Goal: Transaction & Acquisition: Purchase product/service

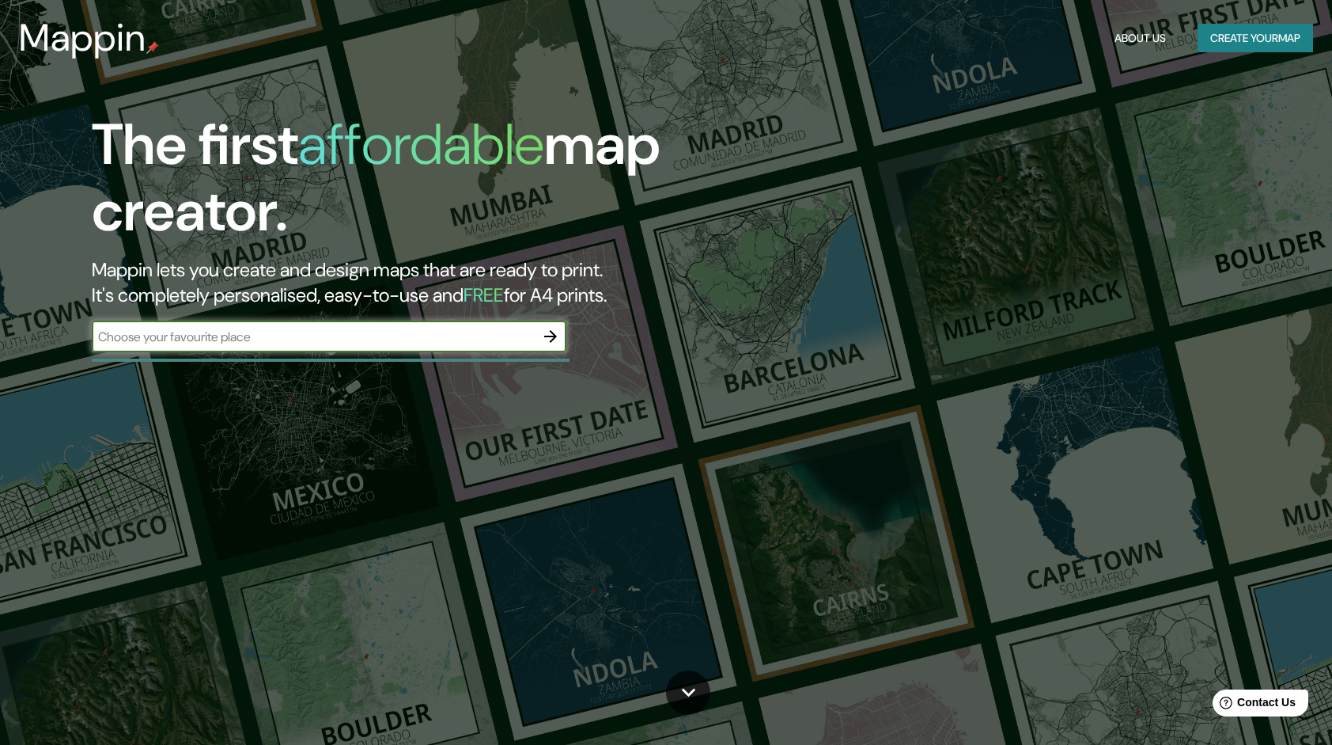
click at [367, 345] on input "text" at bounding box center [313, 337] width 443 height 18
type input "lima"
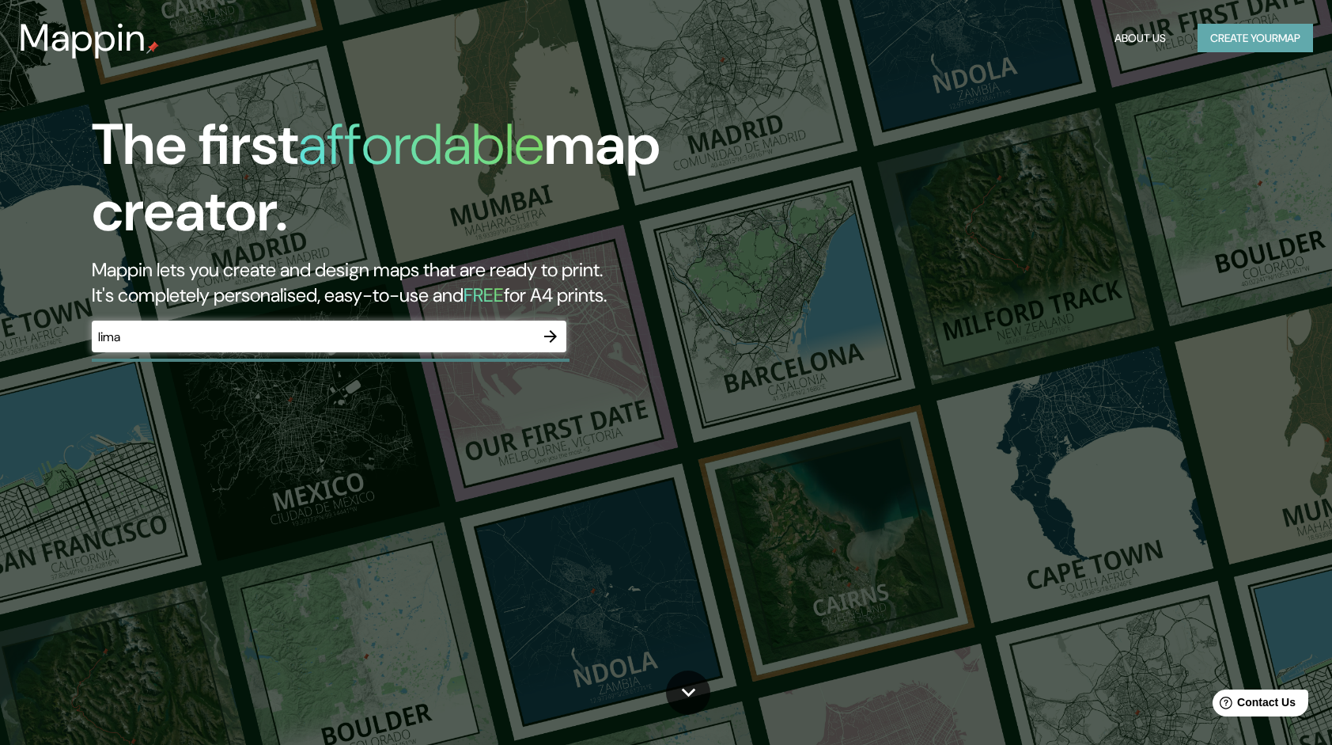
click at [1226, 45] on button "Create your map" at bounding box center [1256, 38] width 116 height 29
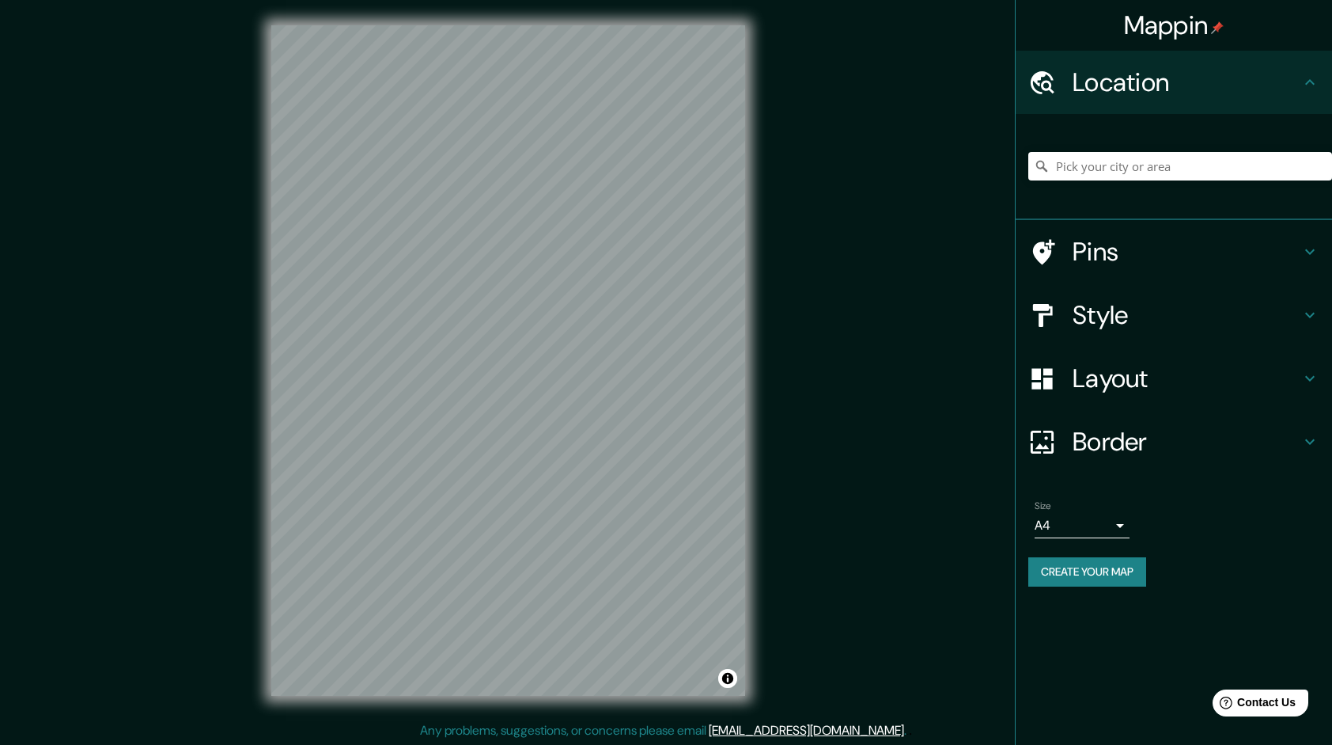
click at [1207, 248] on h4 "Pins" at bounding box center [1187, 252] width 228 height 32
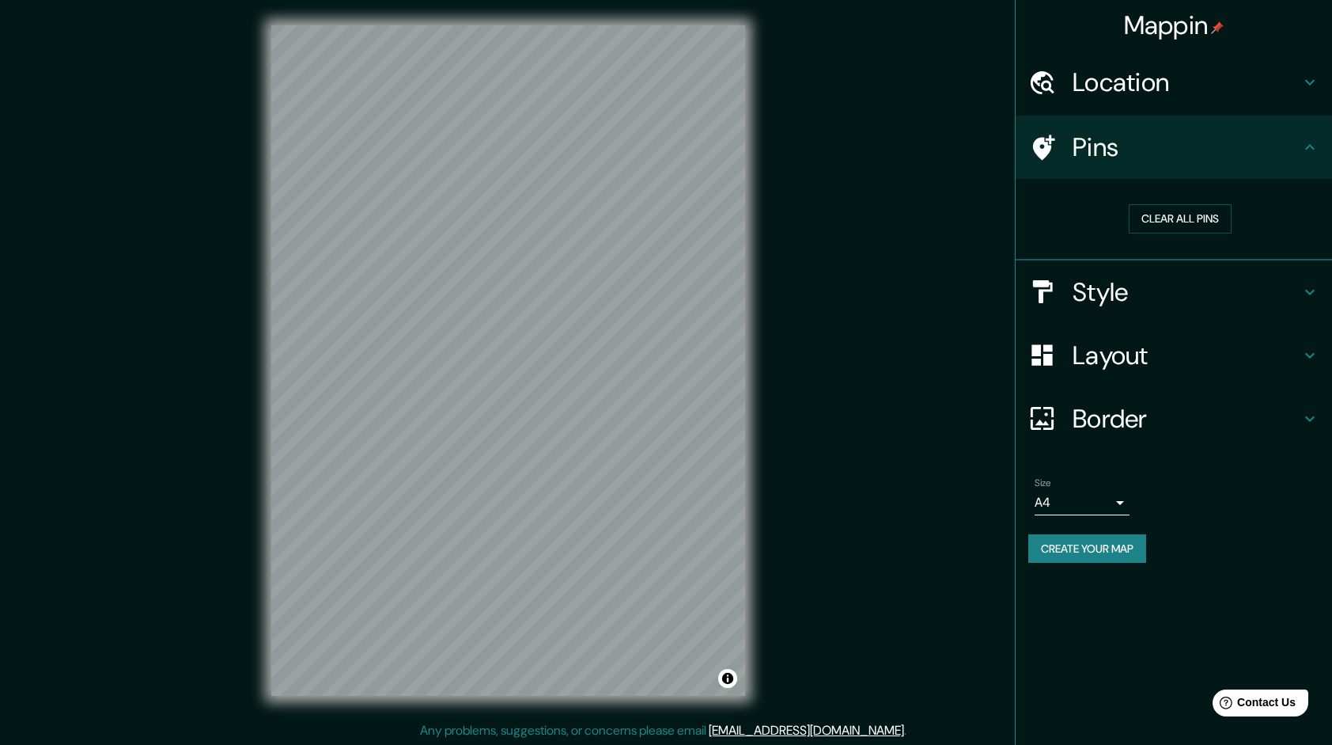
click at [1206, 271] on div "Style" at bounding box center [1174, 291] width 317 height 63
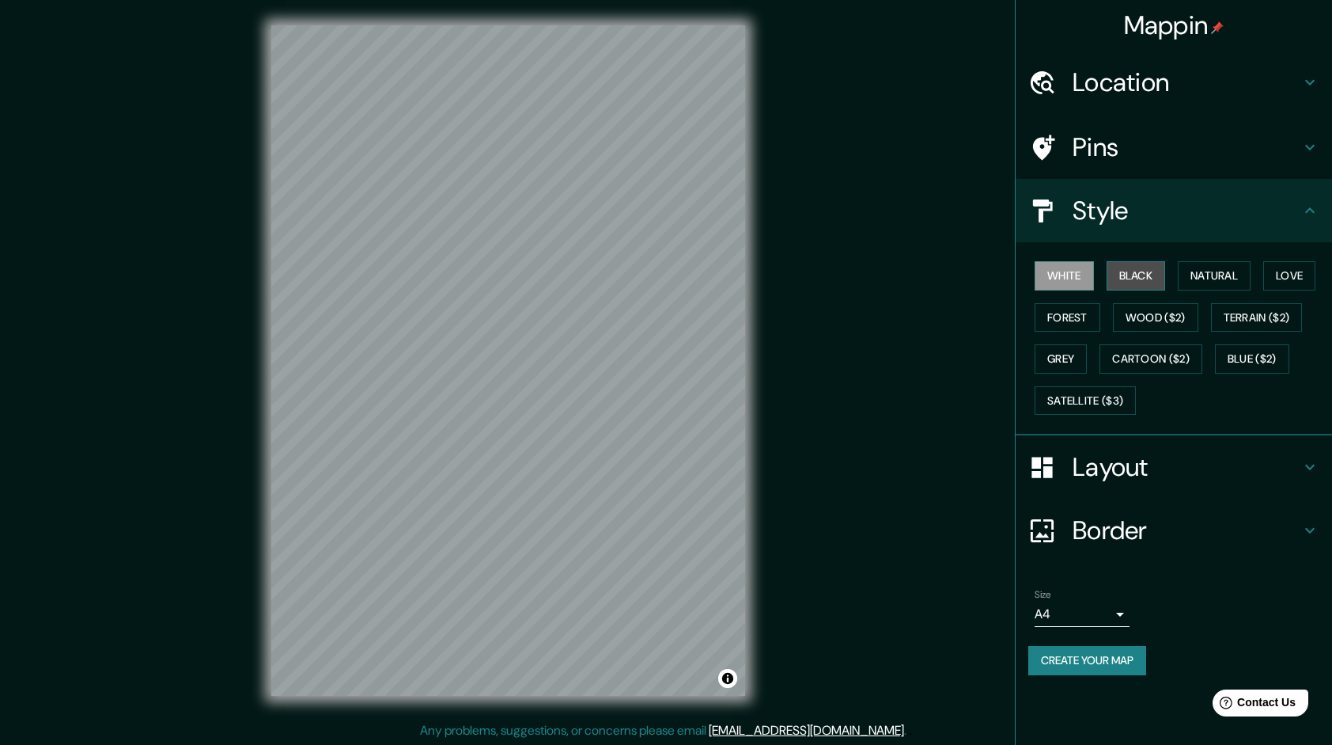
click at [1158, 280] on button "Black" at bounding box center [1136, 275] width 59 height 29
click at [1128, 318] on button "Wood ($2)" at bounding box center [1155, 317] width 85 height 29
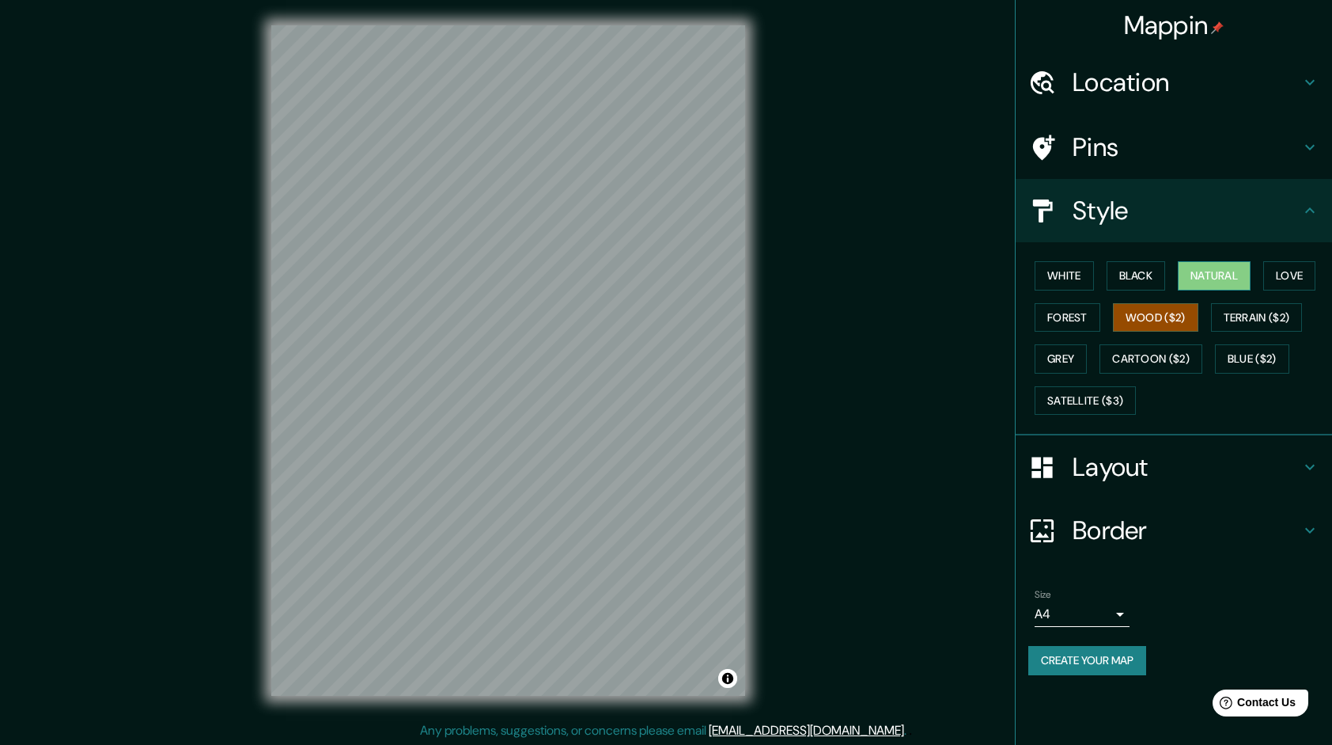
click at [1200, 278] on button "Natural" at bounding box center [1214, 275] width 73 height 29
click at [1277, 277] on button "Love" at bounding box center [1290, 275] width 52 height 29
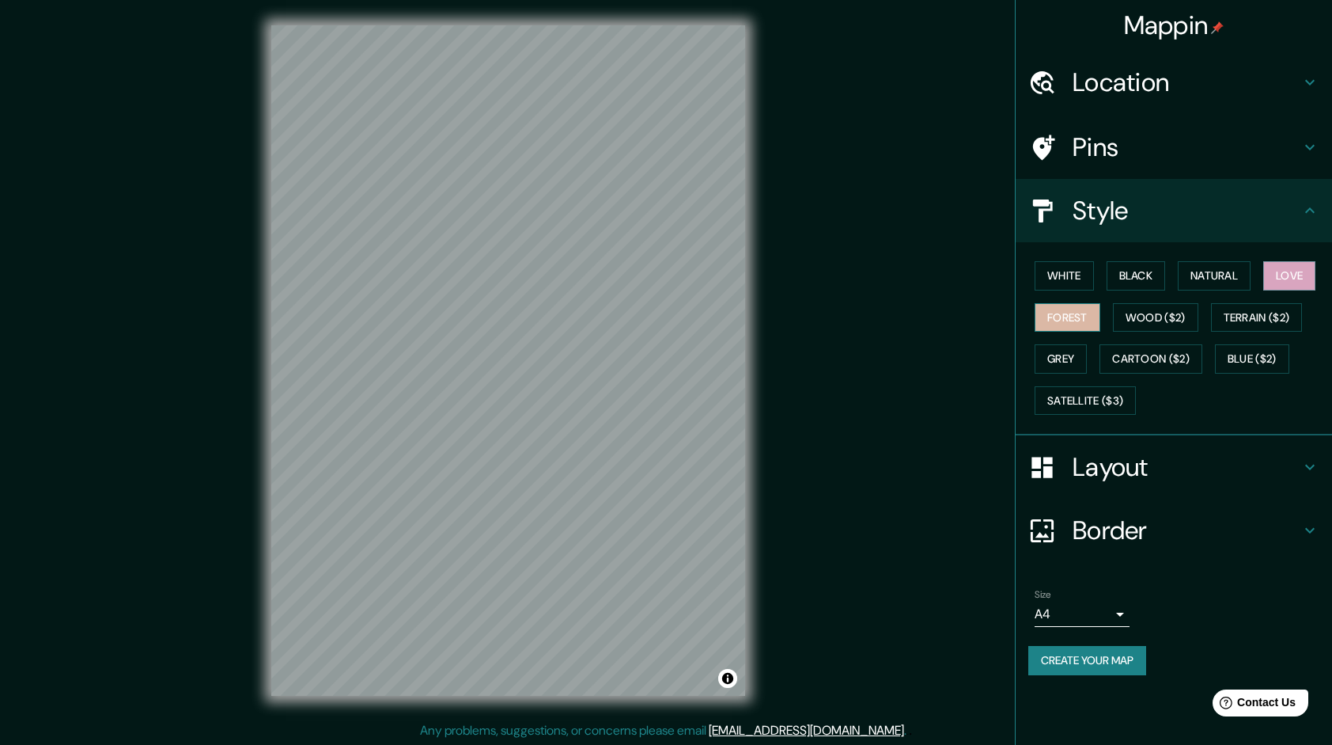
click at [1060, 323] on button "Forest" at bounding box center [1068, 317] width 66 height 29
click at [1135, 312] on button "Wood ($2)" at bounding box center [1155, 317] width 85 height 29
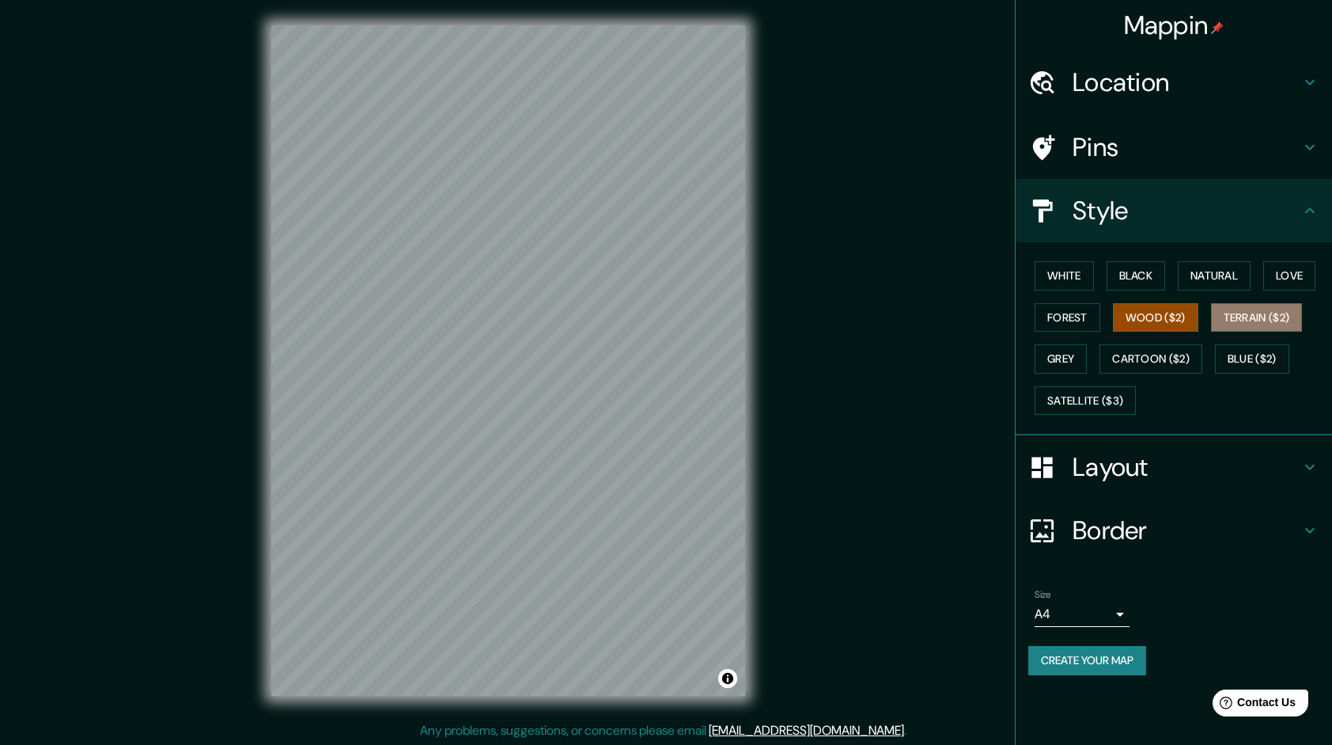
click at [1277, 310] on button "Terrain ($2)" at bounding box center [1257, 317] width 92 height 29
click at [1101, 461] on h4 "Layout" at bounding box center [1187, 467] width 228 height 32
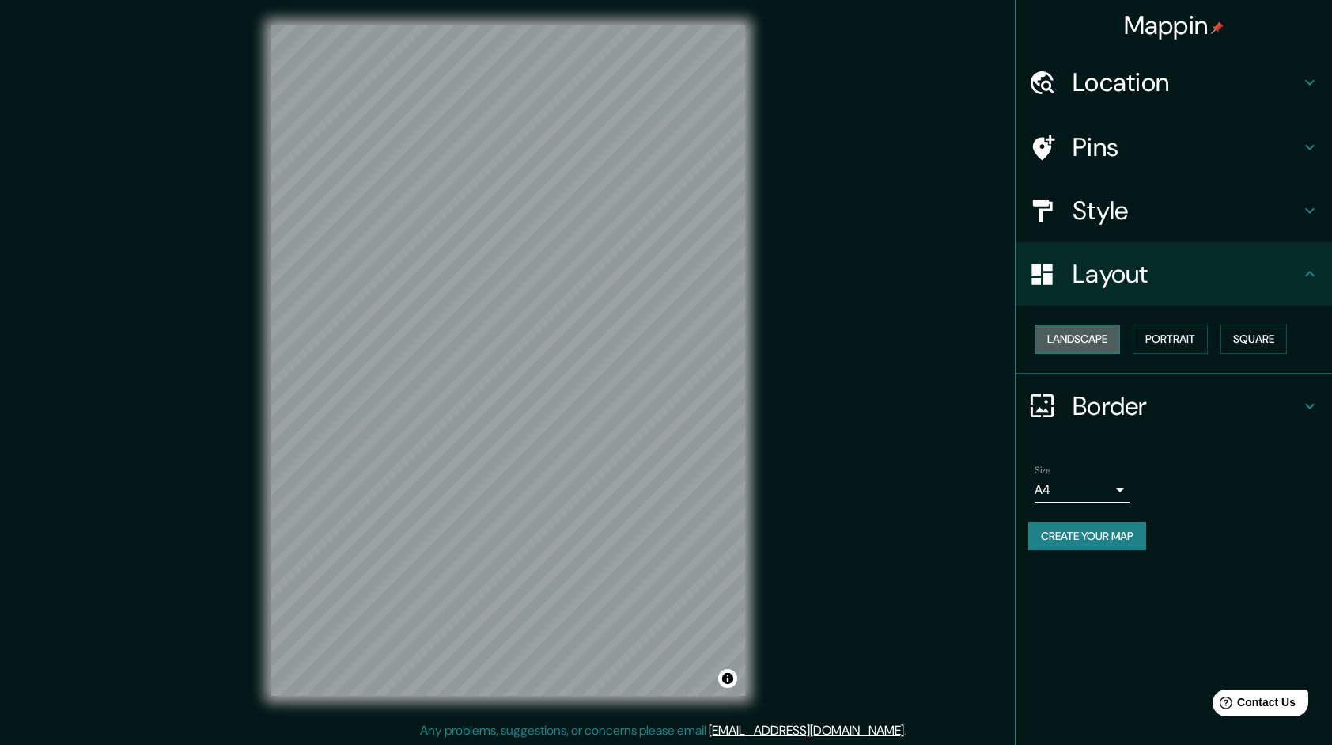
click at [1113, 347] on button "Landscape" at bounding box center [1077, 338] width 85 height 29
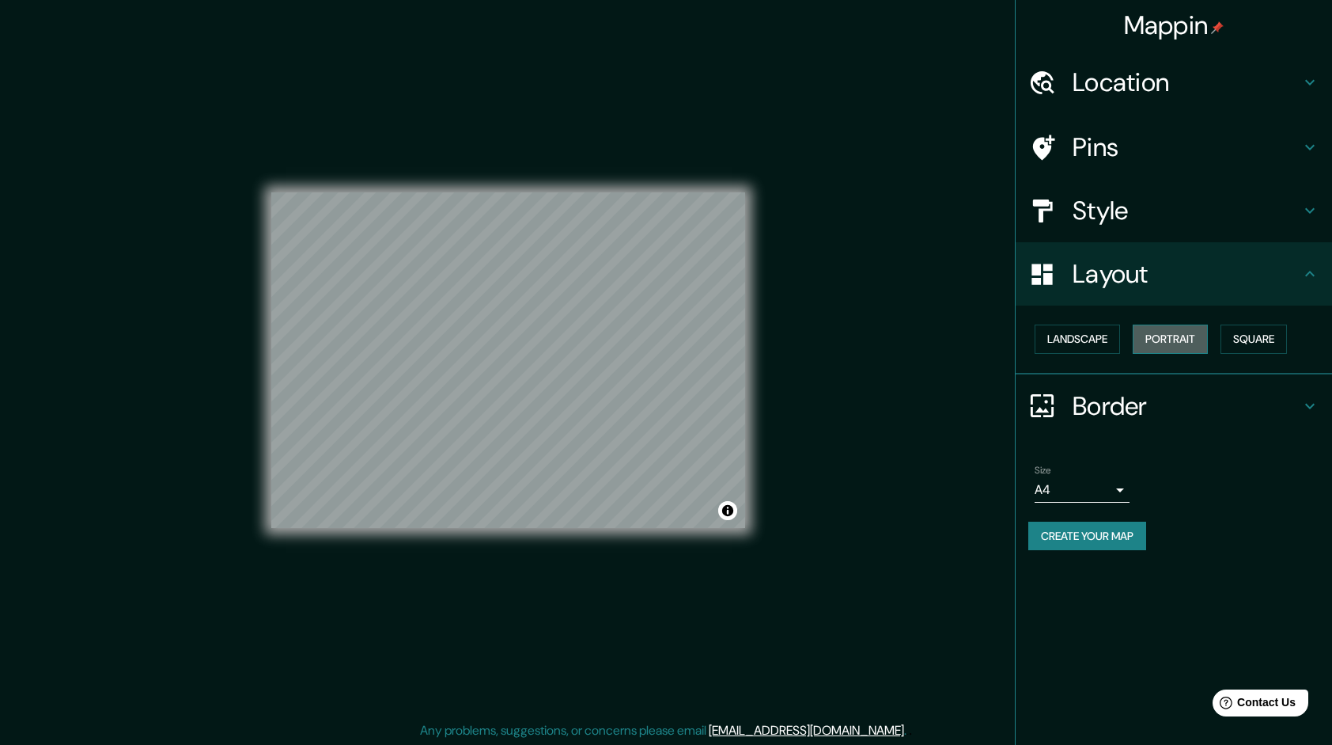
click at [1165, 347] on button "Portrait" at bounding box center [1170, 338] width 75 height 29
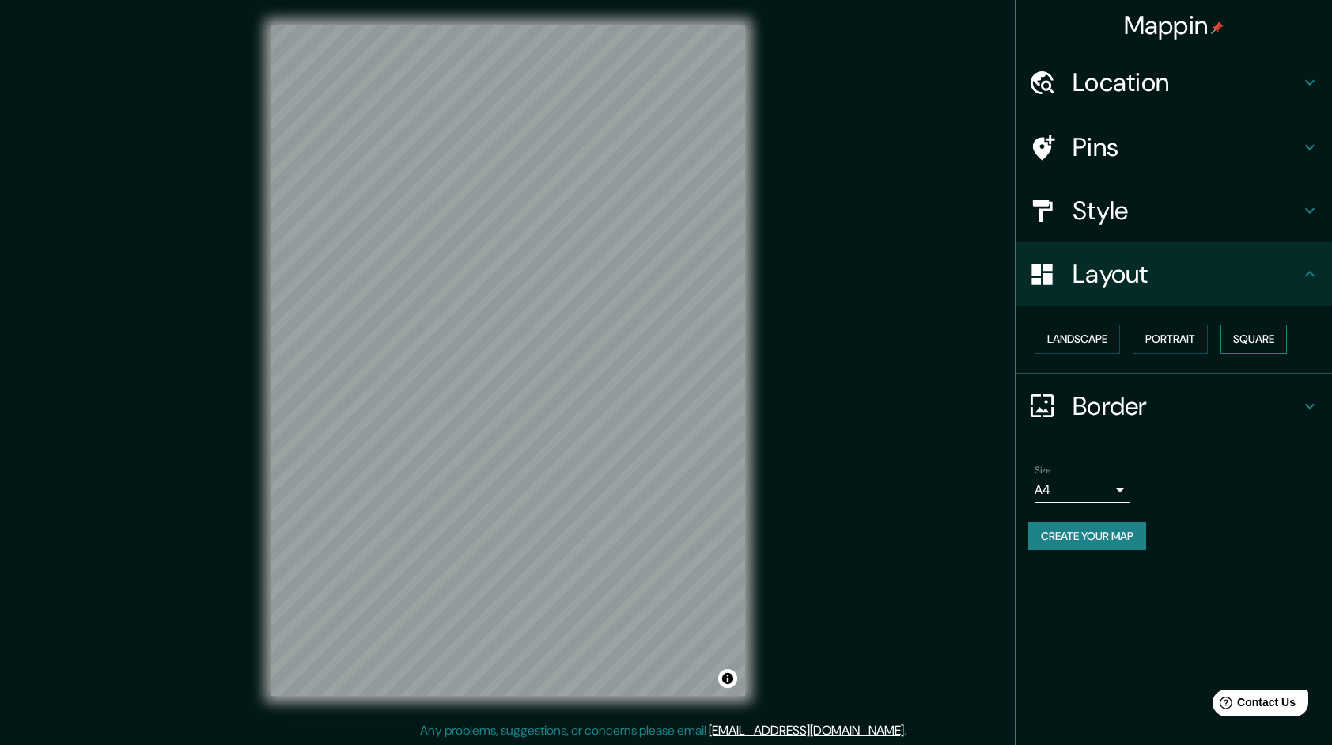
click at [1250, 341] on button "Square" at bounding box center [1254, 338] width 66 height 29
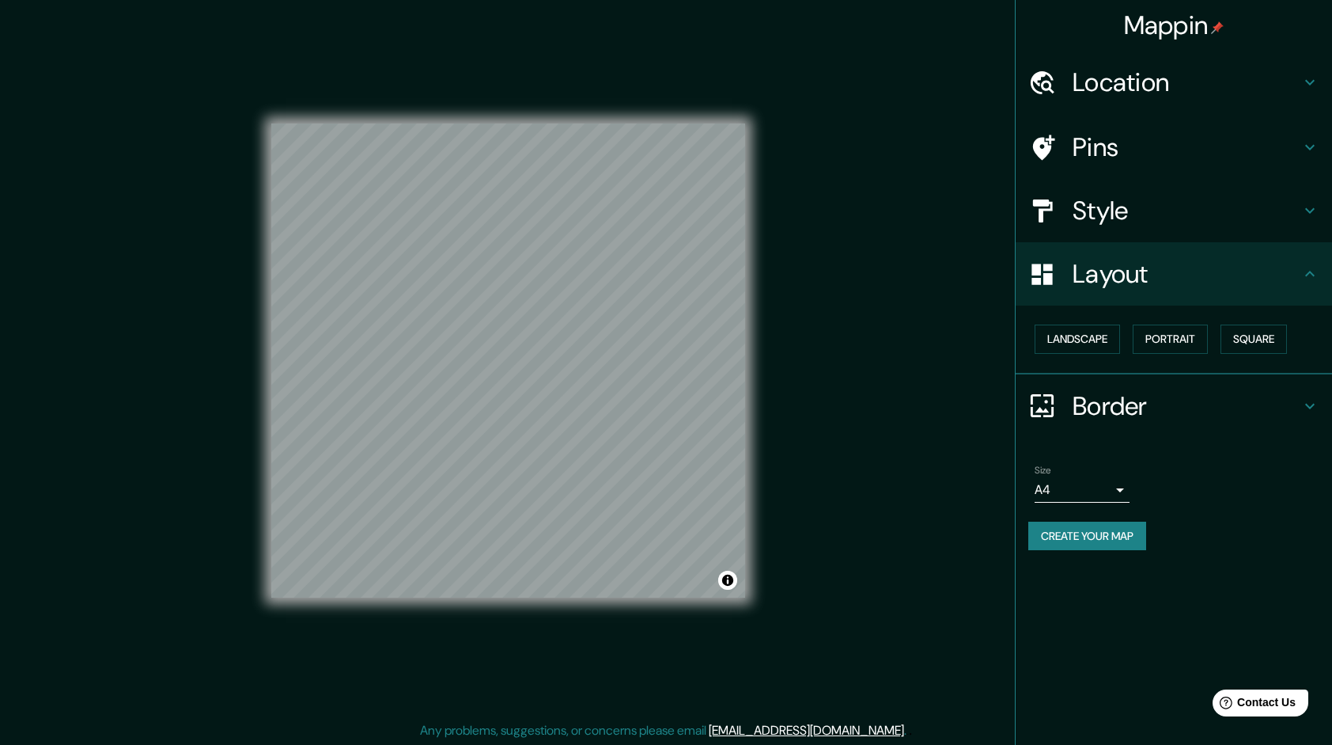
click at [1222, 343] on div "Landscape Portrait Square" at bounding box center [1181, 339] width 304 height 42
click at [1082, 335] on button "Landscape" at bounding box center [1077, 338] width 85 height 29
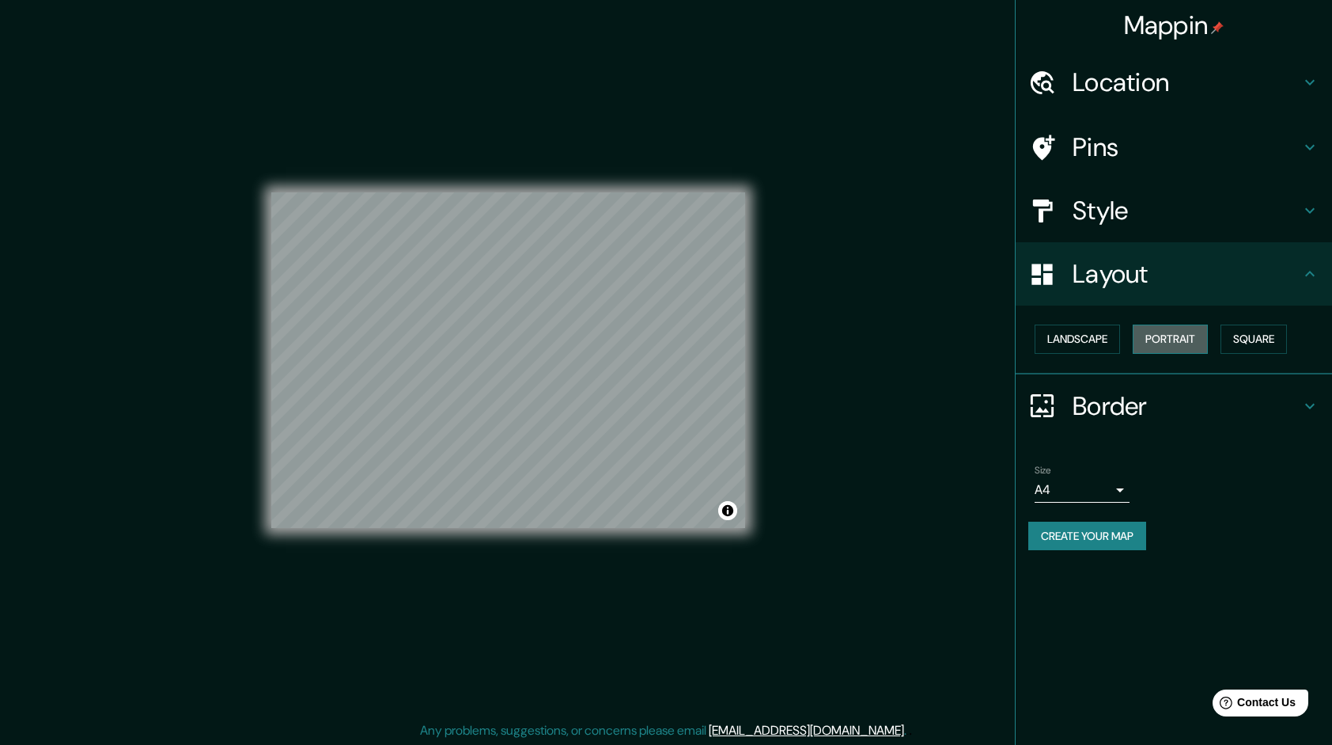
click at [1148, 332] on button "Portrait" at bounding box center [1170, 338] width 75 height 29
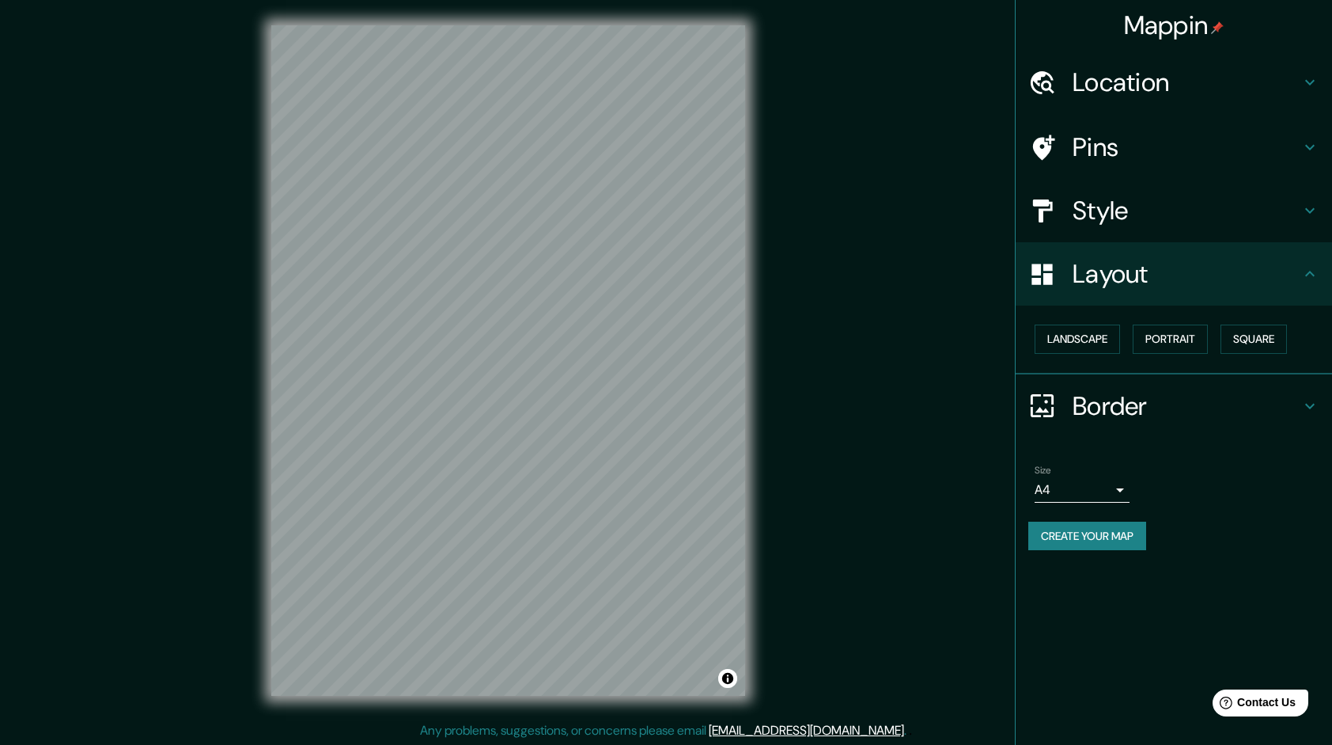
click at [1174, 414] on h4 "Border" at bounding box center [1187, 406] width 228 height 32
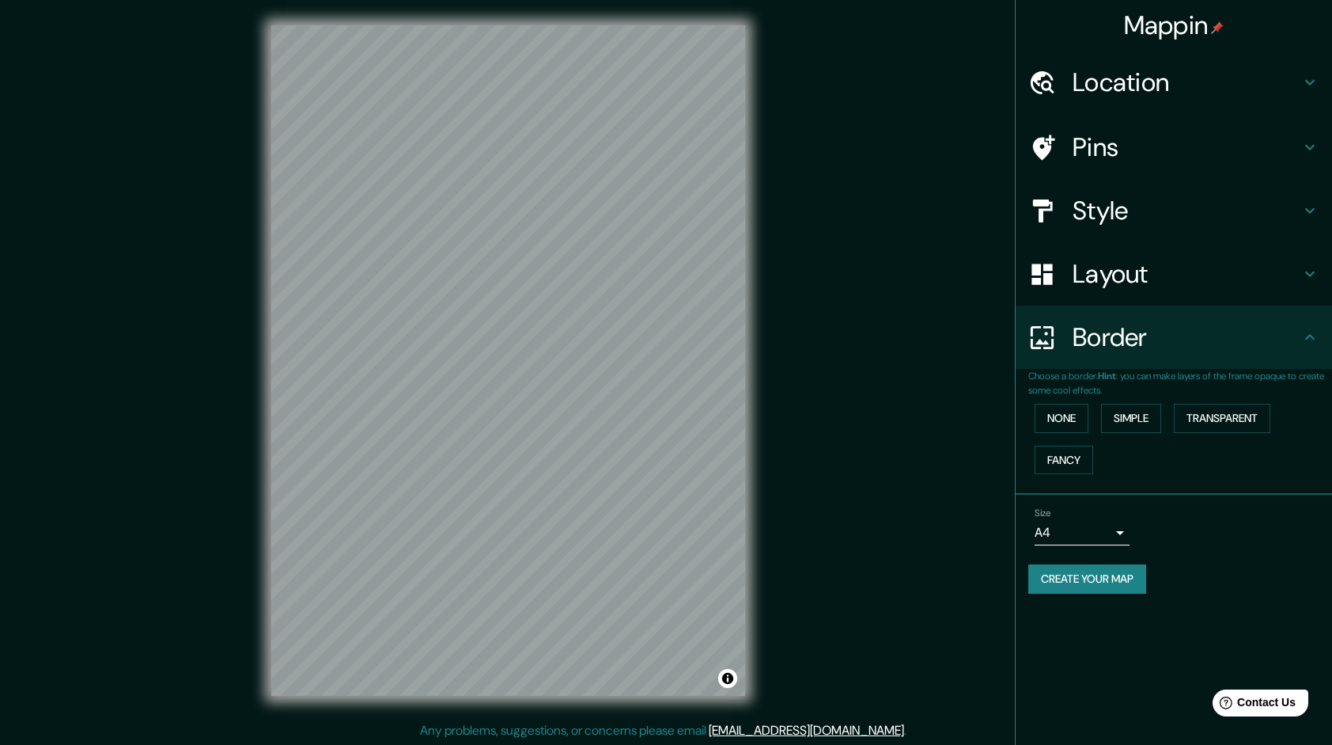
click at [1111, 532] on body "Mappin Location Pins Style Layout Border Choose a border. Hint : you can make l…" at bounding box center [666, 372] width 1332 height 745
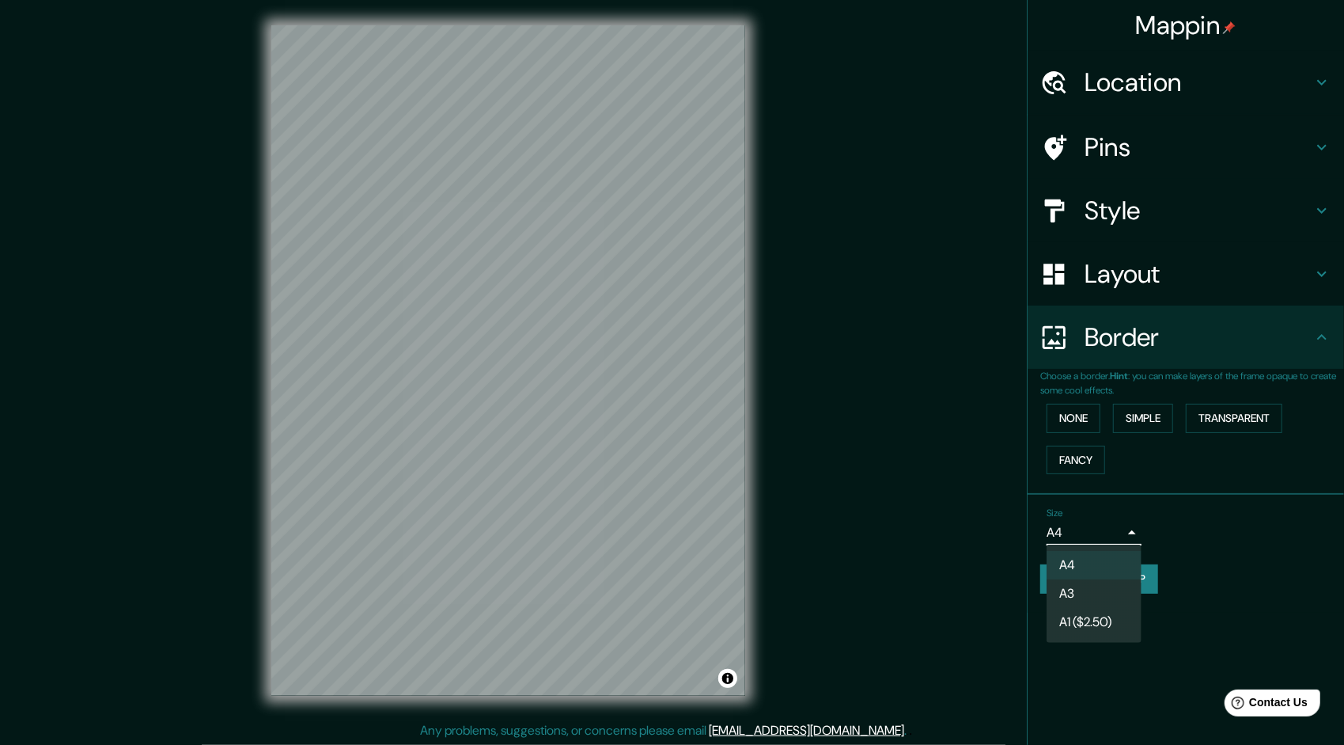
click at [1102, 587] on li "A3" at bounding box center [1094, 593] width 95 height 28
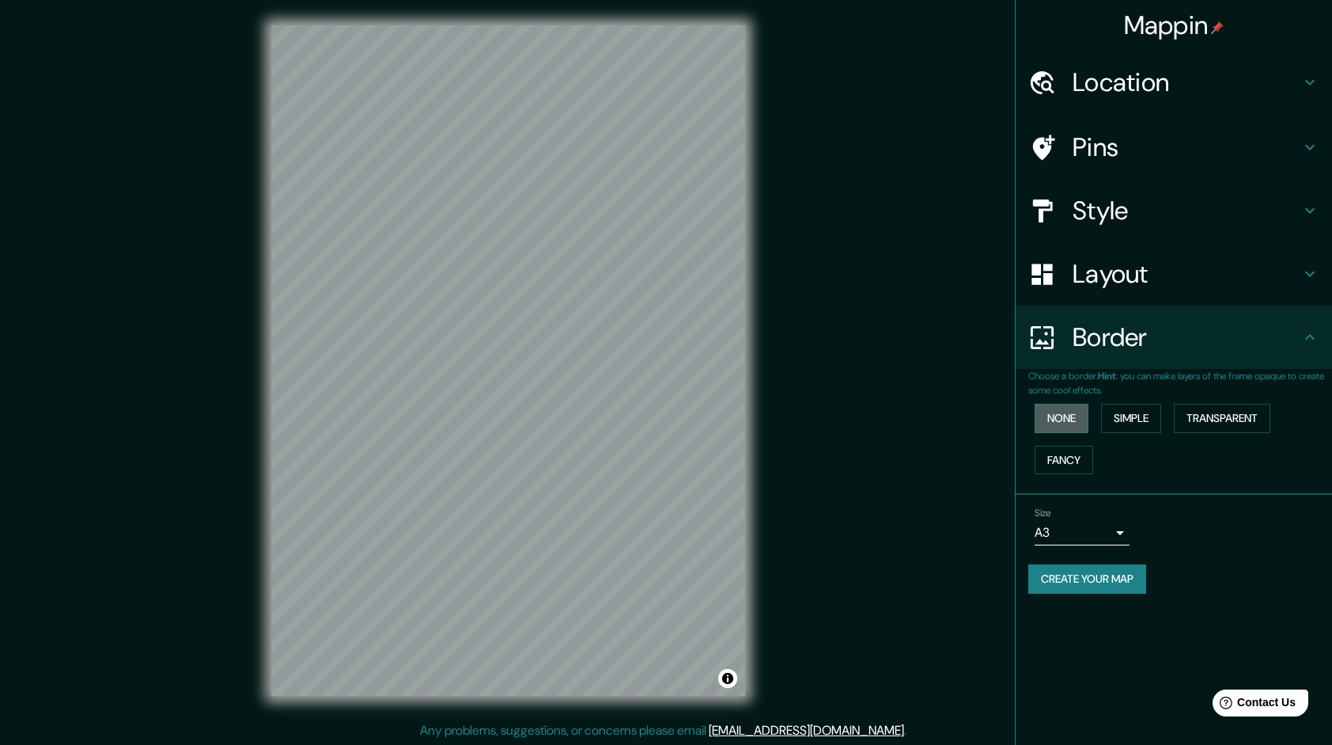
click at [1083, 418] on button "None" at bounding box center [1062, 418] width 54 height 29
click at [1108, 416] on button "Simple" at bounding box center [1131, 418] width 60 height 29
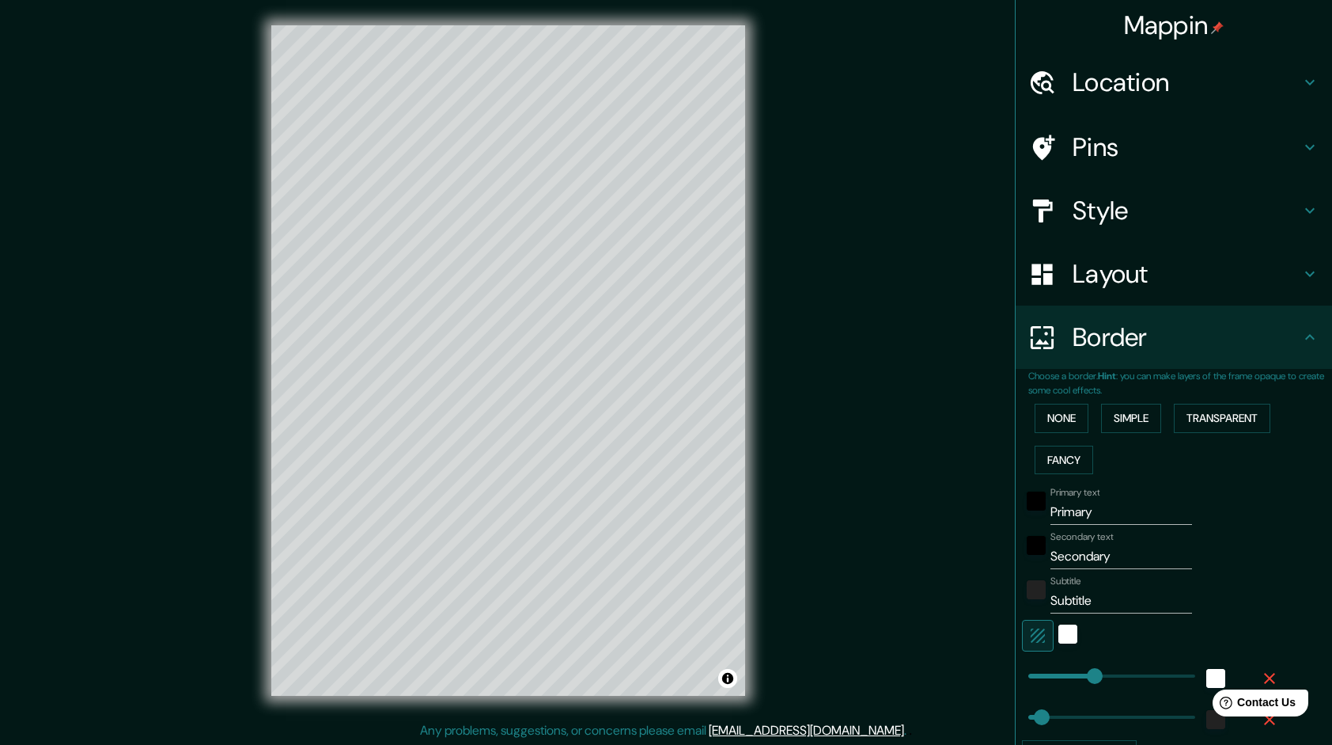
click at [1078, 413] on button "None" at bounding box center [1062, 418] width 54 height 29
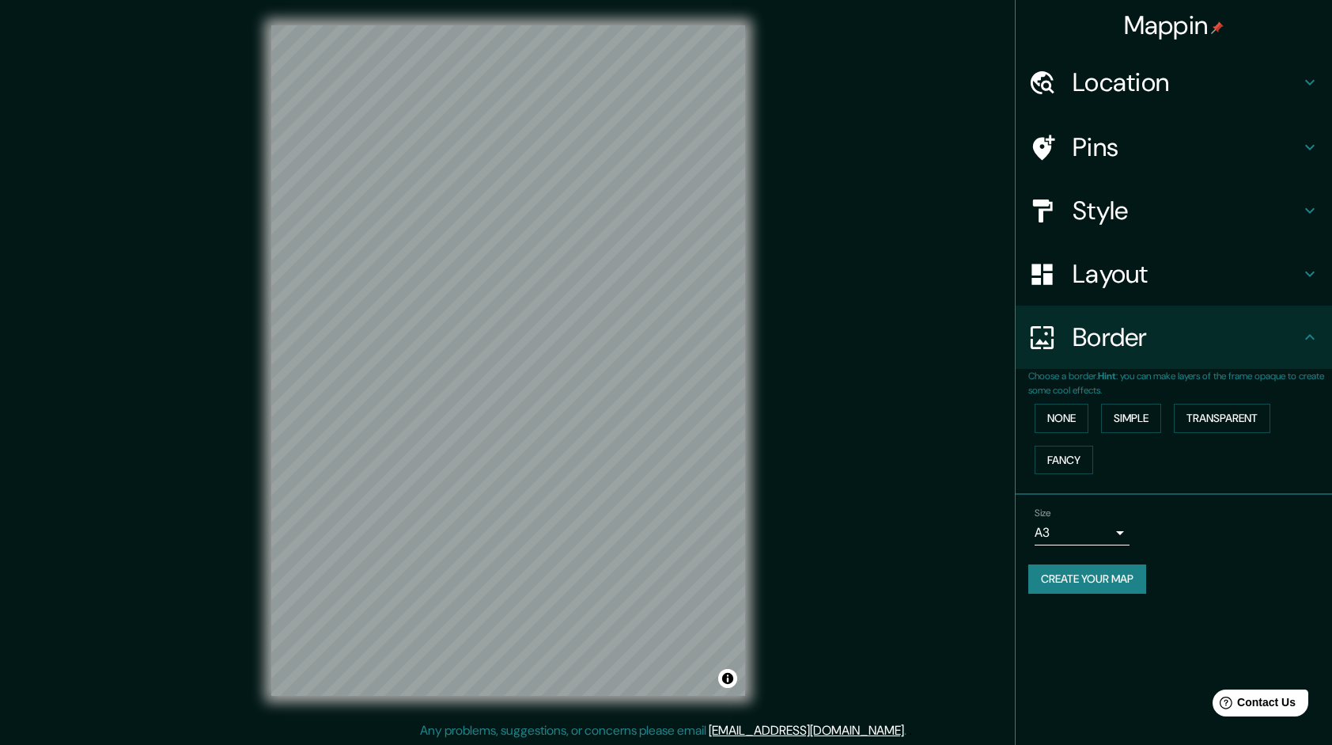
click at [1105, 295] on div "Layout" at bounding box center [1174, 273] width 317 height 63
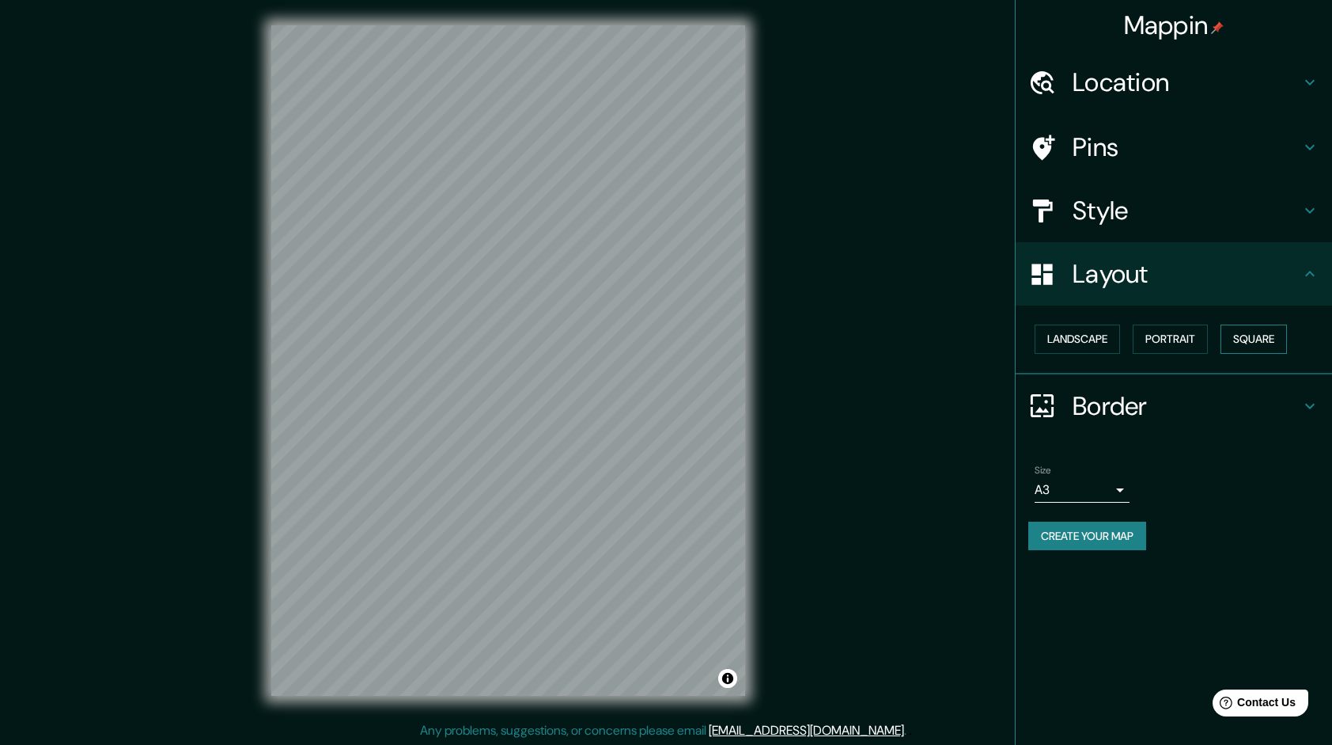
click at [1237, 339] on button "Square" at bounding box center [1254, 338] width 66 height 29
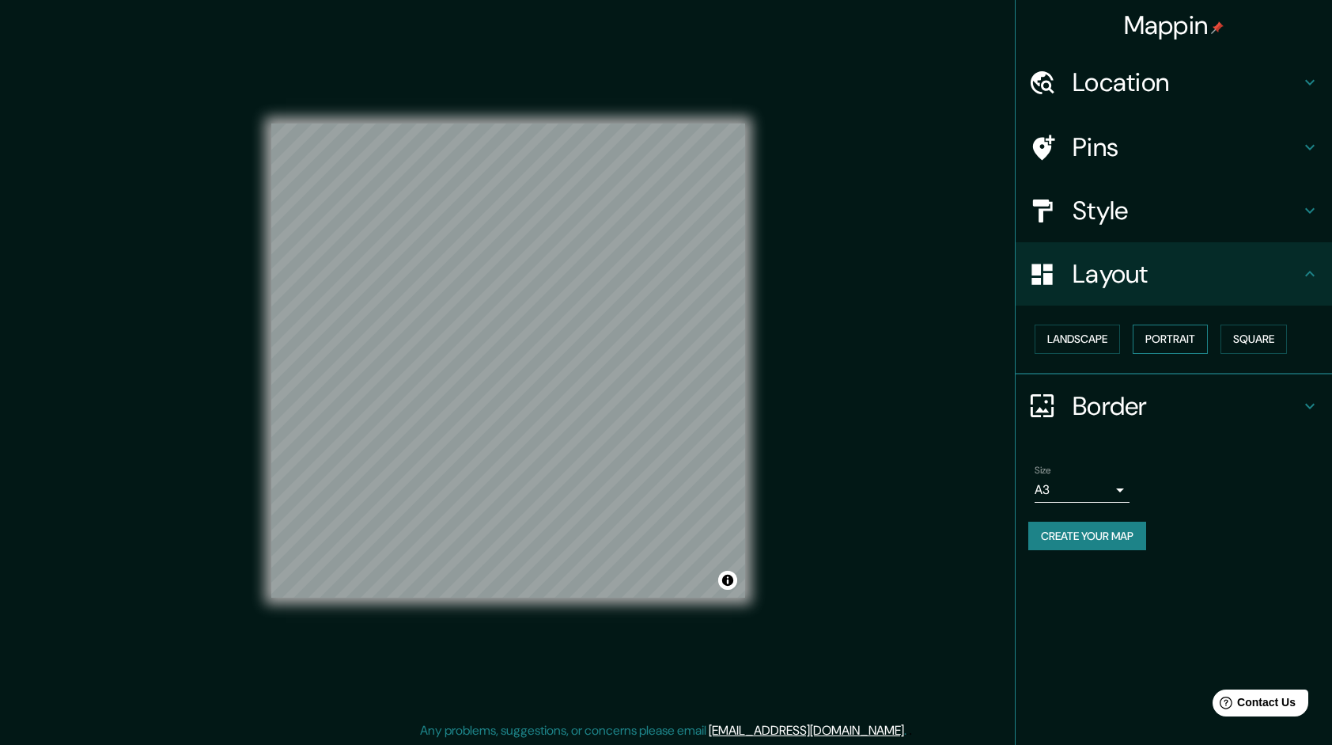
click at [1171, 340] on button "Portrait" at bounding box center [1170, 338] width 75 height 29
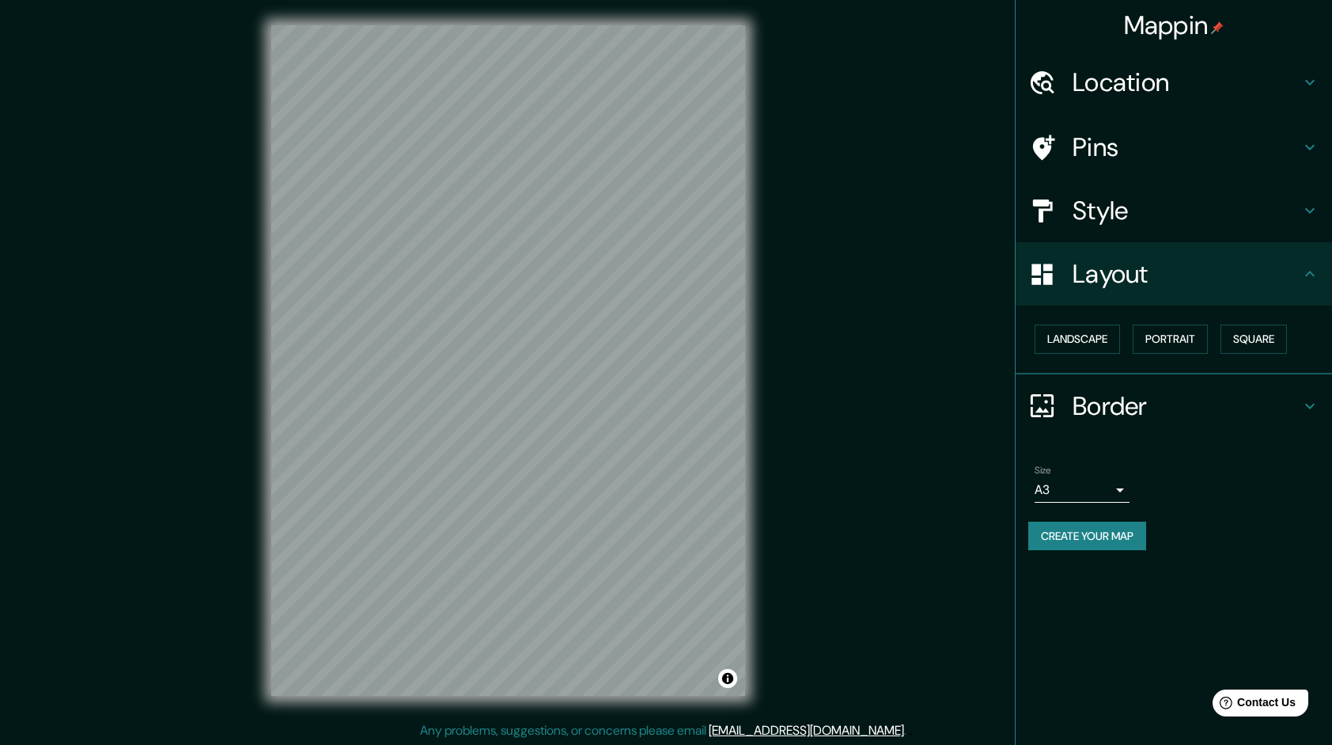
click at [1124, 219] on h4 "Style" at bounding box center [1187, 211] width 228 height 32
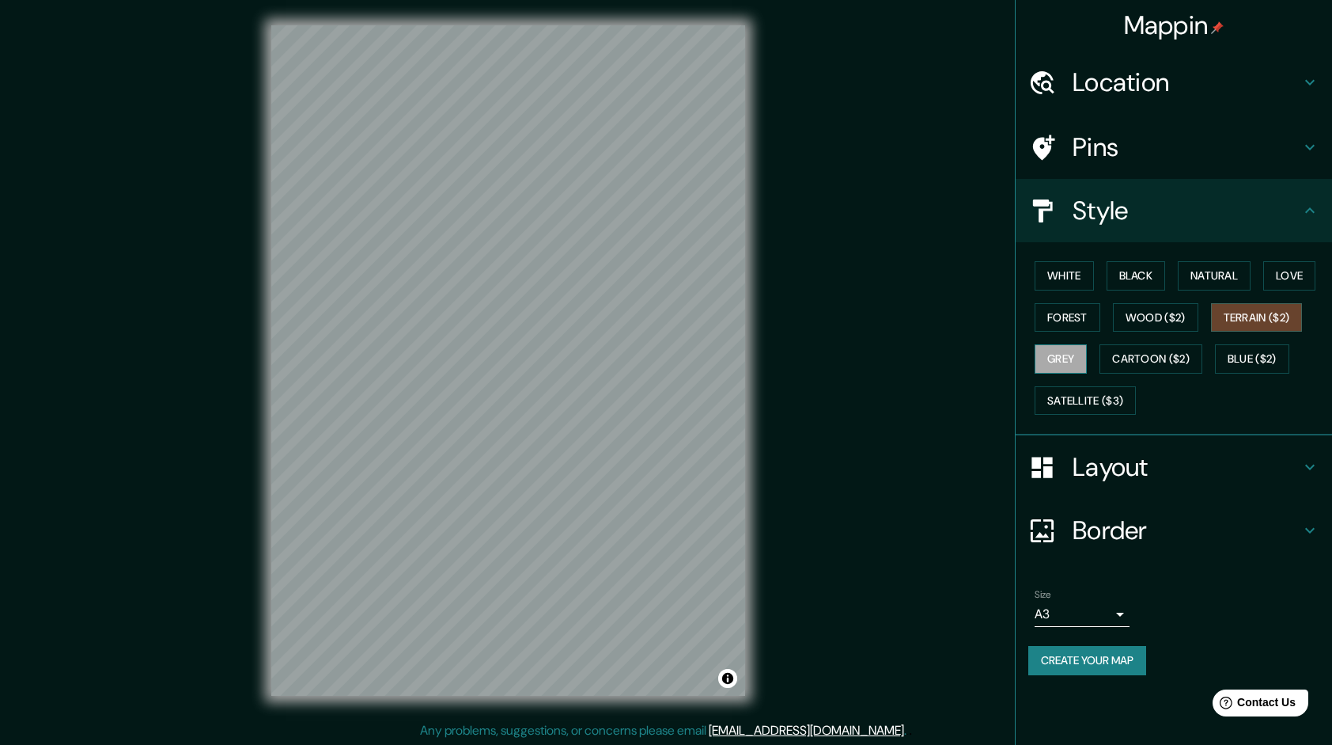
click at [1073, 360] on button "Grey" at bounding box center [1061, 358] width 52 height 29
click at [1127, 354] on button "Cartoon ($2)" at bounding box center [1151, 358] width 103 height 29
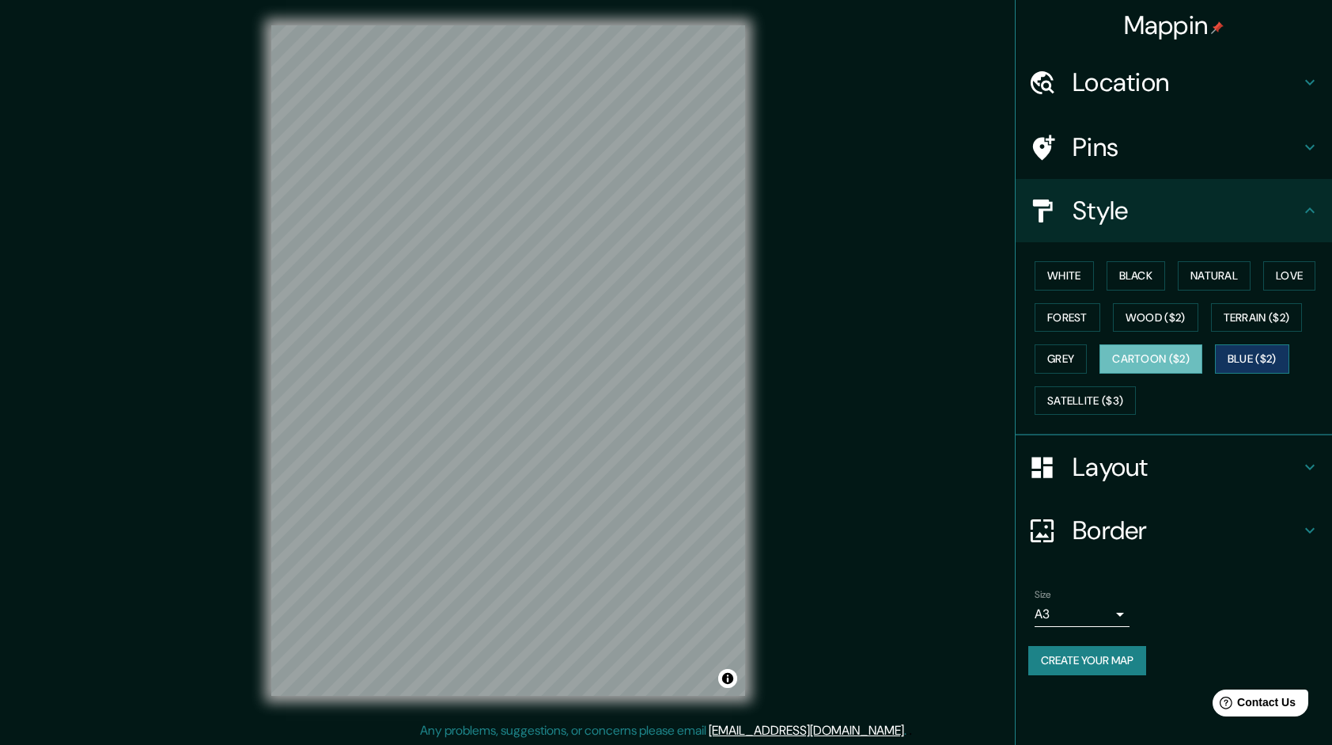
click at [1231, 352] on button "Blue ($2)" at bounding box center [1252, 358] width 74 height 29
click at [1160, 322] on button "Wood ($2)" at bounding box center [1155, 317] width 85 height 29
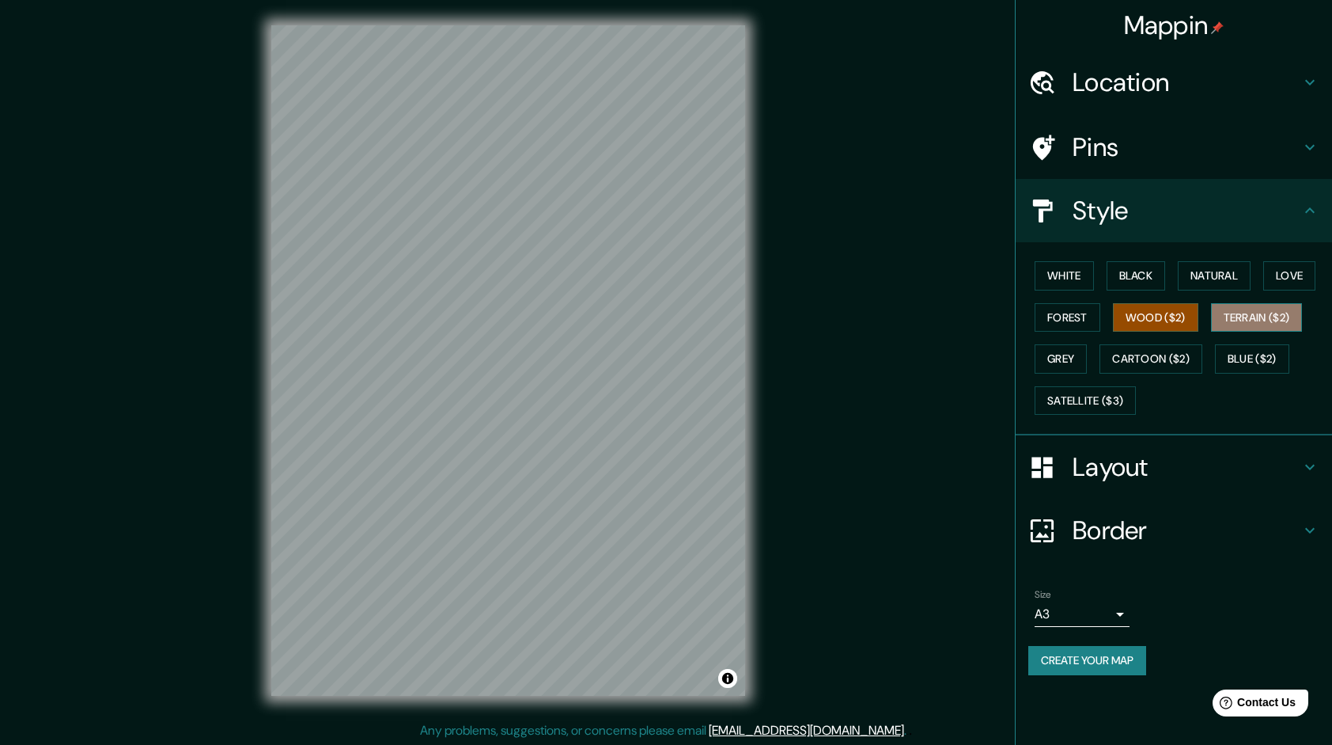
click at [1264, 314] on button "Terrain ($2)" at bounding box center [1257, 317] width 92 height 29
click at [1216, 274] on button "Natural" at bounding box center [1214, 275] width 73 height 29
click at [1256, 317] on button "Terrain ($2)" at bounding box center [1257, 317] width 92 height 29
click at [1203, 280] on button "Natural" at bounding box center [1214, 275] width 73 height 29
click at [1110, 602] on body "Mappin Location Pins Style White Black Natural Love Forest Wood ($2) Terrain ($…" at bounding box center [666, 372] width 1332 height 745
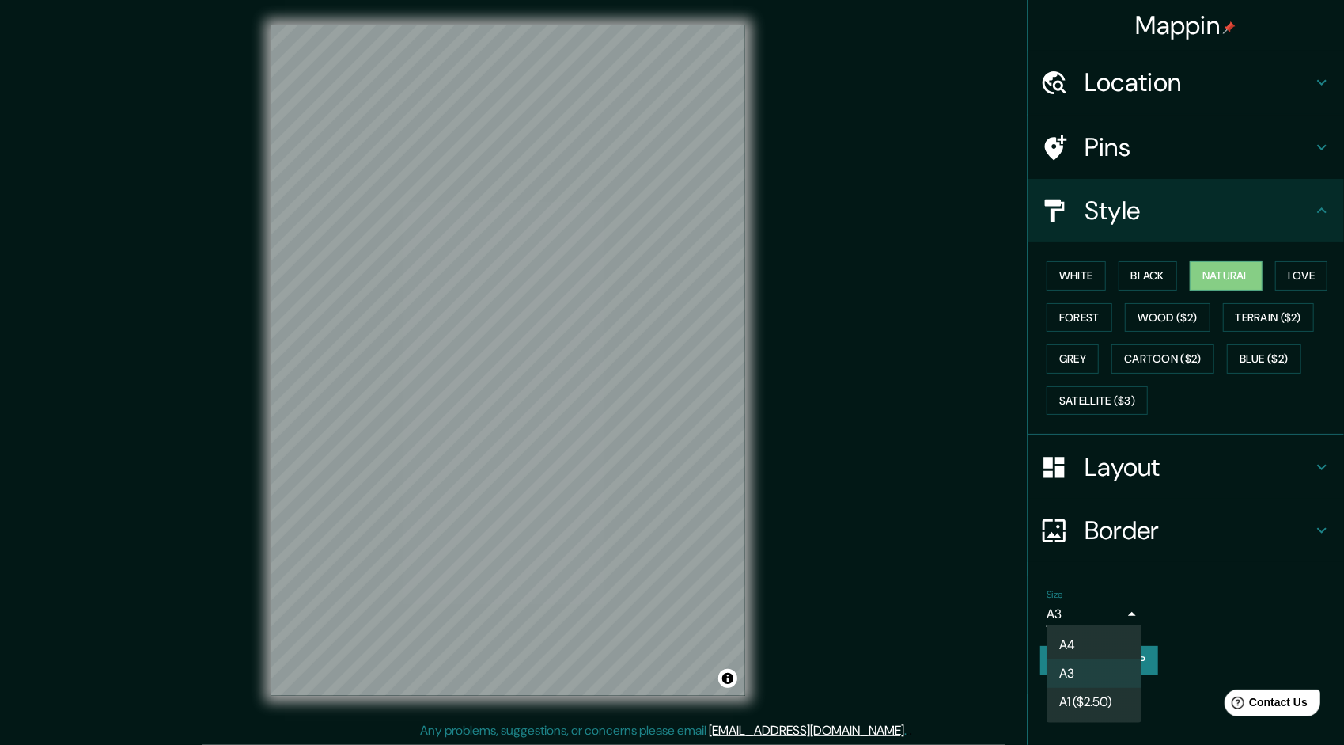
click at [1109, 639] on li "A4" at bounding box center [1094, 645] width 95 height 28
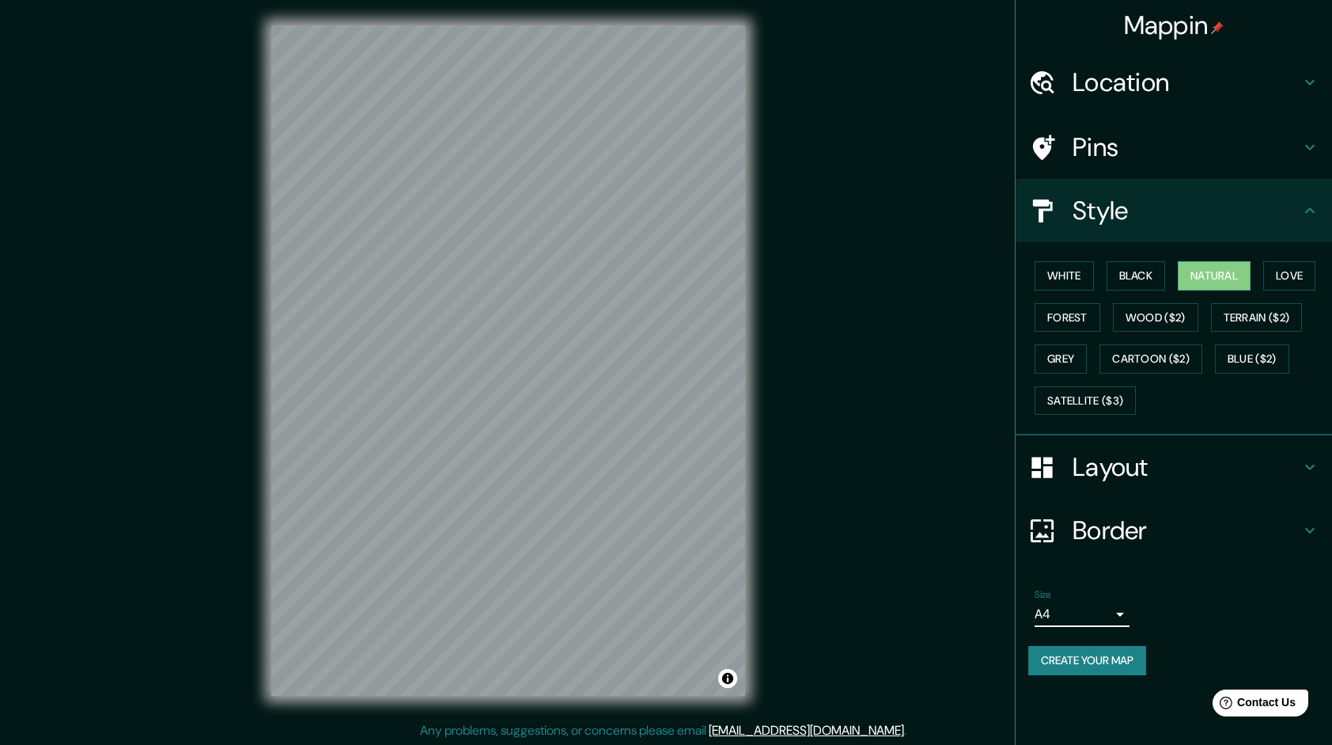
click at [1106, 605] on body "Mappin Location Pins Style White Black Natural Love Forest Wood ($2) Terrain ($…" at bounding box center [666, 372] width 1332 height 745
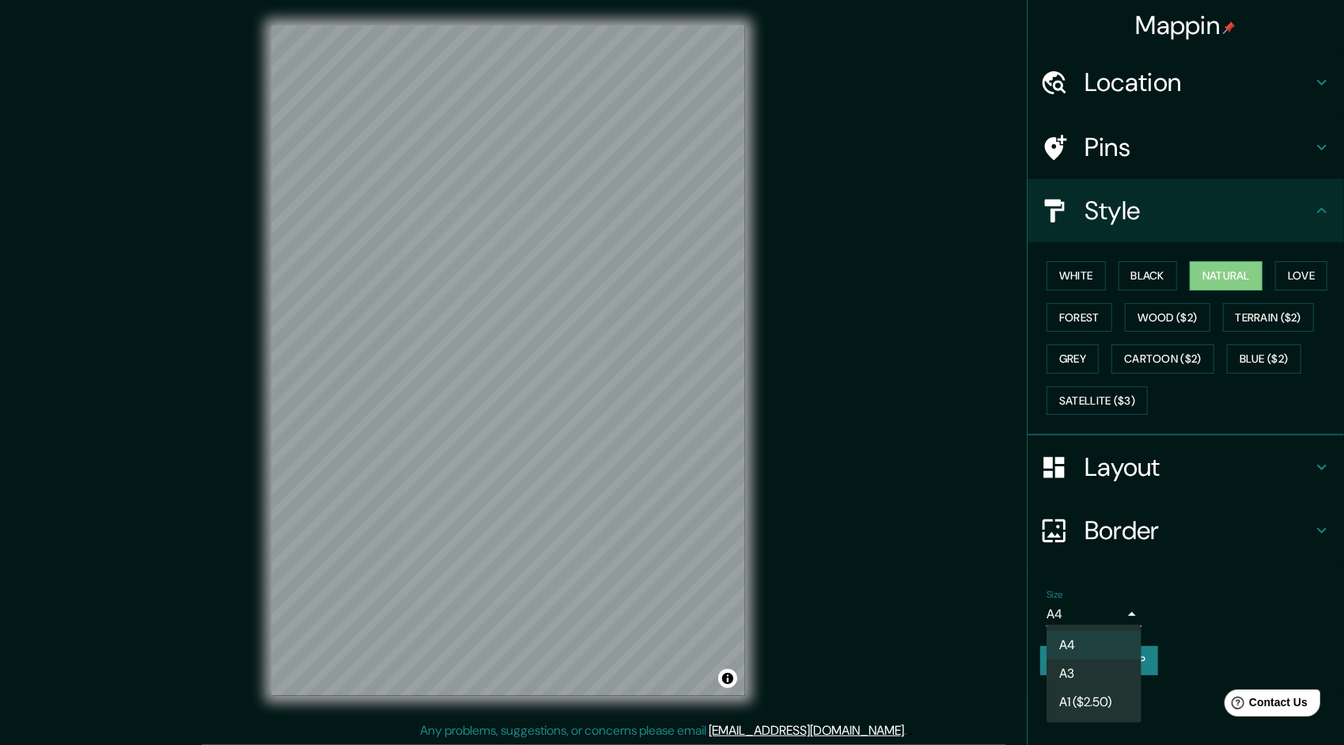
click at [1107, 664] on li "A3" at bounding box center [1094, 673] width 95 height 28
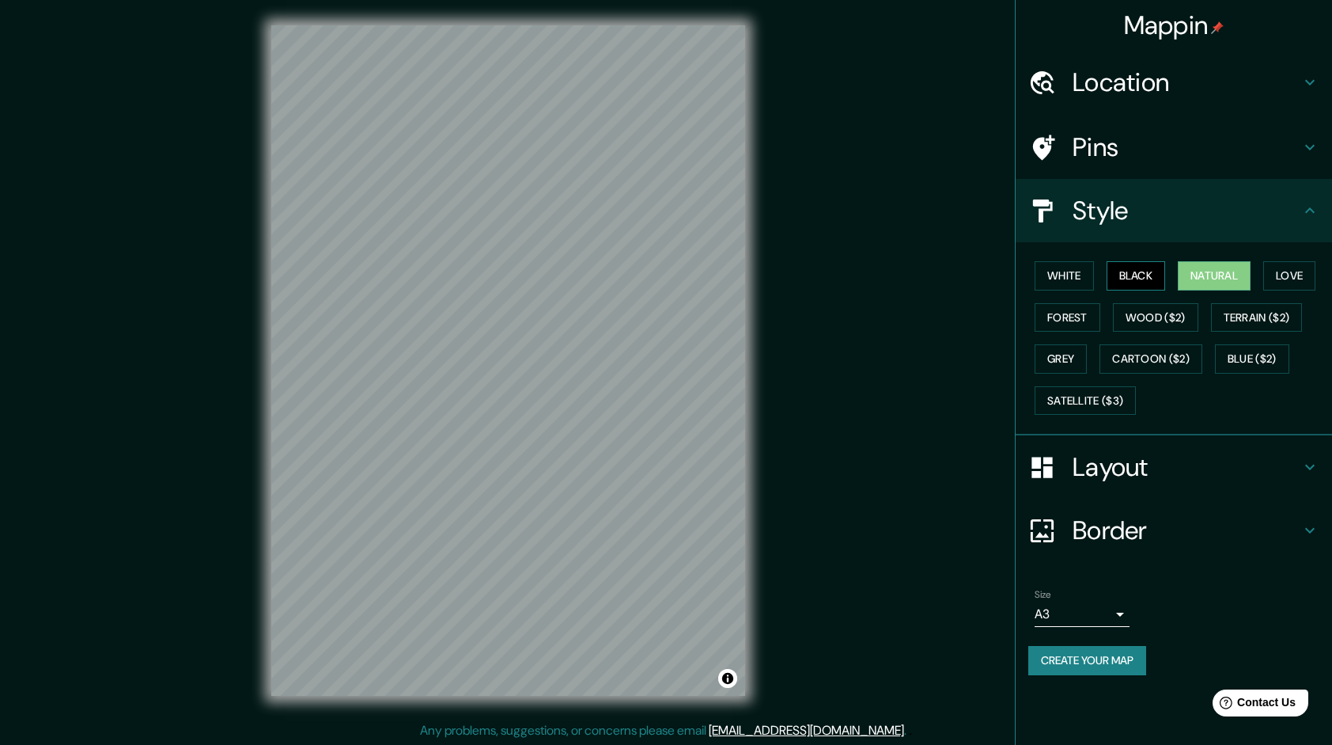
click at [1150, 282] on button "Black" at bounding box center [1136, 275] width 59 height 29
click at [1188, 277] on button "Natural" at bounding box center [1214, 275] width 73 height 29
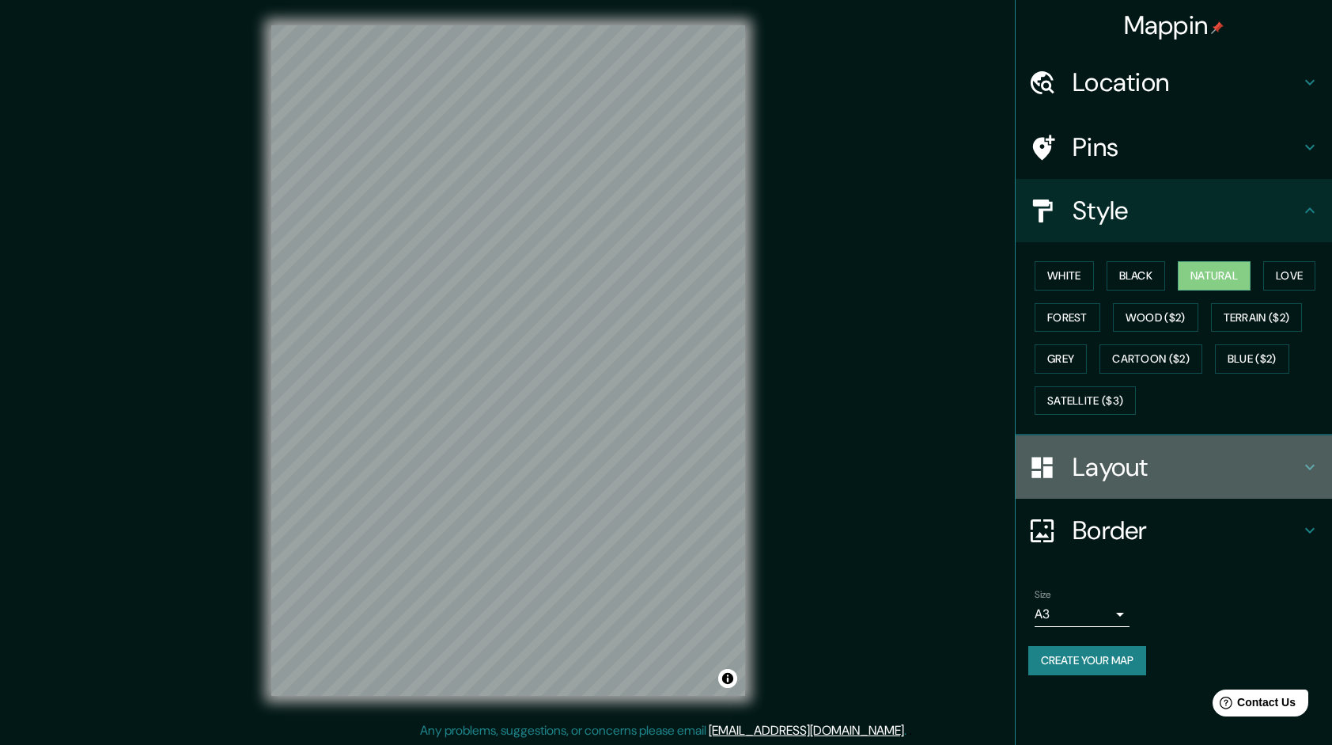
click at [1131, 462] on h4 "Layout" at bounding box center [1187, 467] width 228 height 32
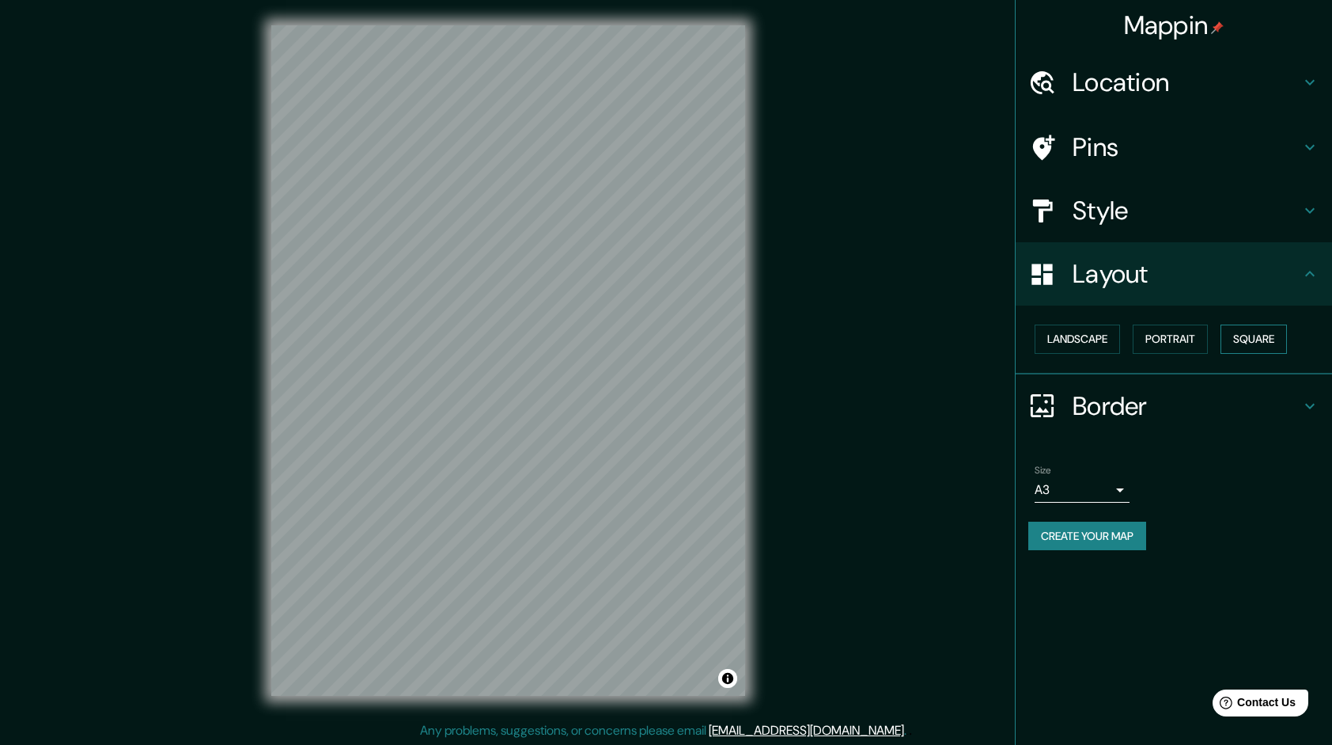
click at [1248, 343] on button "Square" at bounding box center [1254, 338] width 66 height 29
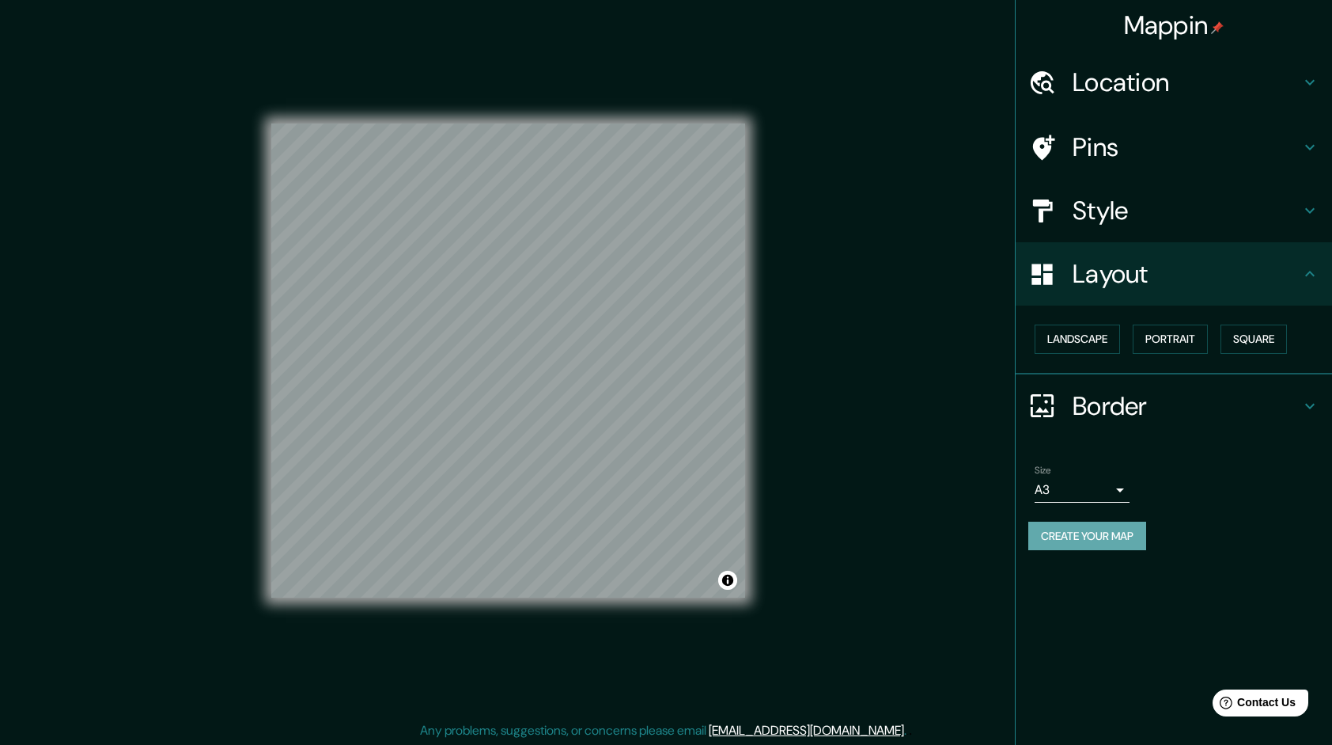
click at [1132, 533] on button "Create your map" at bounding box center [1088, 535] width 118 height 29
click at [1157, 421] on div "Border" at bounding box center [1174, 405] width 317 height 63
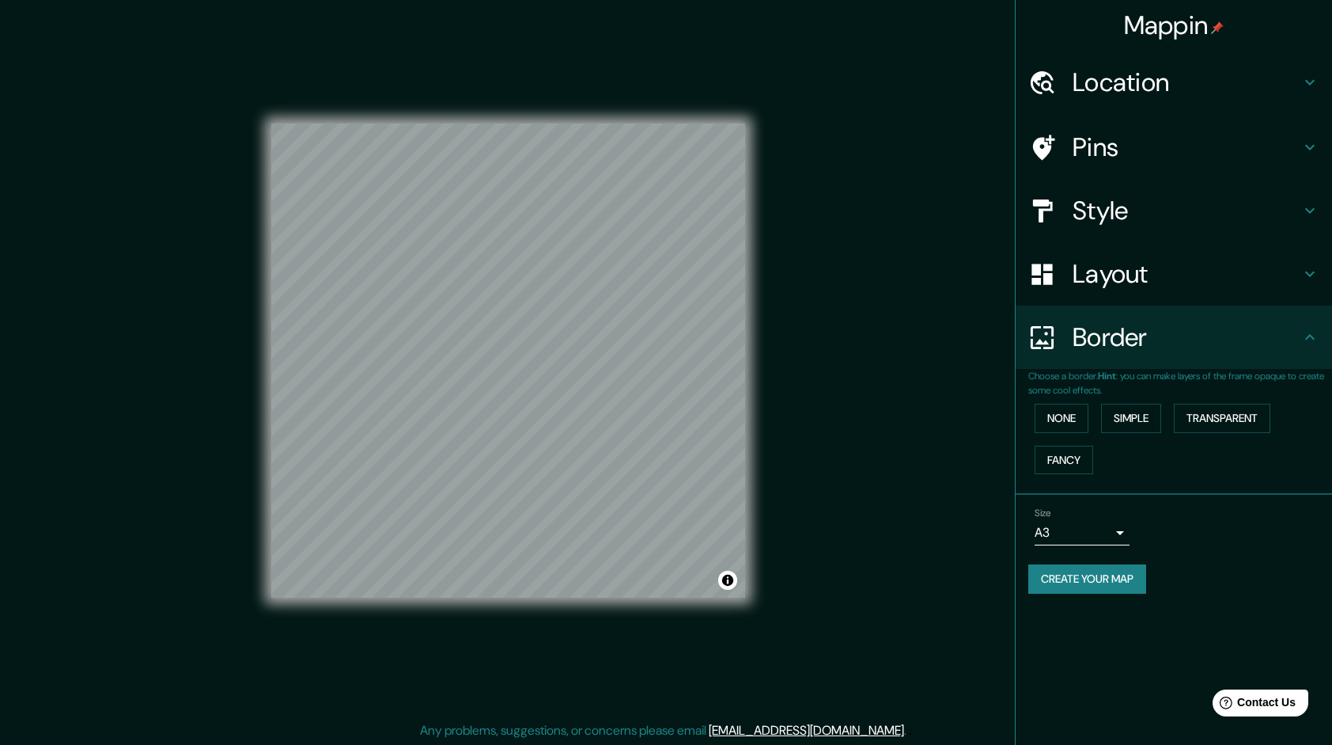
click at [1158, 354] on div "Border" at bounding box center [1174, 336] width 317 height 63
click at [1054, 580] on button "Create your map" at bounding box center [1088, 578] width 118 height 29
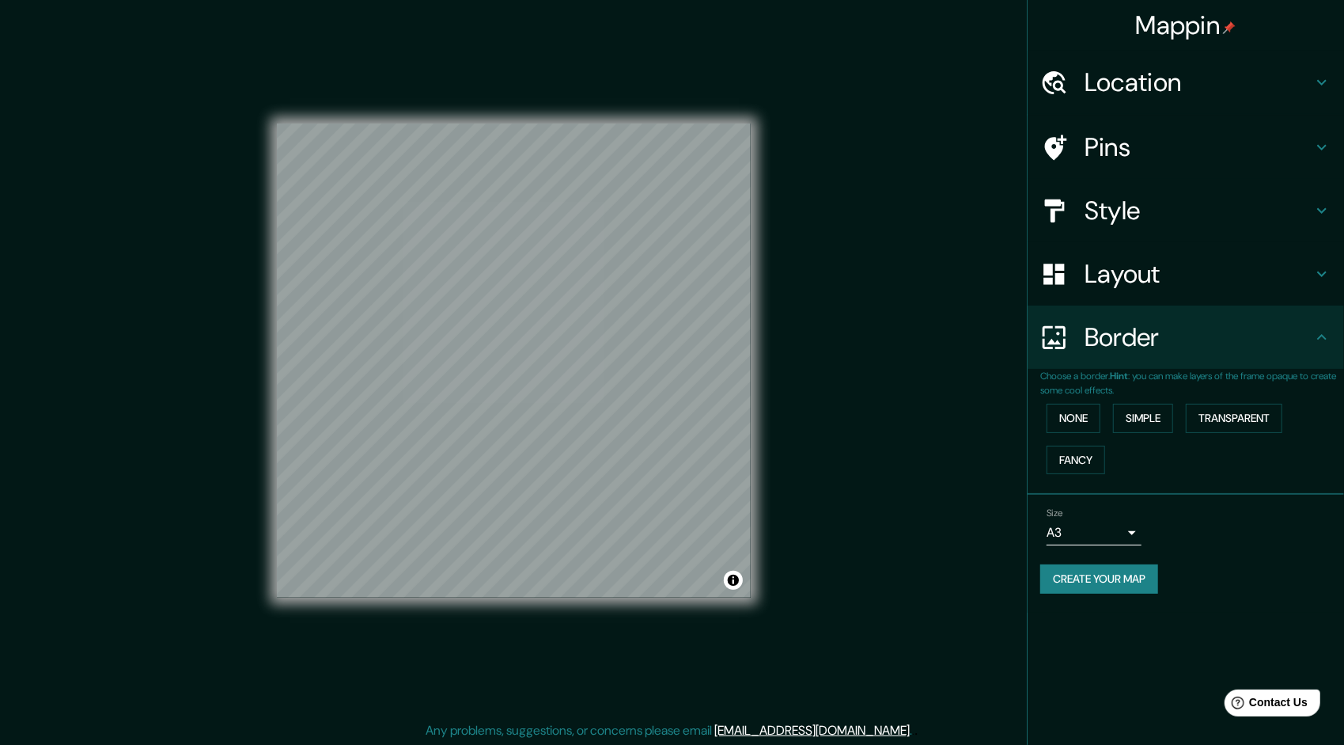
click at [1106, 534] on body "Mappin Location Pins Style Layout Border Choose a border. Hint : you can make l…" at bounding box center [672, 372] width 1344 height 745
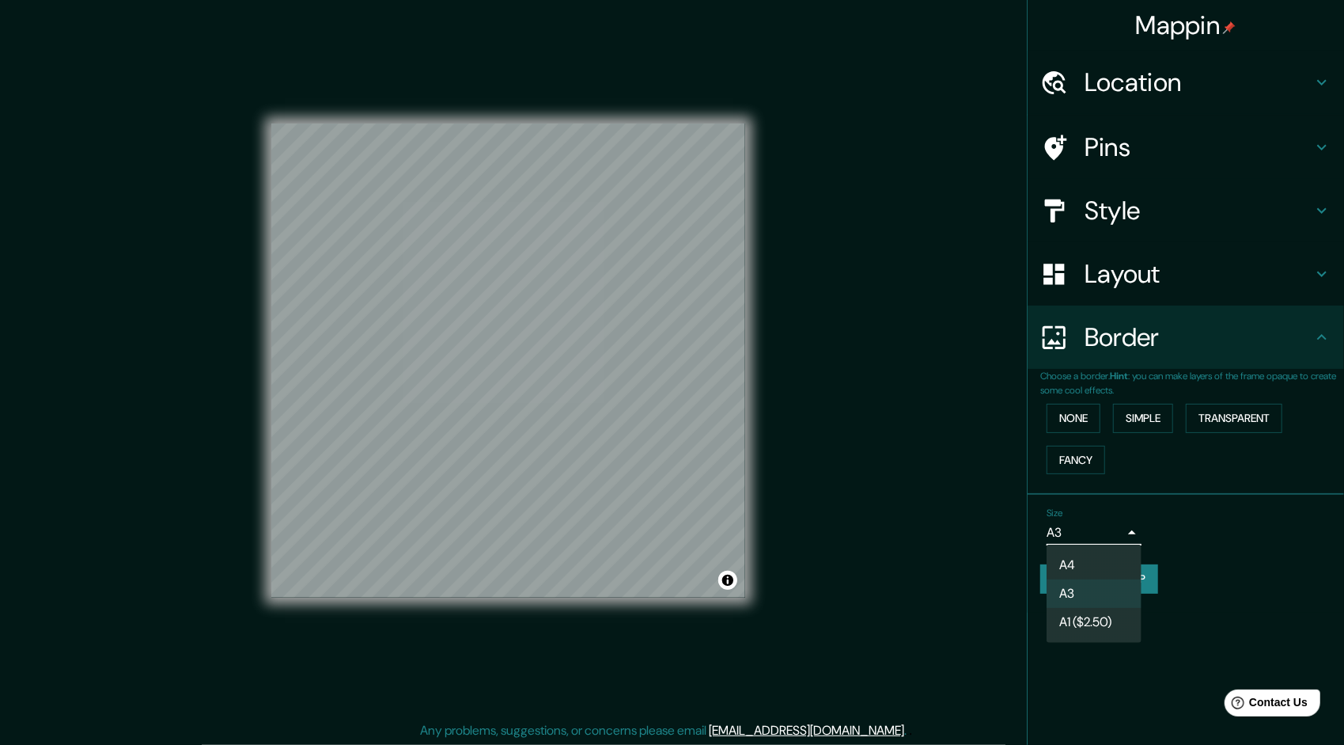
click at [1098, 555] on li "A4" at bounding box center [1094, 565] width 95 height 28
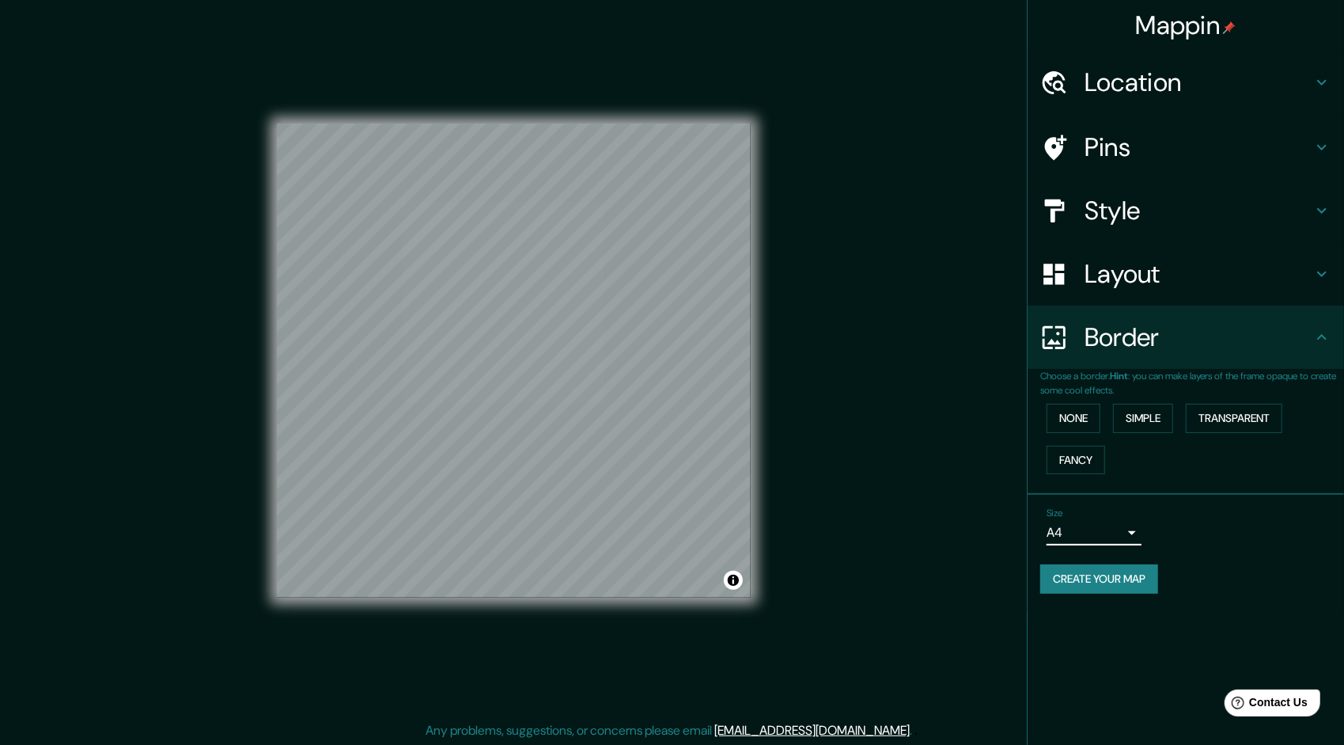
click at [1089, 536] on body "Mappin Location Pins Style Layout Border Choose a border. Hint : you can make l…" at bounding box center [672, 372] width 1344 height 745
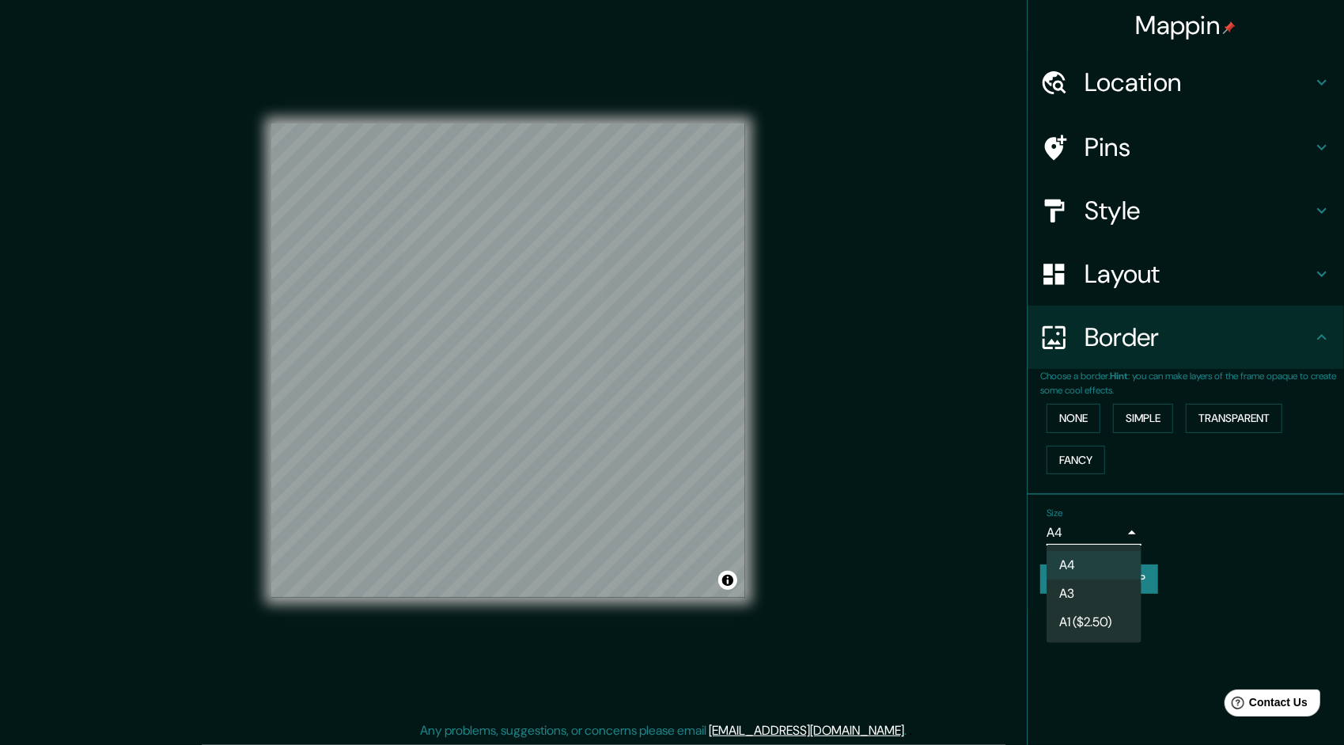
click at [1073, 589] on li "A3" at bounding box center [1094, 593] width 95 height 28
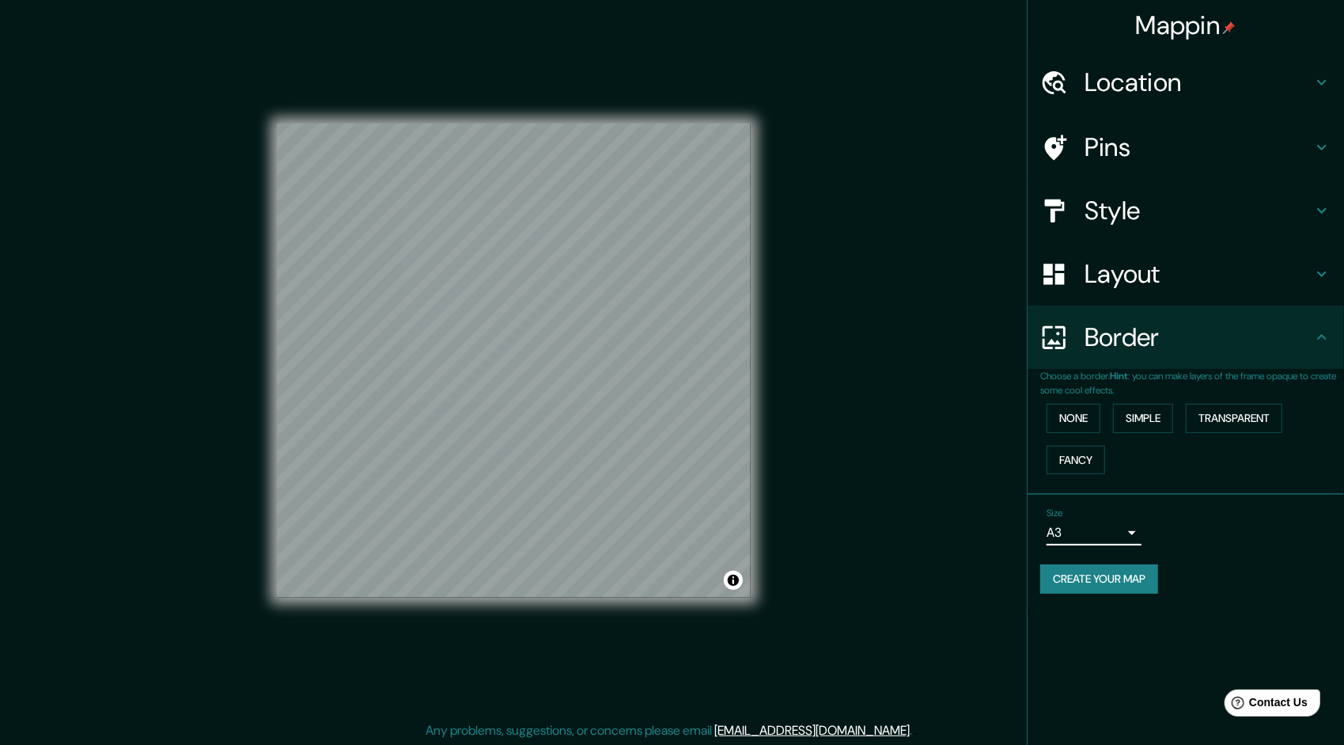
click at [1076, 541] on body "Mappin Location Pins Style Layout Border Choose a border. Hint : you can make l…" at bounding box center [672, 372] width 1344 height 745
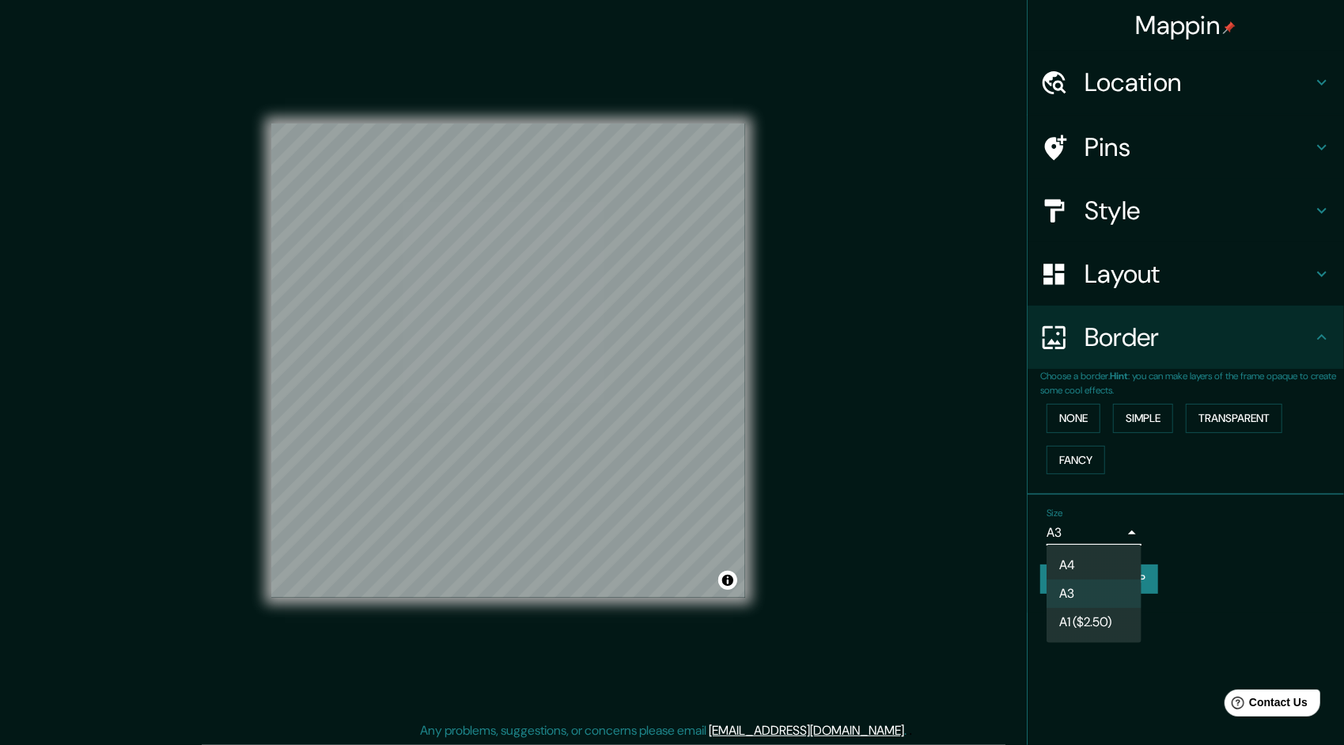
click at [1068, 555] on li "A4" at bounding box center [1094, 565] width 95 height 28
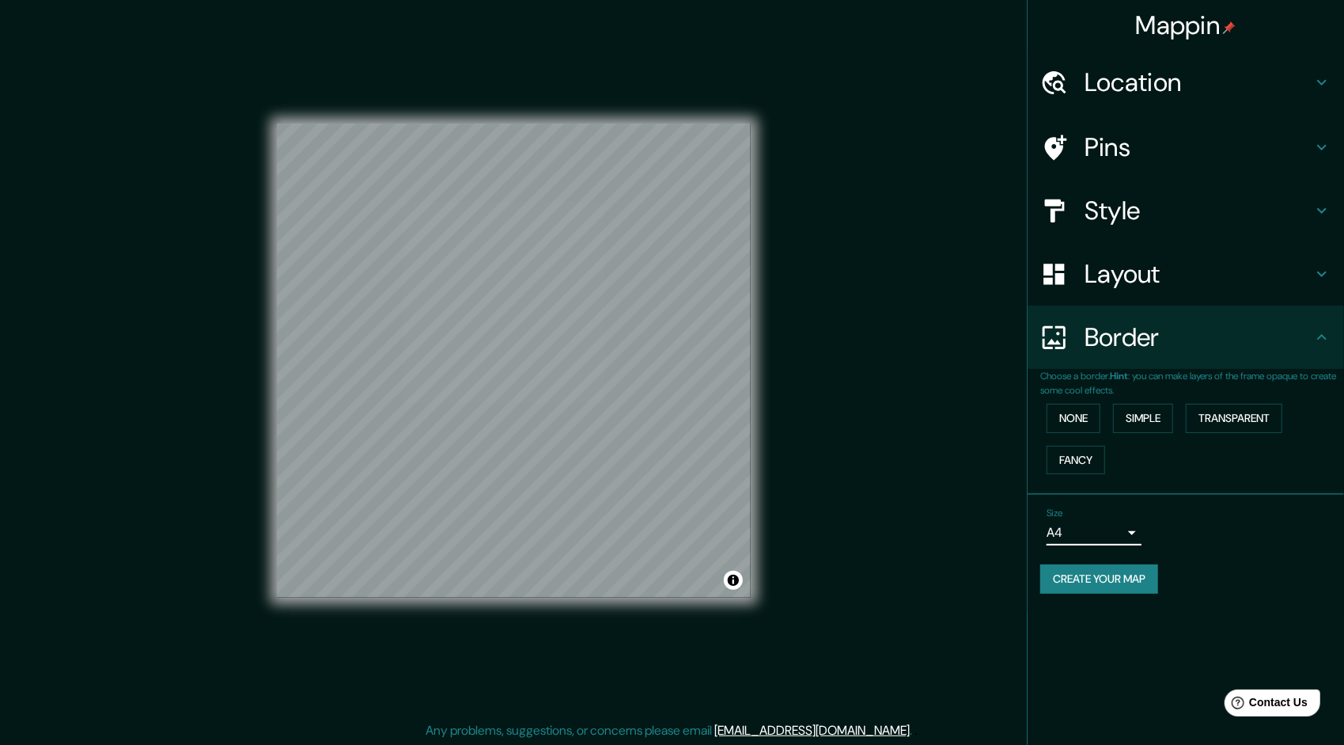
click at [1081, 526] on body "Mappin Location Pins Style Layout Border Choose a border. Hint : you can make l…" at bounding box center [672, 372] width 1344 height 745
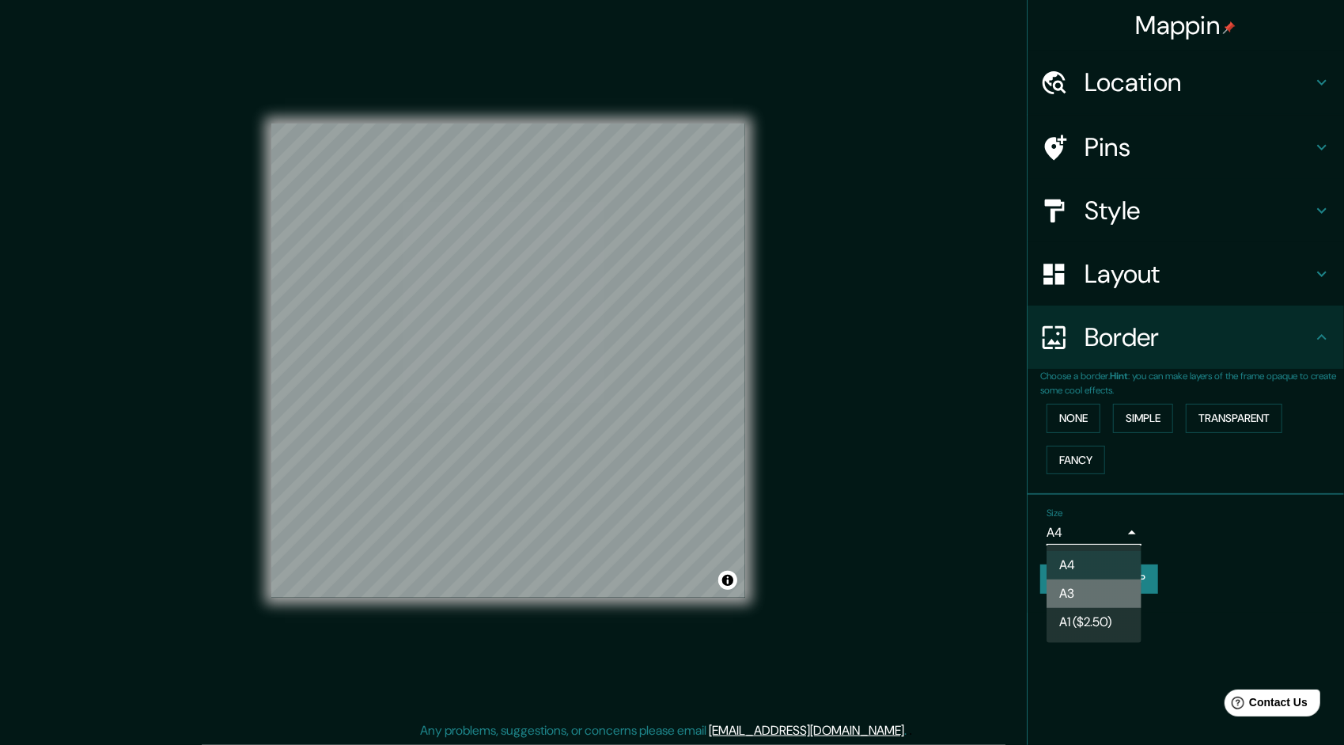
drag, startPoint x: 1081, startPoint y: 584, endPoint x: 795, endPoint y: 692, distance: 305.5
click at [1080, 585] on li "A3" at bounding box center [1094, 593] width 95 height 28
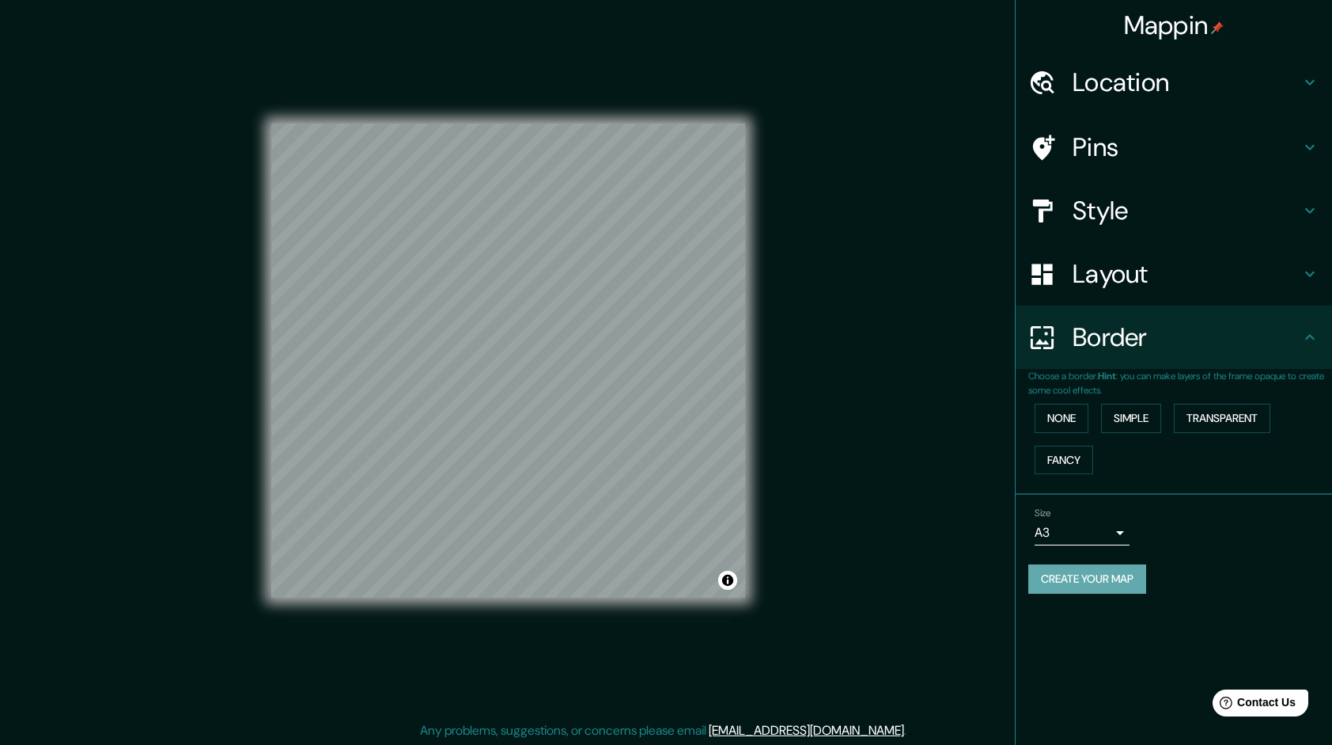
click at [1056, 586] on button "Create your map" at bounding box center [1088, 578] width 118 height 29
click at [727, 582] on button "Toggle attribution" at bounding box center [727, 579] width 19 height 19
click at [729, 582] on button "Toggle attribution" at bounding box center [727, 579] width 19 height 19
click at [726, 578] on button "Toggle attribution" at bounding box center [727, 579] width 19 height 19
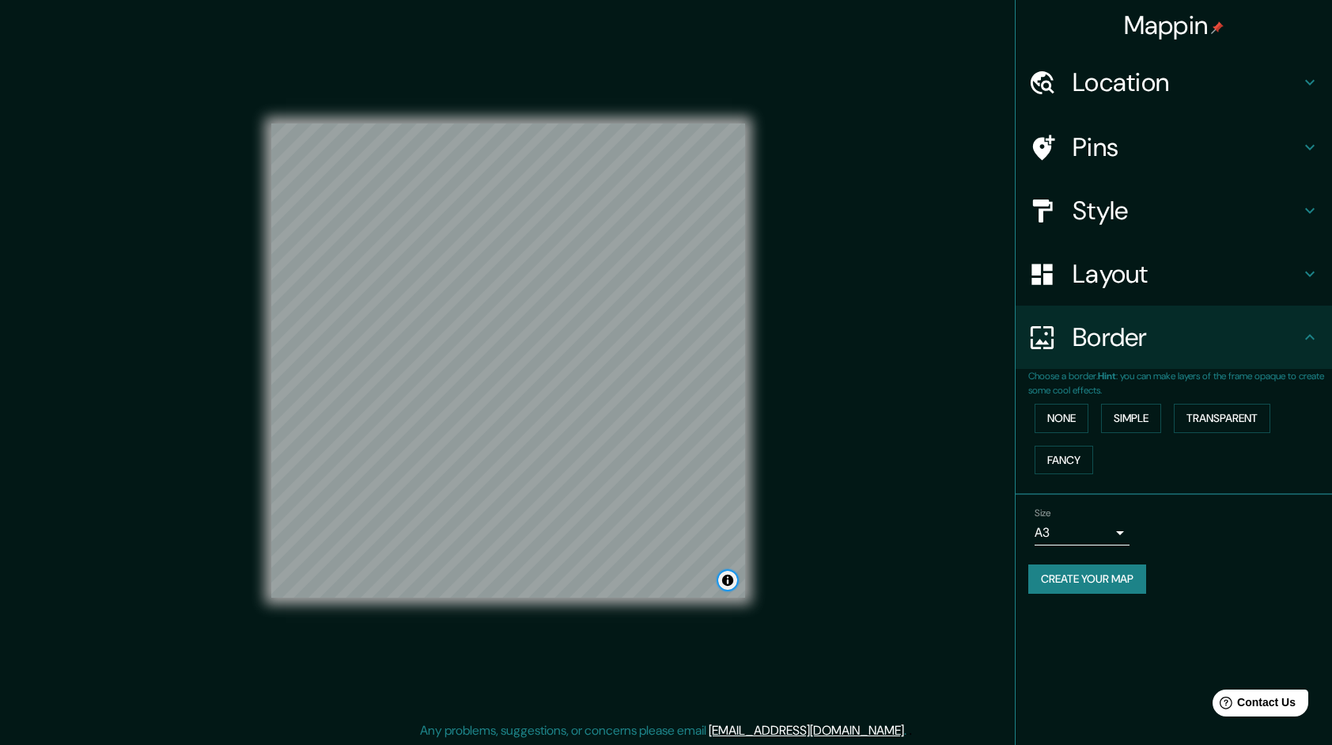
click at [724, 578] on button "Toggle attribution" at bounding box center [727, 579] width 19 height 19
click at [699, 577] on link "Improve this map" at bounding box center [675, 579] width 78 height 11
click at [730, 574] on button "Toggle attribution" at bounding box center [727, 579] width 19 height 19
click at [828, 456] on div "Mappin Location Pins Style Layout Border Choose a border. Hint : you can make l…" at bounding box center [666, 373] width 1332 height 746
click at [1105, 154] on h4 "Pins" at bounding box center [1187, 147] width 228 height 32
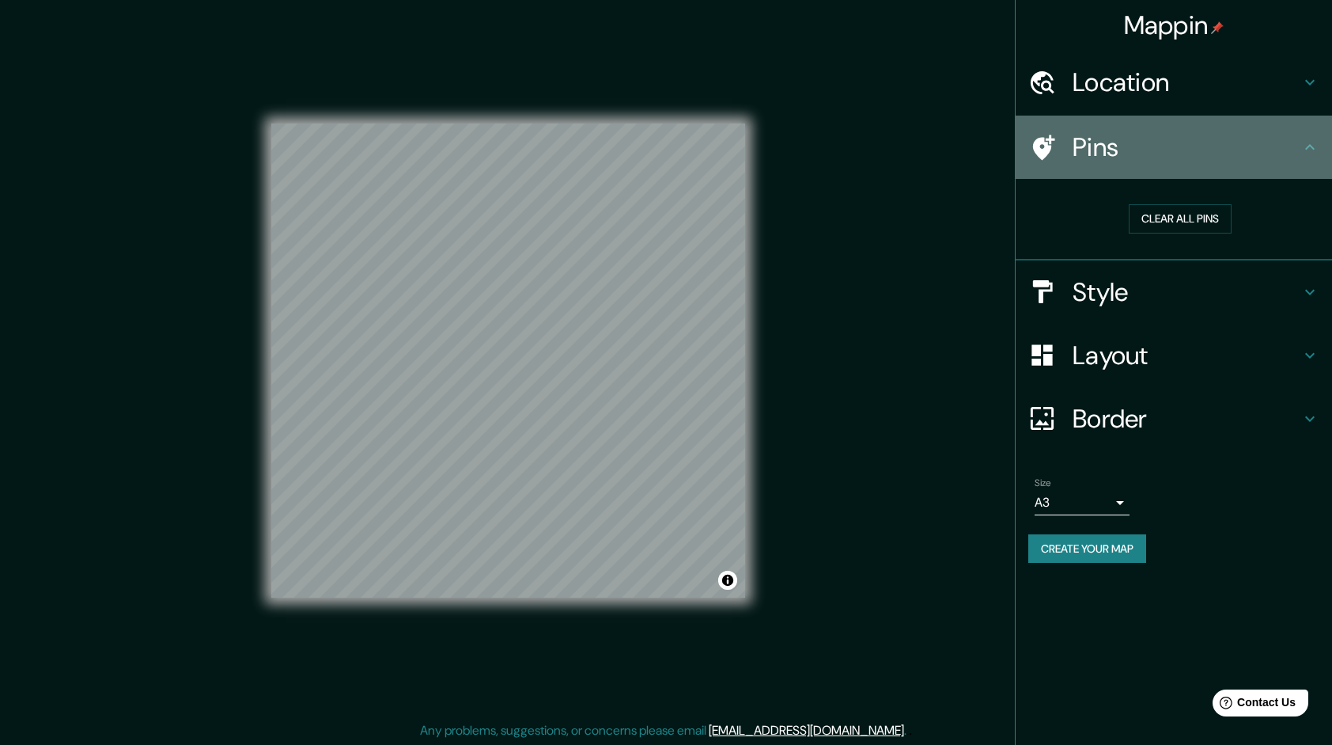
click at [1105, 154] on h4 "Pins" at bounding box center [1187, 147] width 228 height 32
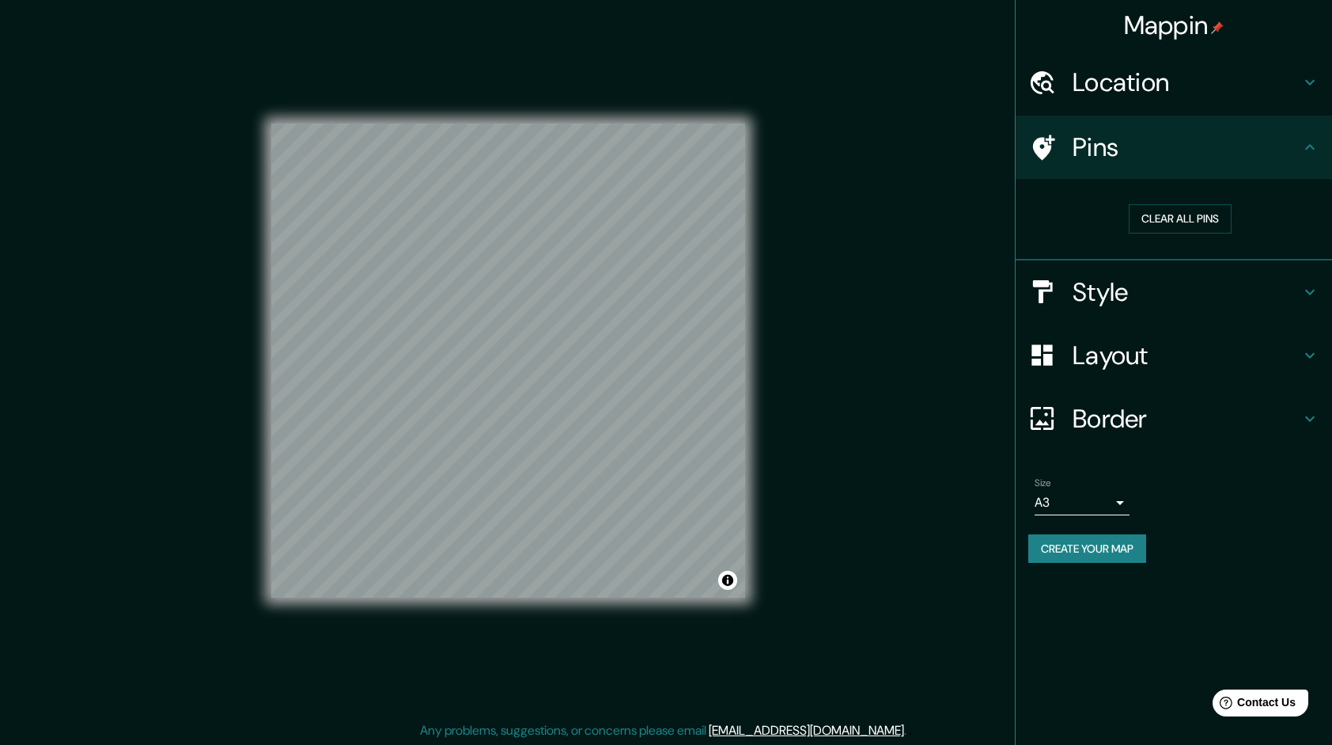
click at [1143, 94] on h4 "Location" at bounding box center [1187, 82] width 228 height 32
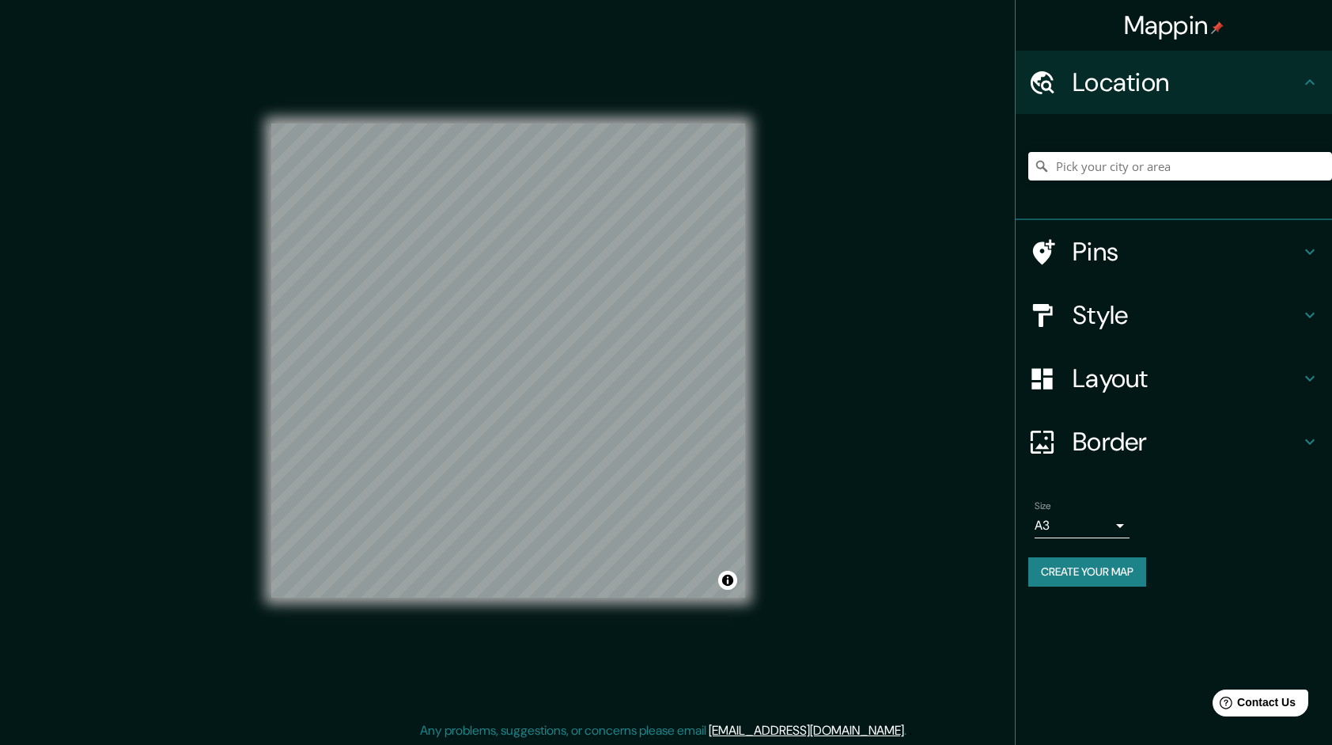
click at [1143, 94] on h4 "Location" at bounding box center [1187, 82] width 228 height 32
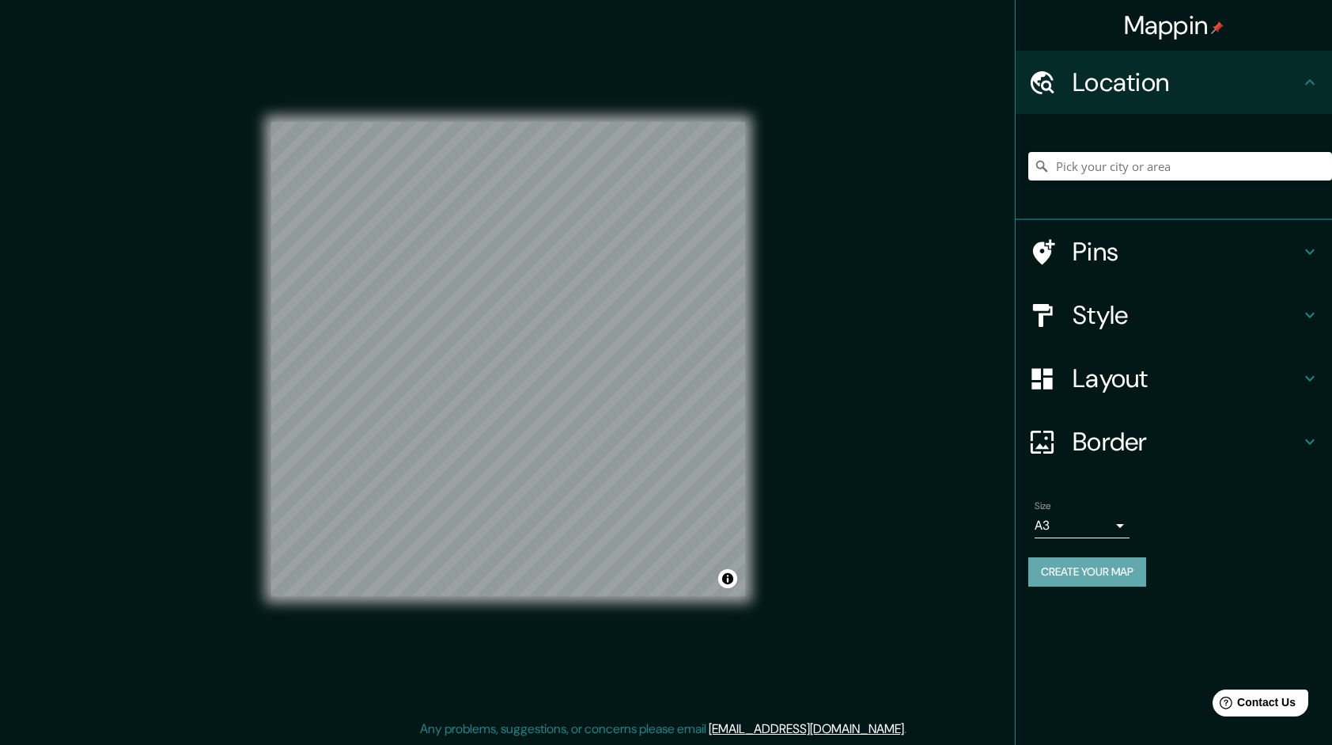
click at [1082, 577] on button "Create your map" at bounding box center [1088, 571] width 118 height 29
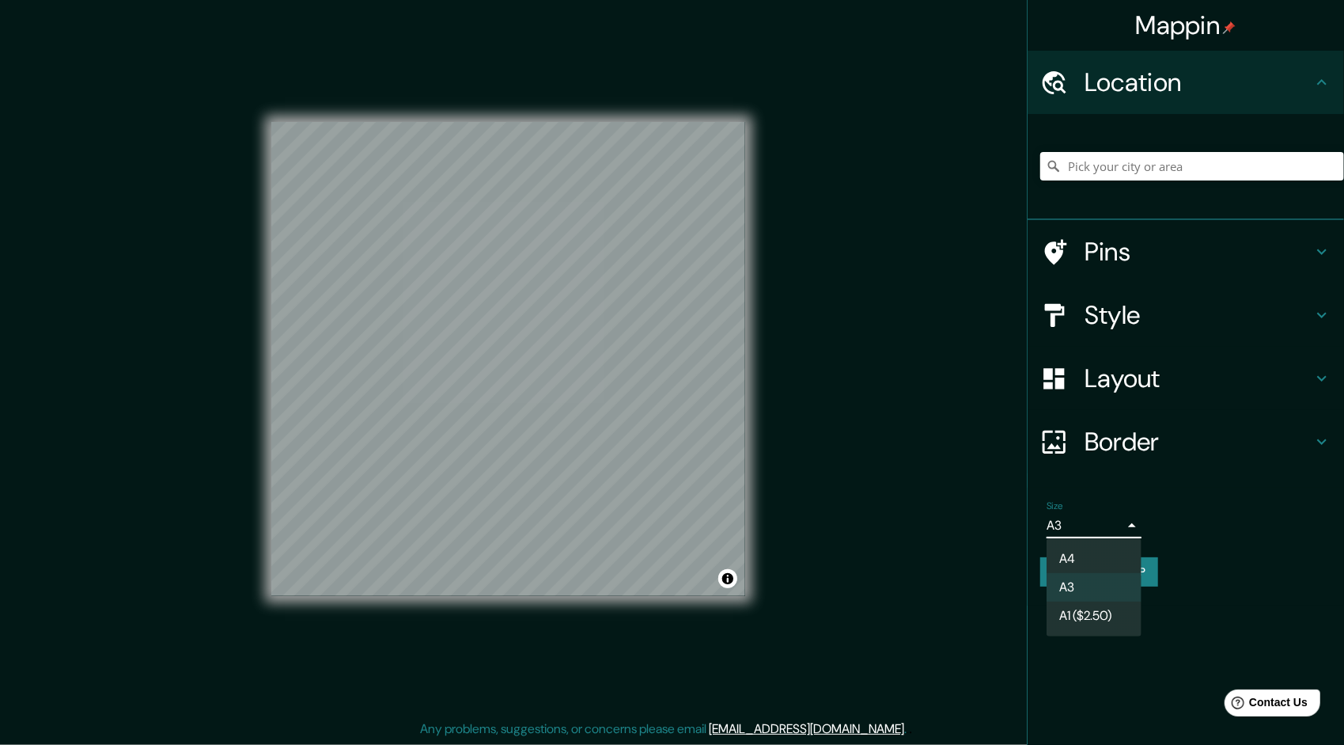
click at [1105, 535] on body "Mappin Location Pins Style Layout Border Choose a border. Hint : you can make l…" at bounding box center [672, 370] width 1344 height 745
click at [1092, 551] on li "A4" at bounding box center [1094, 558] width 95 height 28
type input "single"
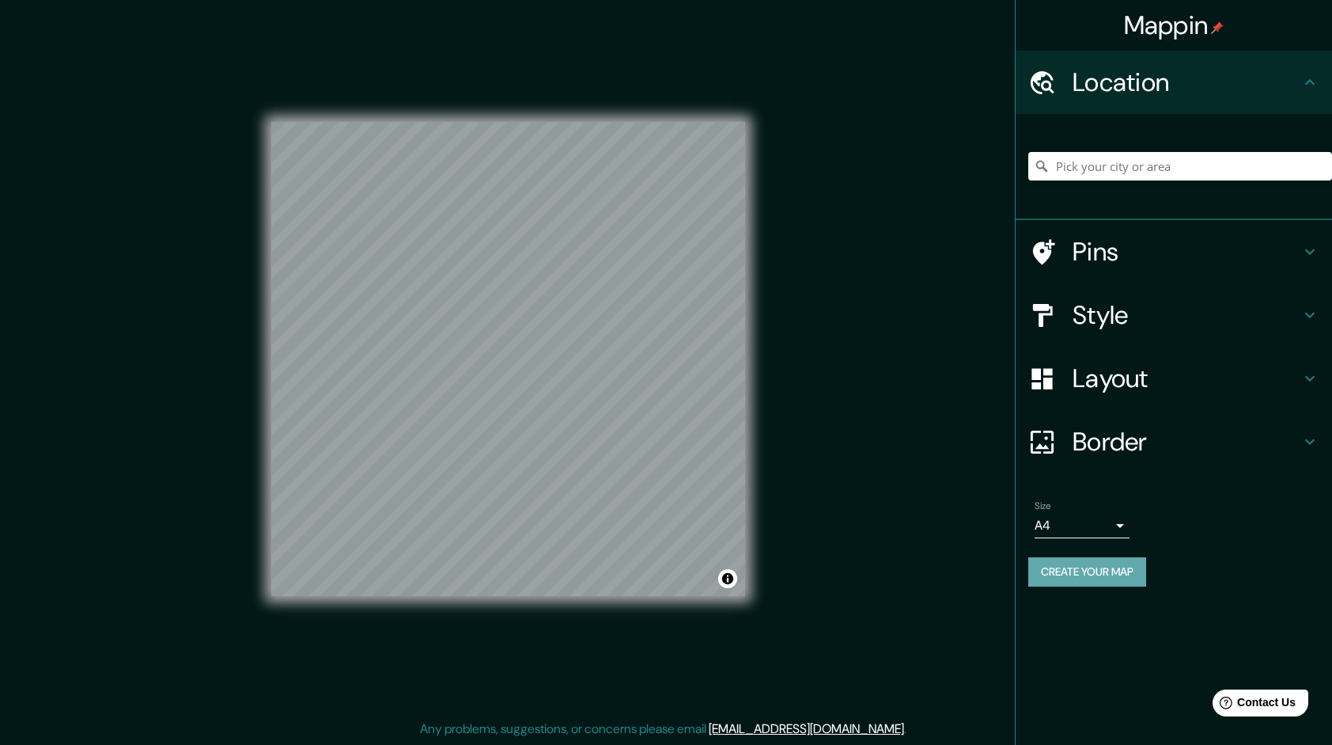
click at [1094, 574] on button "Create your map" at bounding box center [1088, 571] width 118 height 29
click at [1129, 600] on li "Size A4 single Create your map" at bounding box center [1174, 546] width 317 height 118
click at [1111, 571] on div "Create your map" at bounding box center [1174, 571] width 291 height 29
click at [1101, 390] on h4 "Layout" at bounding box center [1187, 378] width 228 height 32
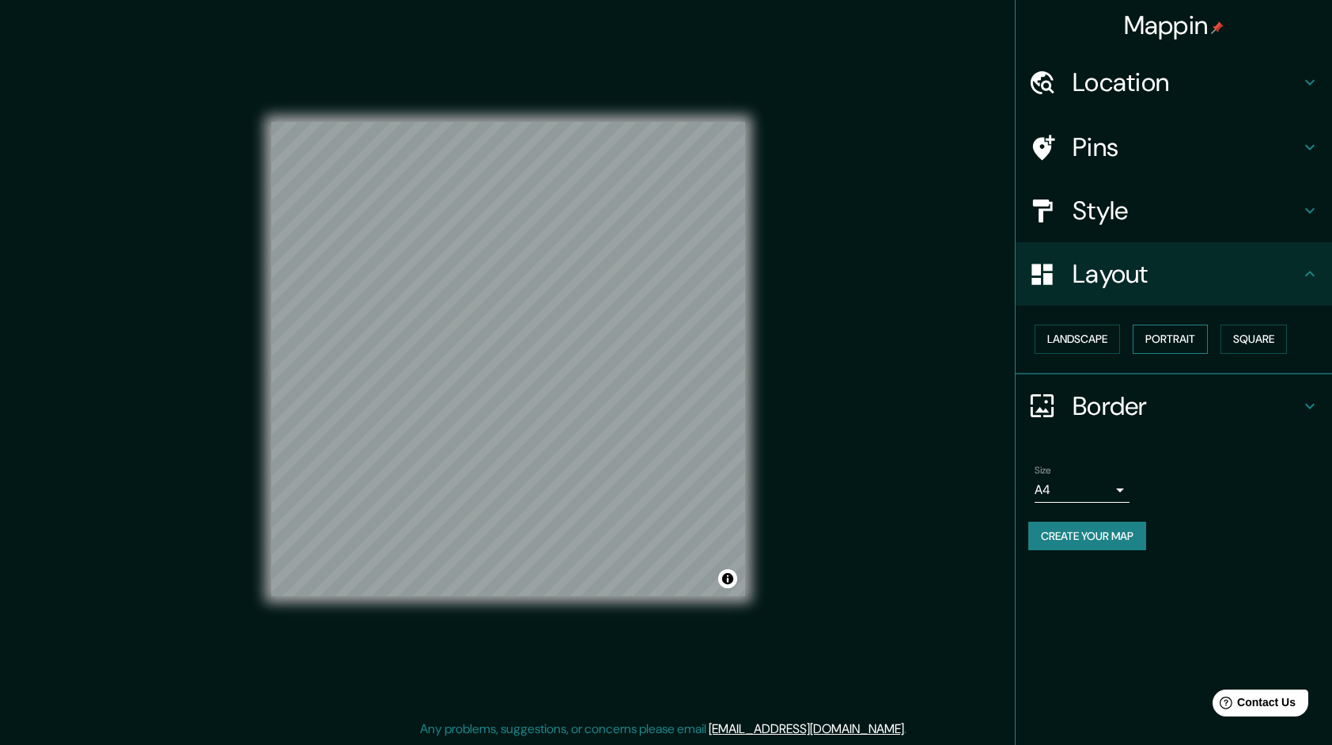
click at [1173, 343] on button "Portrait" at bounding box center [1170, 338] width 75 height 29
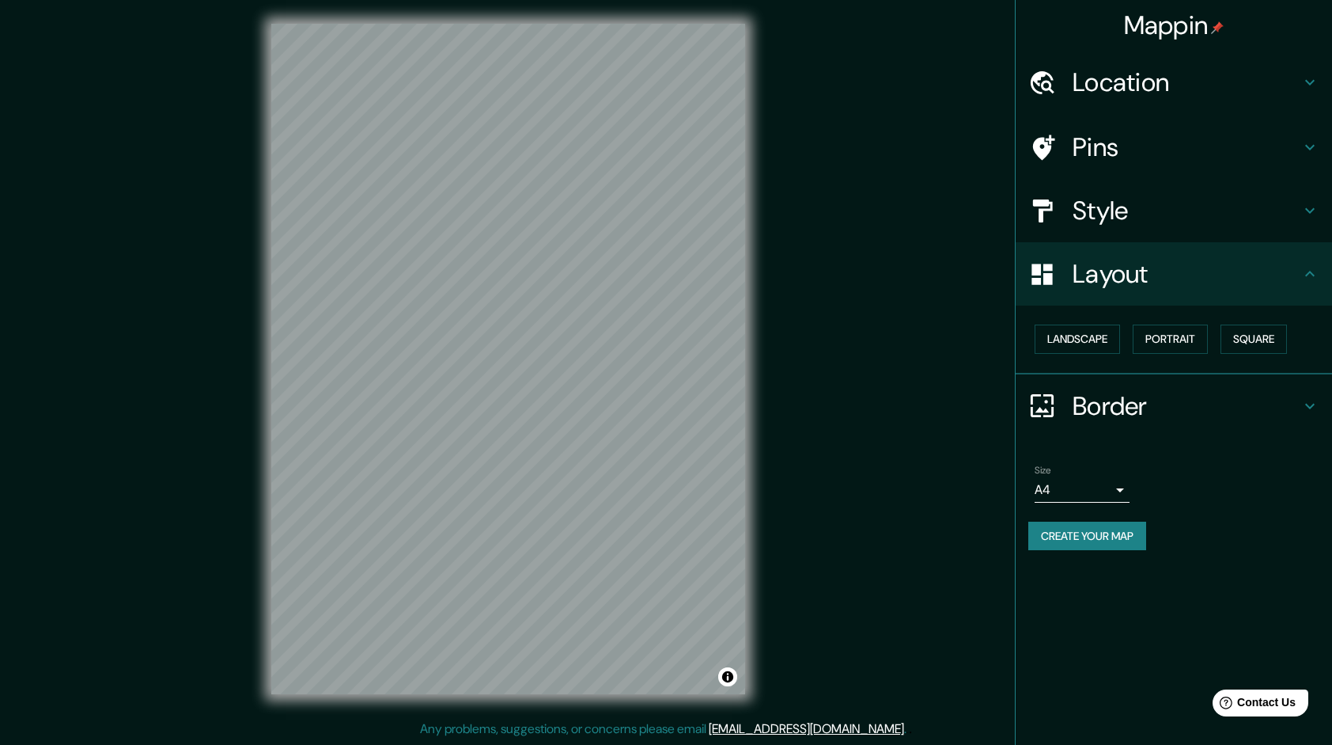
click at [1275, 22] on div "Mappin" at bounding box center [1174, 25] width 317 height 51
click at [1185, 273] on h4 "Layout" at bounding box center [1187, 274] width 228 height 32
click at [1157, 402] on h4 "Border" at bounding box center [1187, 406] width 228 height 32
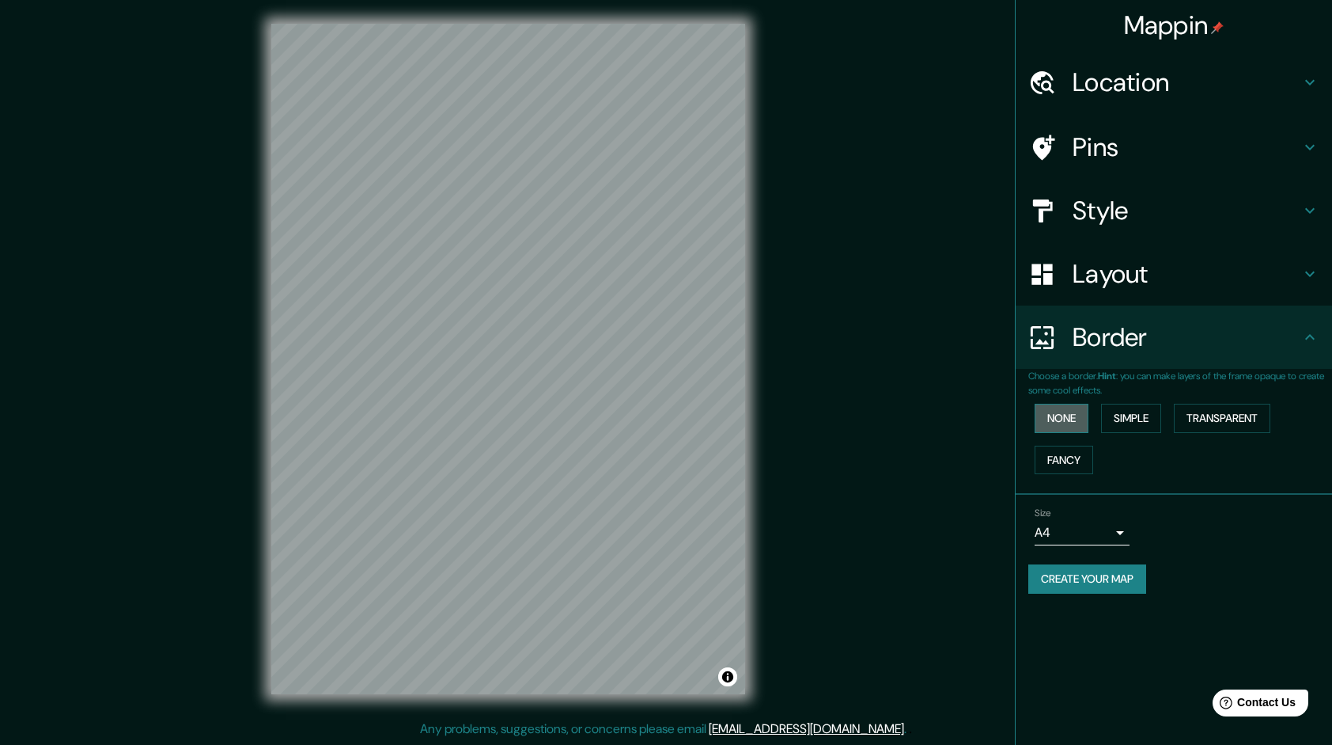
click at [1076, 424] on button "None" at bounding box center [1062, 418] width 54 height 29
click at [1082, 413] on button "None" at bounding box center [1062, 418] width 54 height 29
click at [1124, 420] on button "Simple" at bounding box center [1131, 418] width 60 height 29
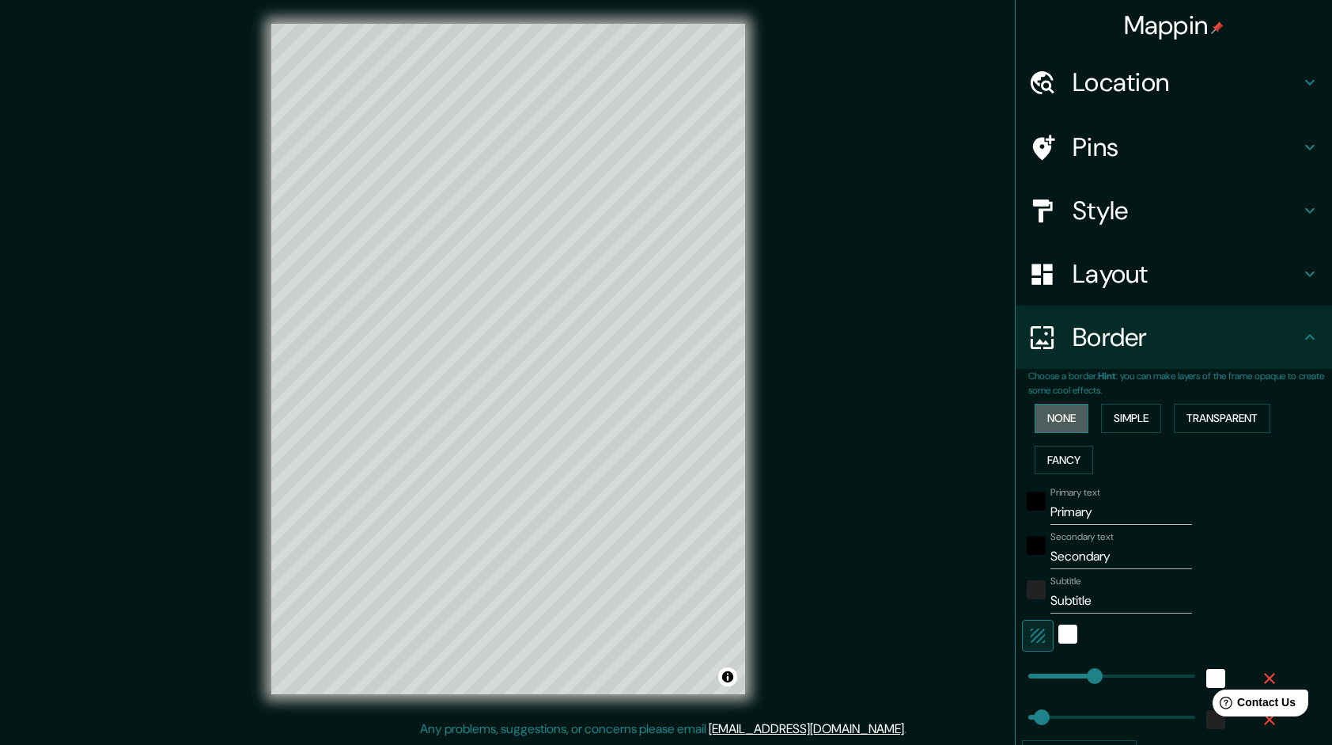
click at [1052, 420] on button "None" at bounding box center [1062, 418] width 54 height 29
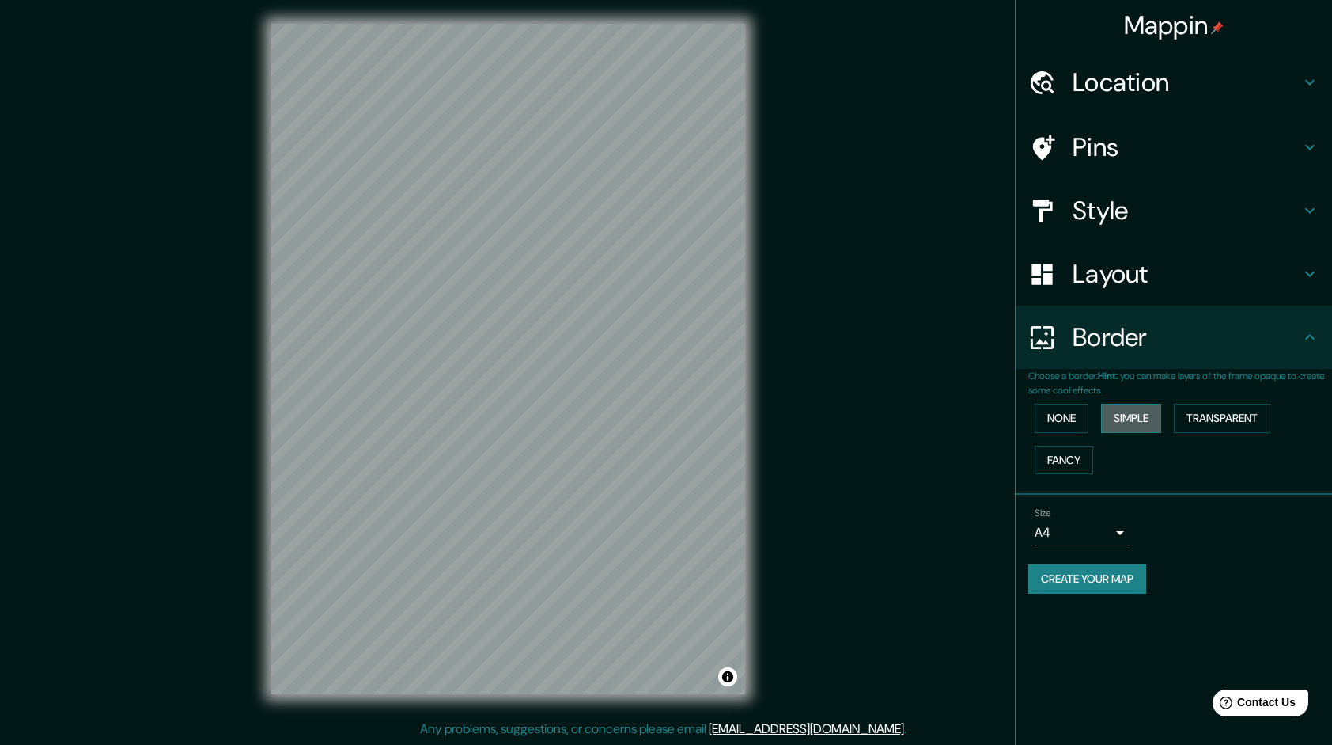
click at [1162, 416] on button "Simple" at bounding box center [1131, 418] width 60 height 29
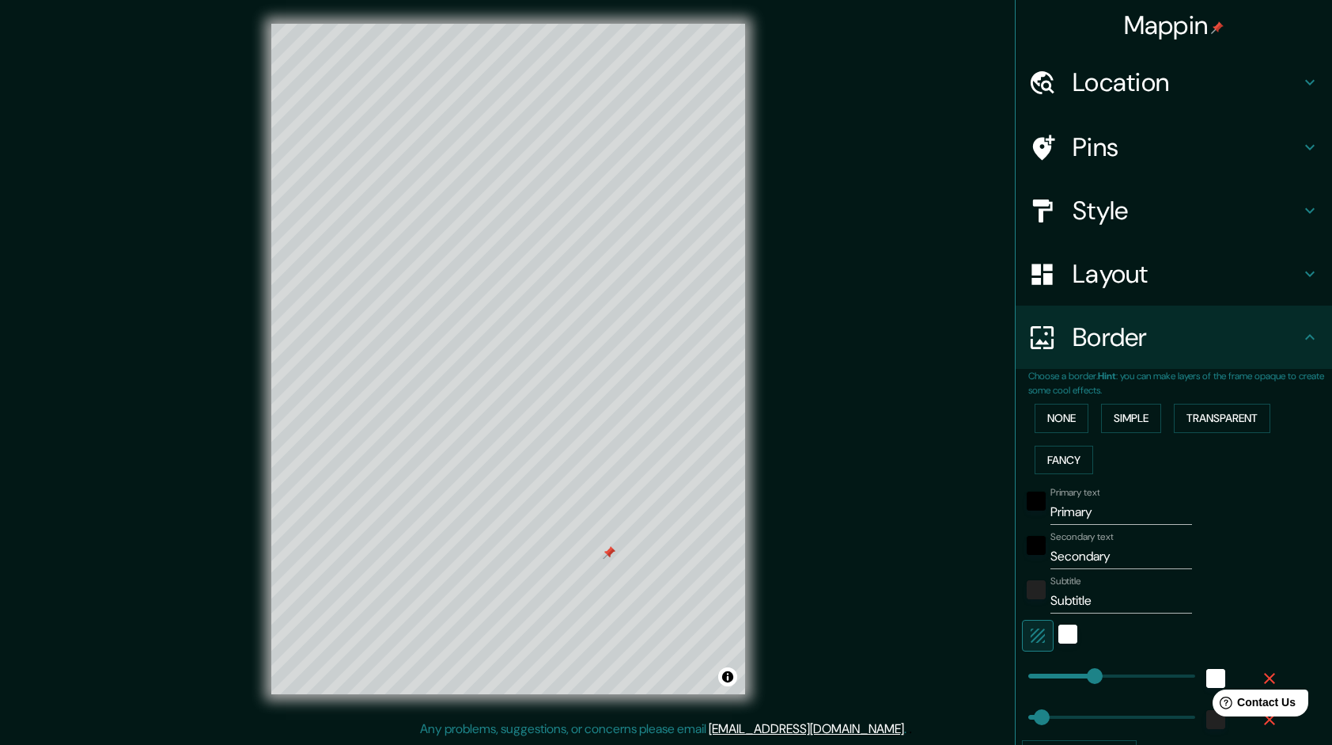
click at [1143, 89] on h4 "Location" at bounding box center [1187, 82] width 228 height 32
type input "240"
type input "48"
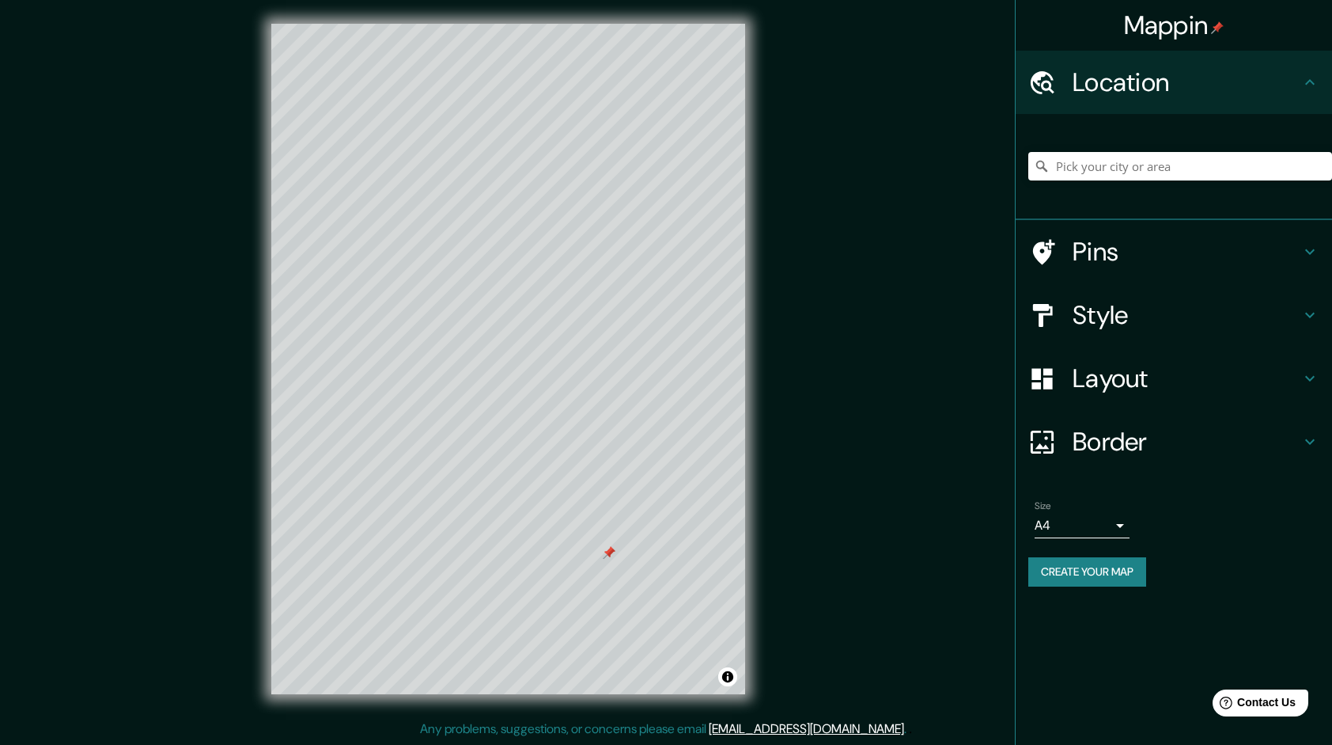
click at [1106, 233] on div "Pins" at bounding box center [1174, 251] width 317 height 63
type input "240"
type input "48"
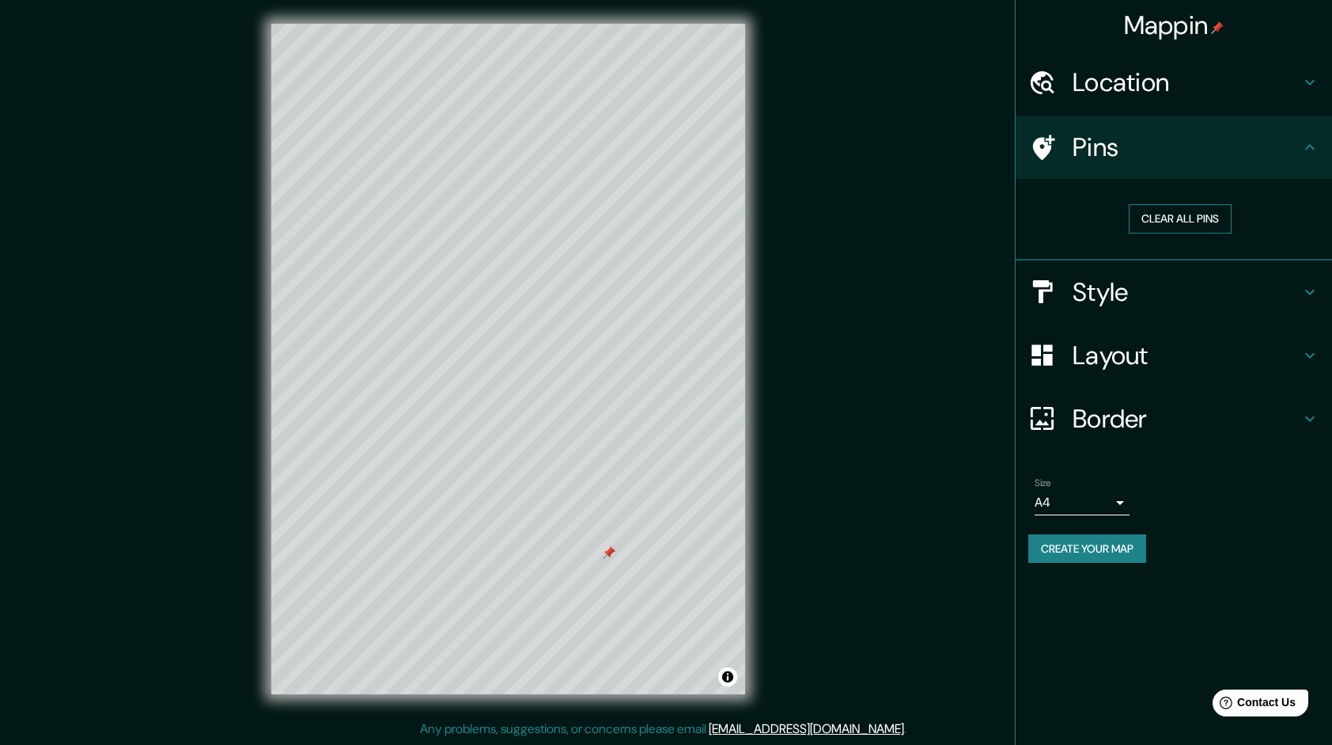
click at [1158, 212] on button "Clear all pins" at bounding box center [1180, 218] width 103 height 29
click at [1125, 407] on h4 "Border" at bounding box center [1187, 419] width 228 height 32
type input "240"
type input "48"
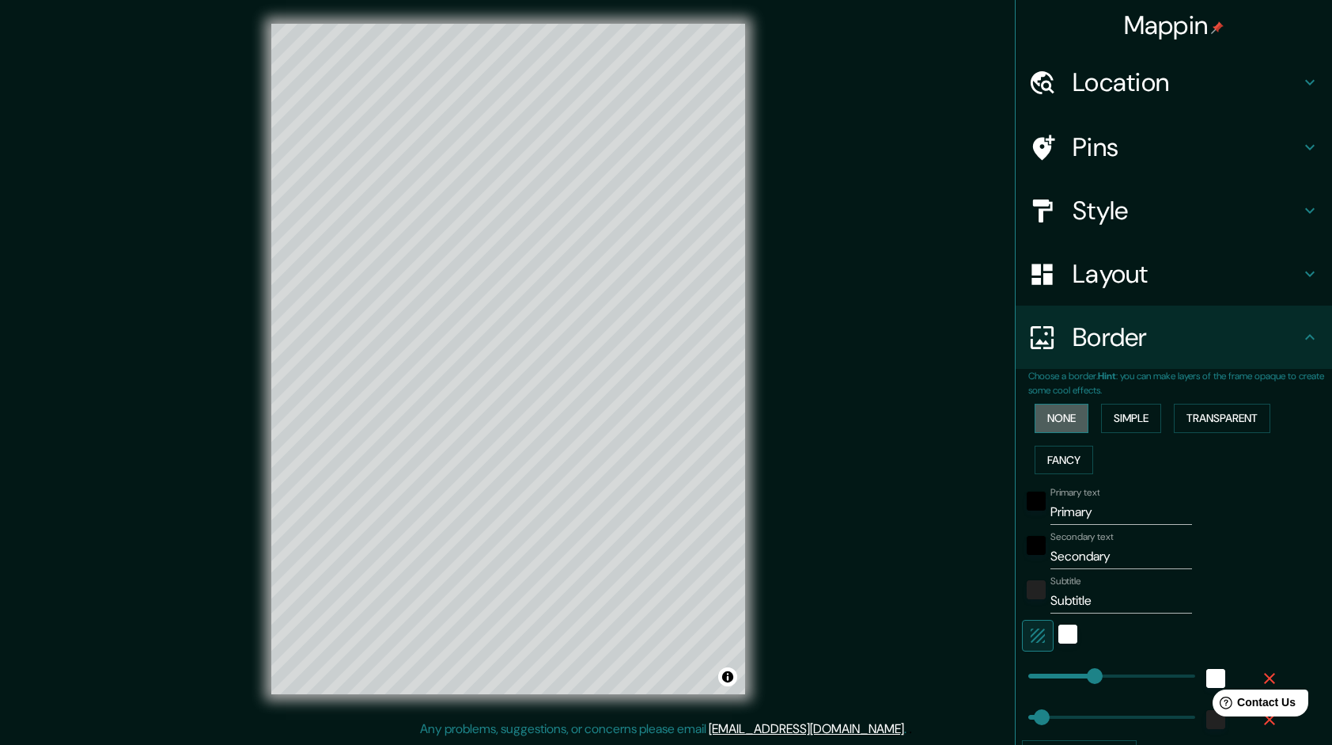
click at [1056, 419] on button "None" at bounding box center [1062, 418] width 54 height 29
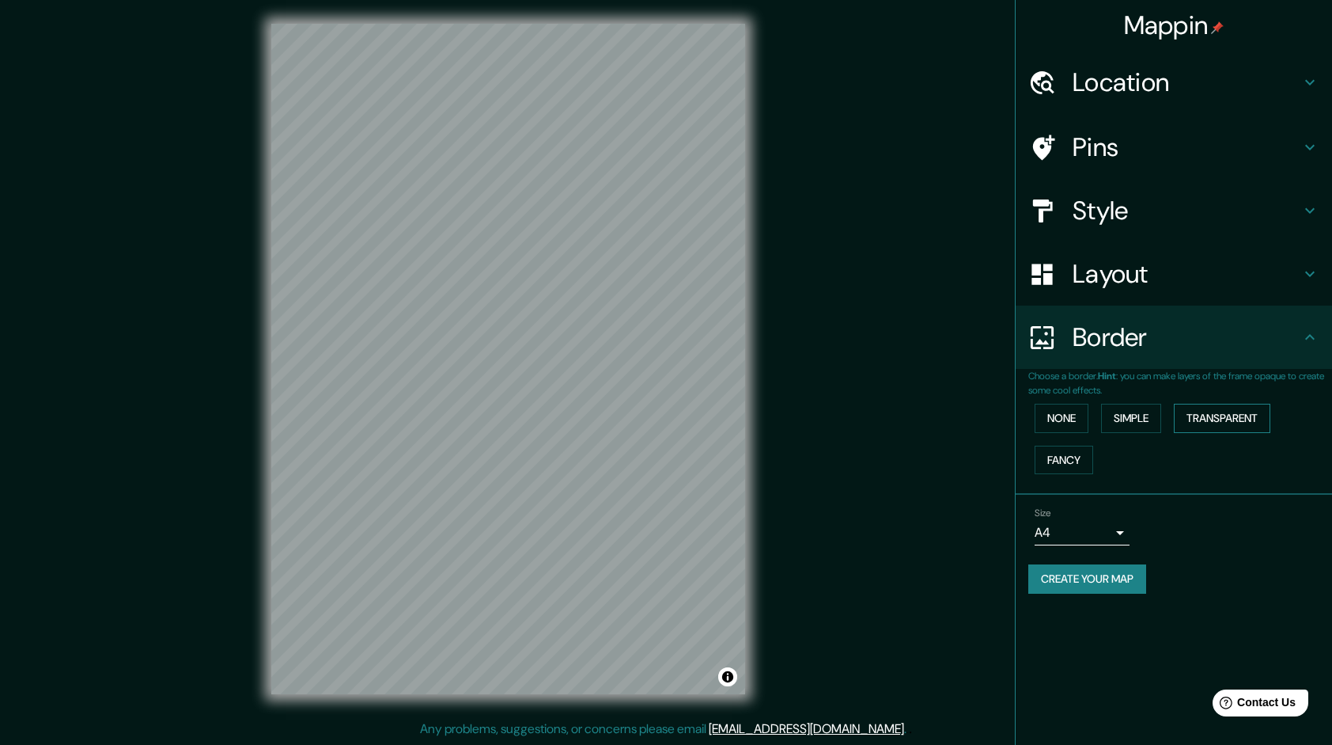
click at [1197, 410] on button "Transparent" at bounding box center [1222, 418] width 97 height 29
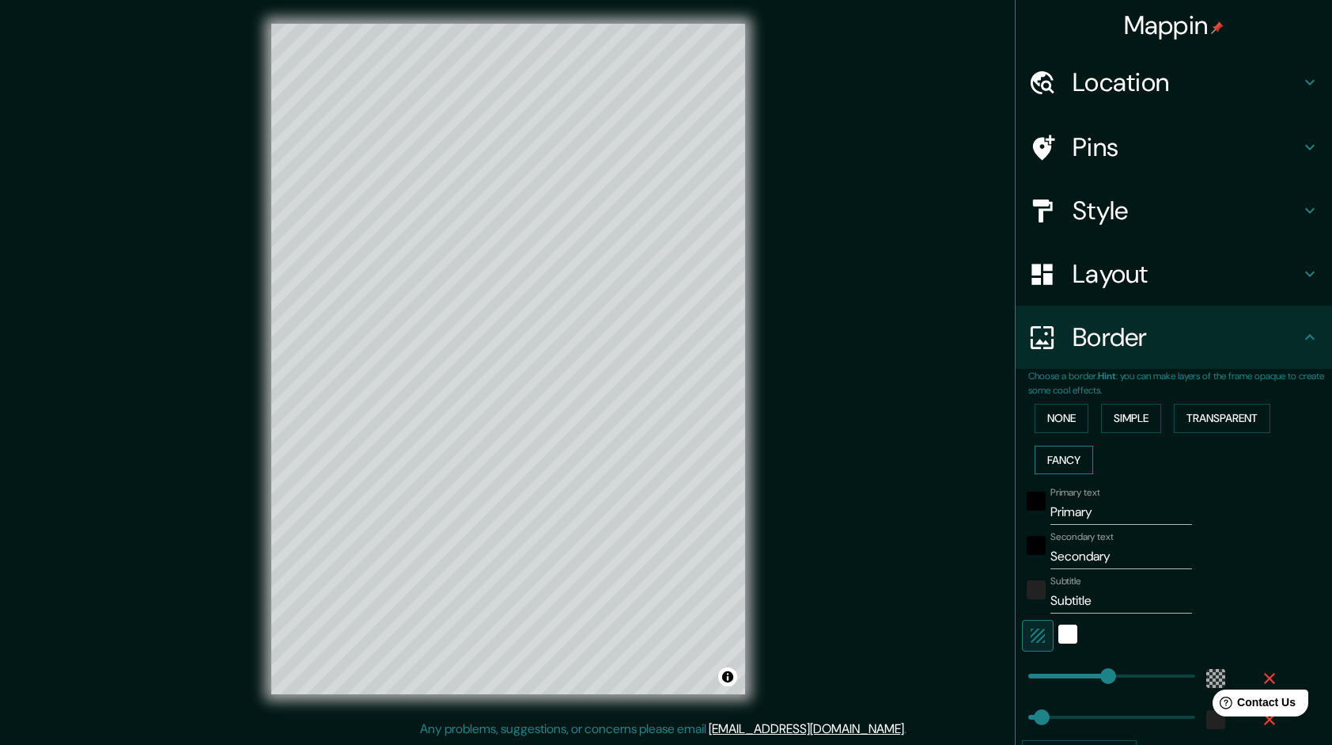
click at [1057, 459] on button "Fancy" at bounding box center [1064, 459] width 59 height 29
click at [1052, 421] on button "None" at bounding box center [1062, 418] width 54 height 29
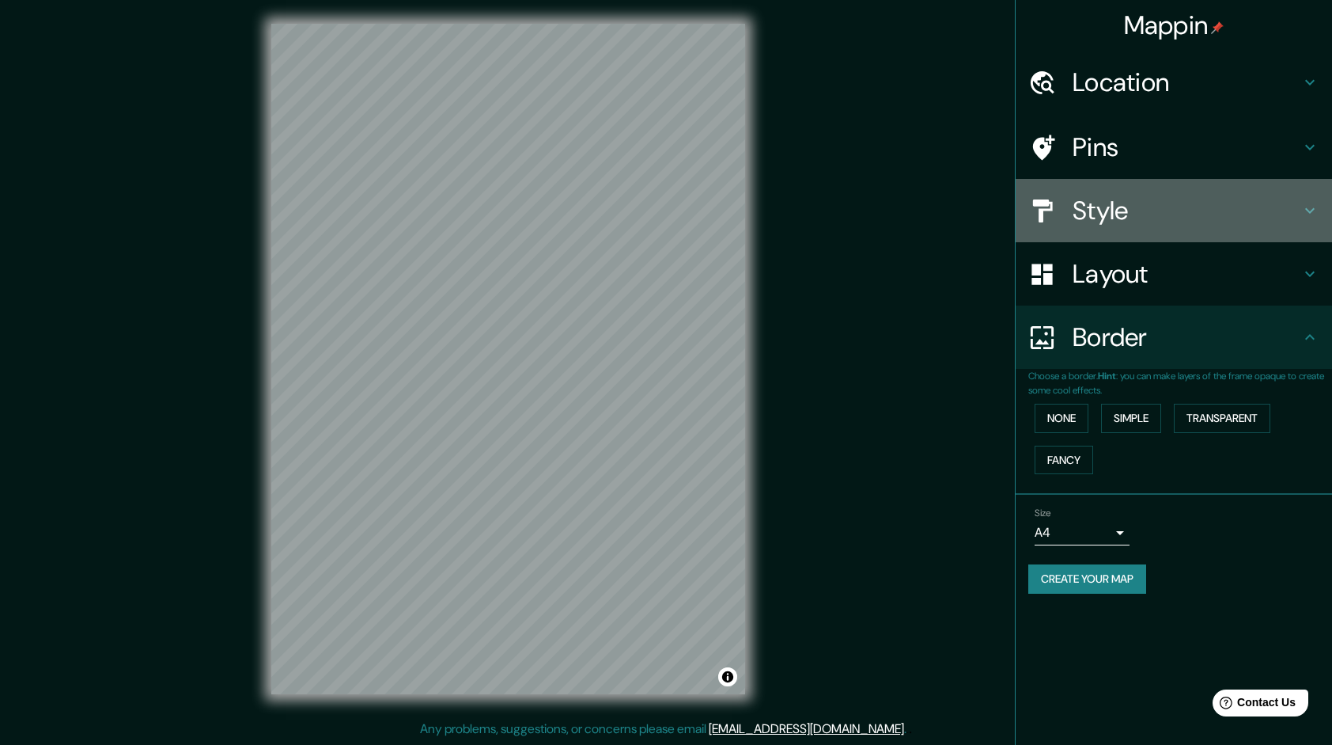
click at [1145, 214] on h4 "Style" at bounding box center [1187, 211] width 228 height 32
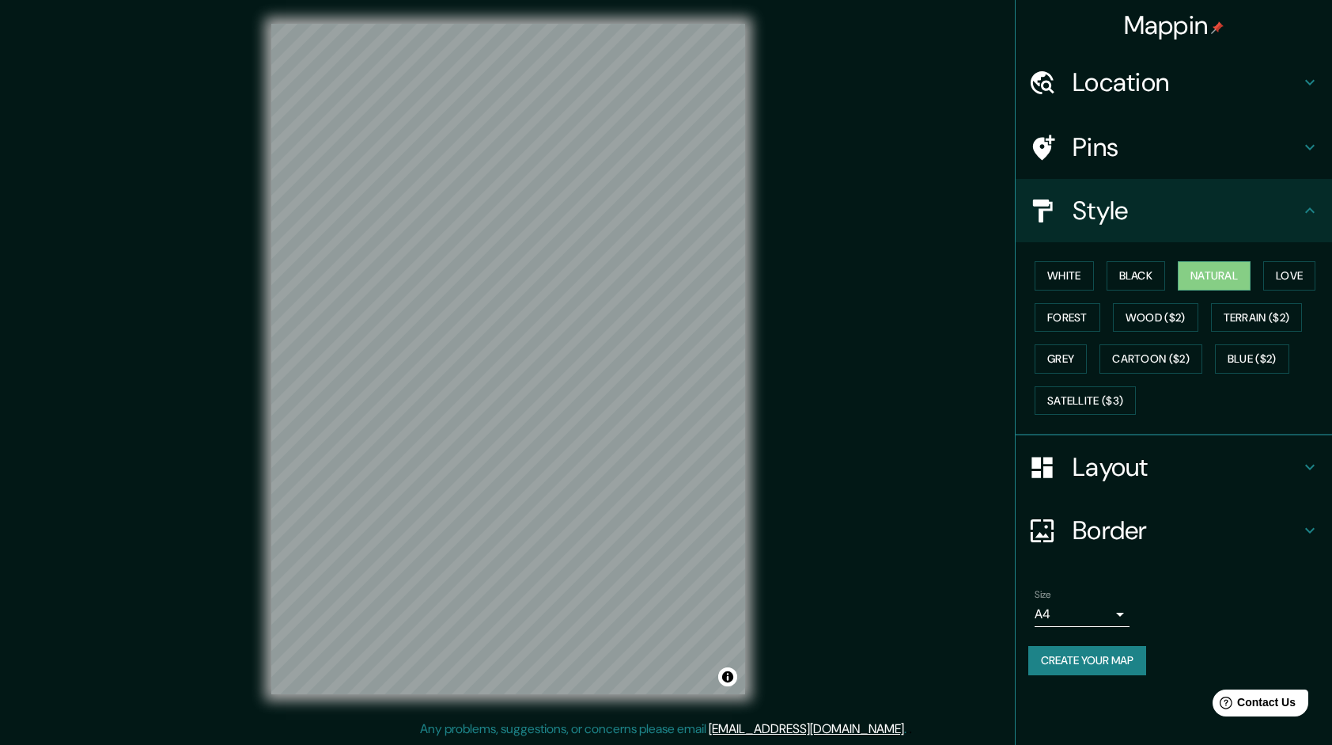
click at [1139, 167] on div "Pins" at bounding box center [1174, 147] width 317 height 63
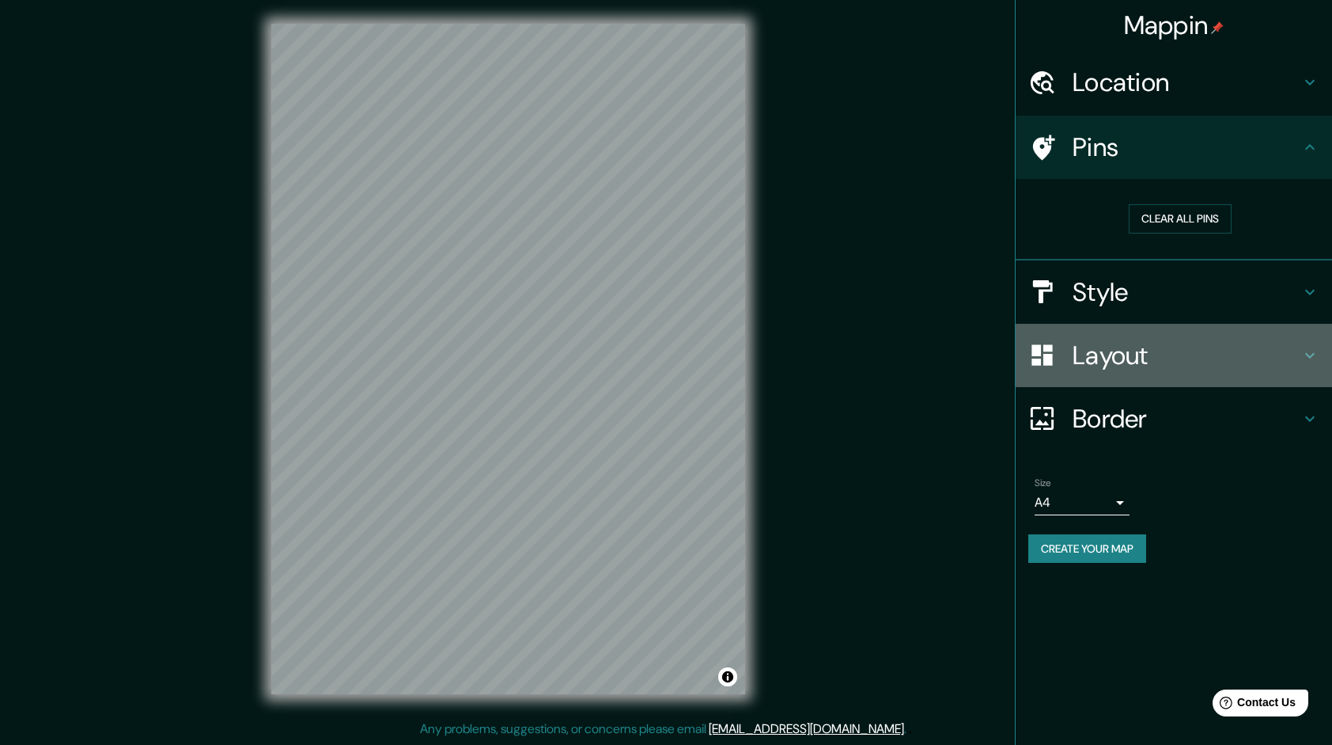
click at [1130, 366] on h4 "Layout" at bounding box center [1187, 355] width 228 height 32
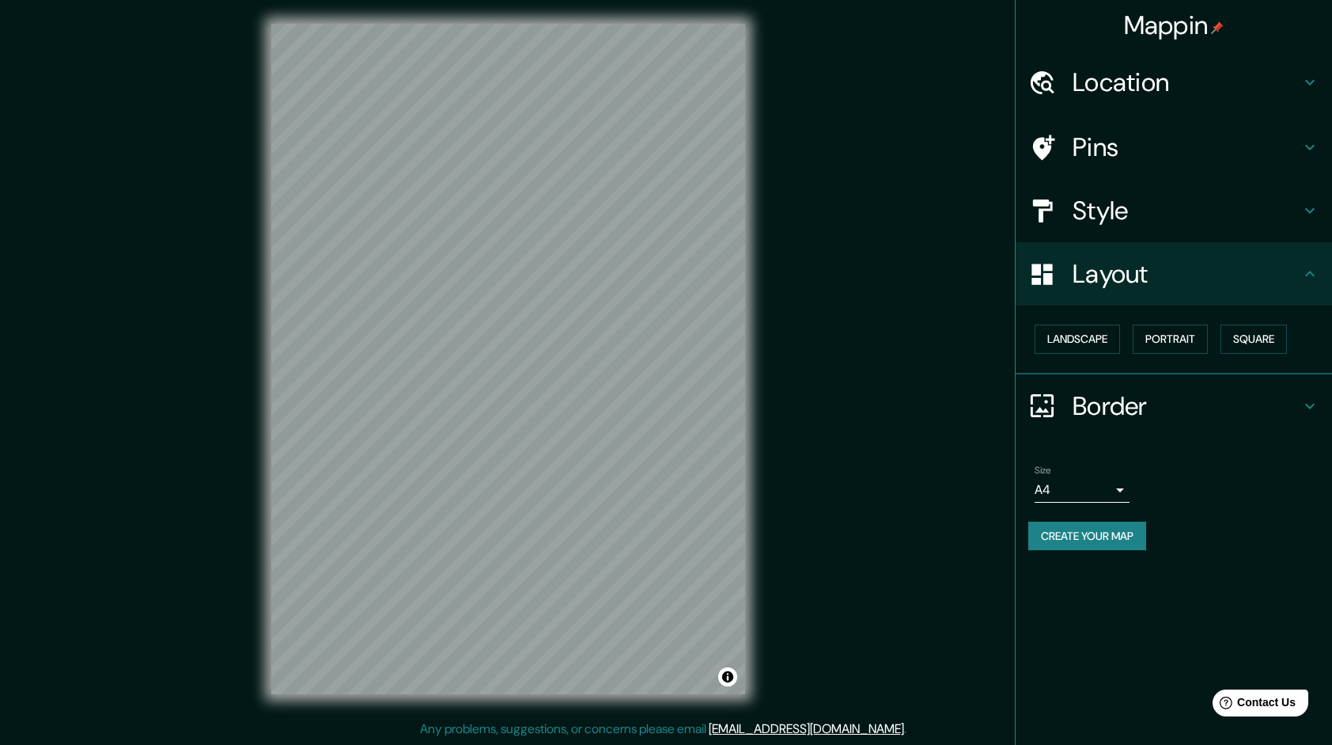
click at [1109, 397] on h4 "Border" at bounding box center [1187, 406] width 228 height 32
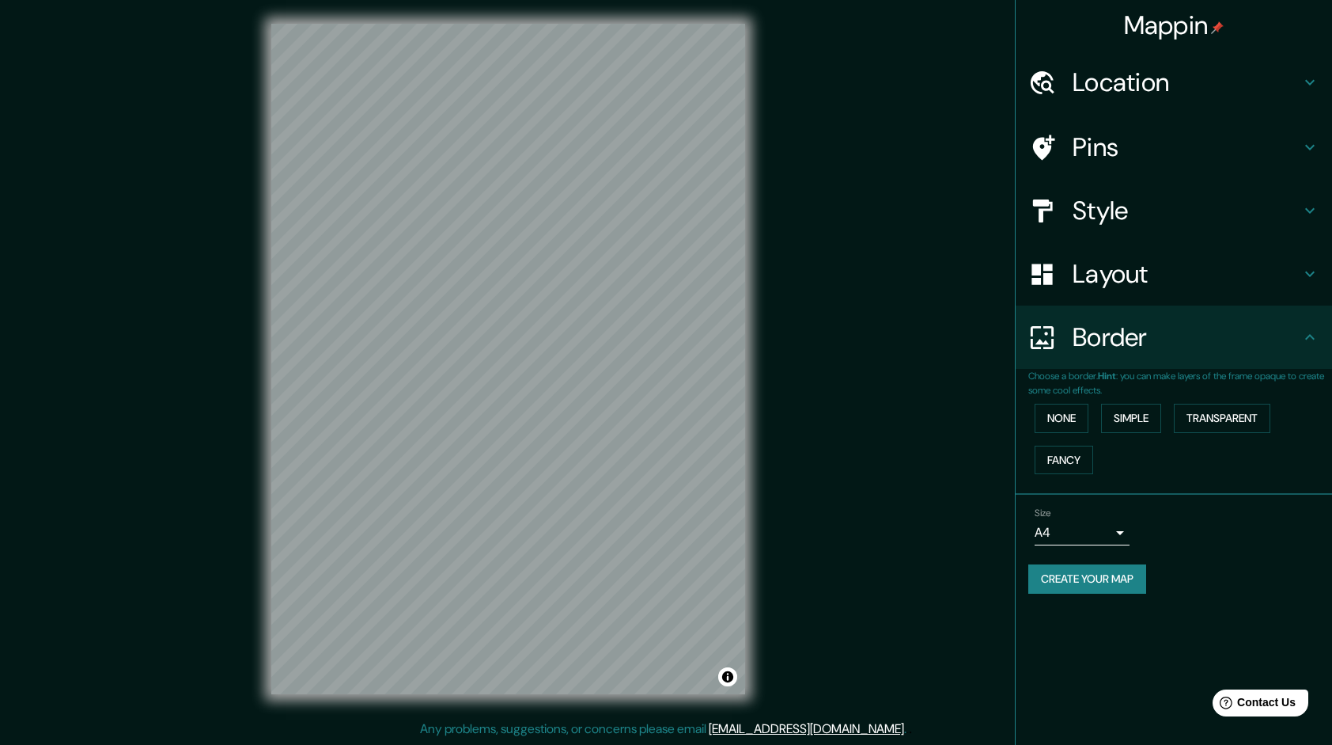
click at [1120, 89] on h4 "Location" at bounding box center [1187, 82] width 228 height 32
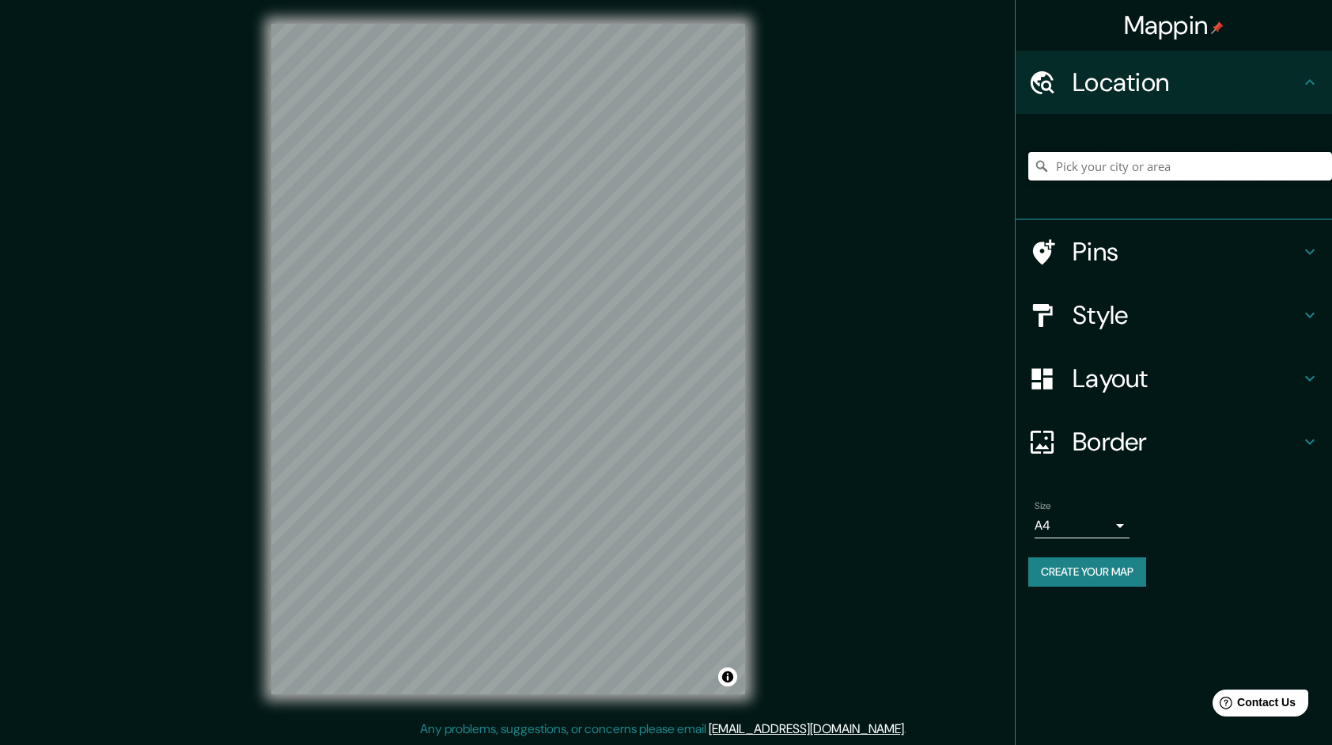
click at [1101, 165] on input "Pick your city or area" at bounding box center [1181, 166] width 304 height 28
click at [1192, 166] on input "Pick your city or area" at bounding box center [1181, 166] width 304 height 28
type input "tacna"
click at [1043, 164] on icon at bounding box center [1042, 166] width 16 height 16
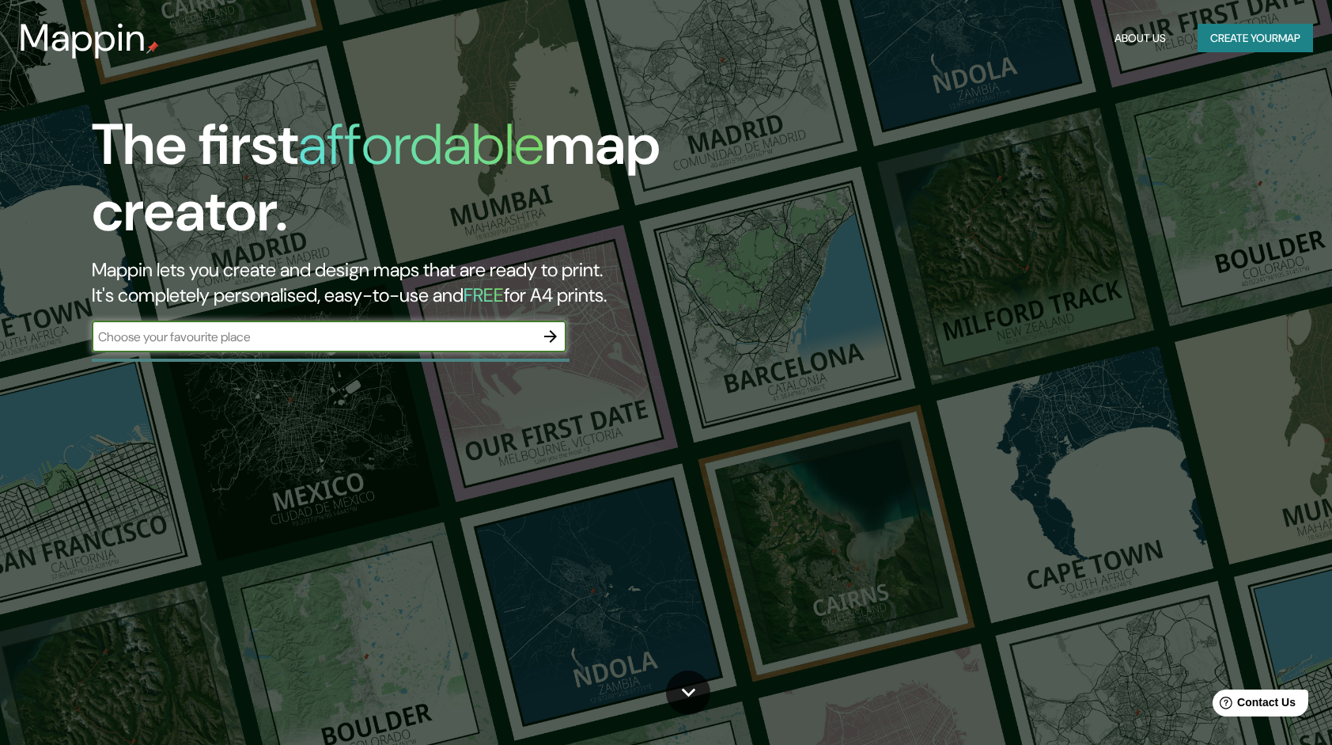
click at [478, 330] on input "text" at bounding box center [313, 337] width 443 height 18
type input "lima"
click at [550, 338] on icon "button" at bounding box center [550, 336] width 19 height 19
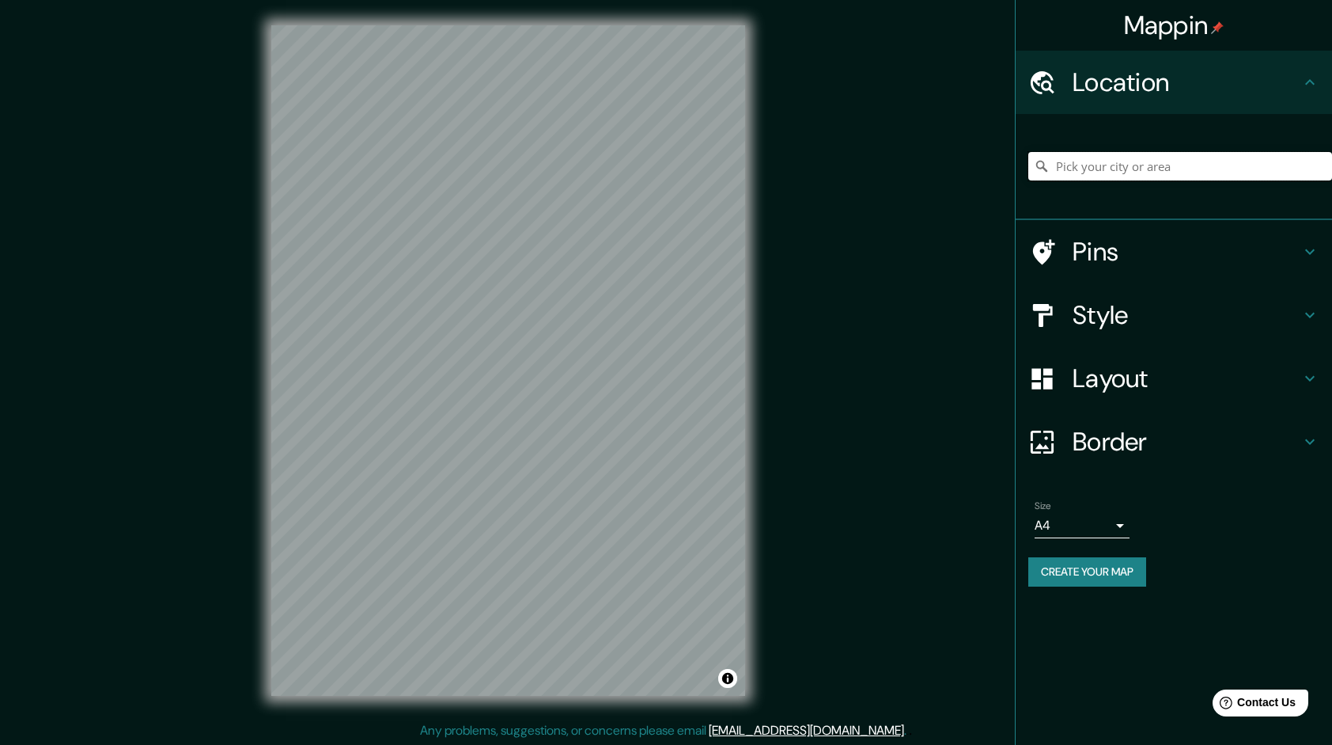
click at [1100, 166] on input "Pick your city or area" at bounding box center [1181, 166] width 304 height 28
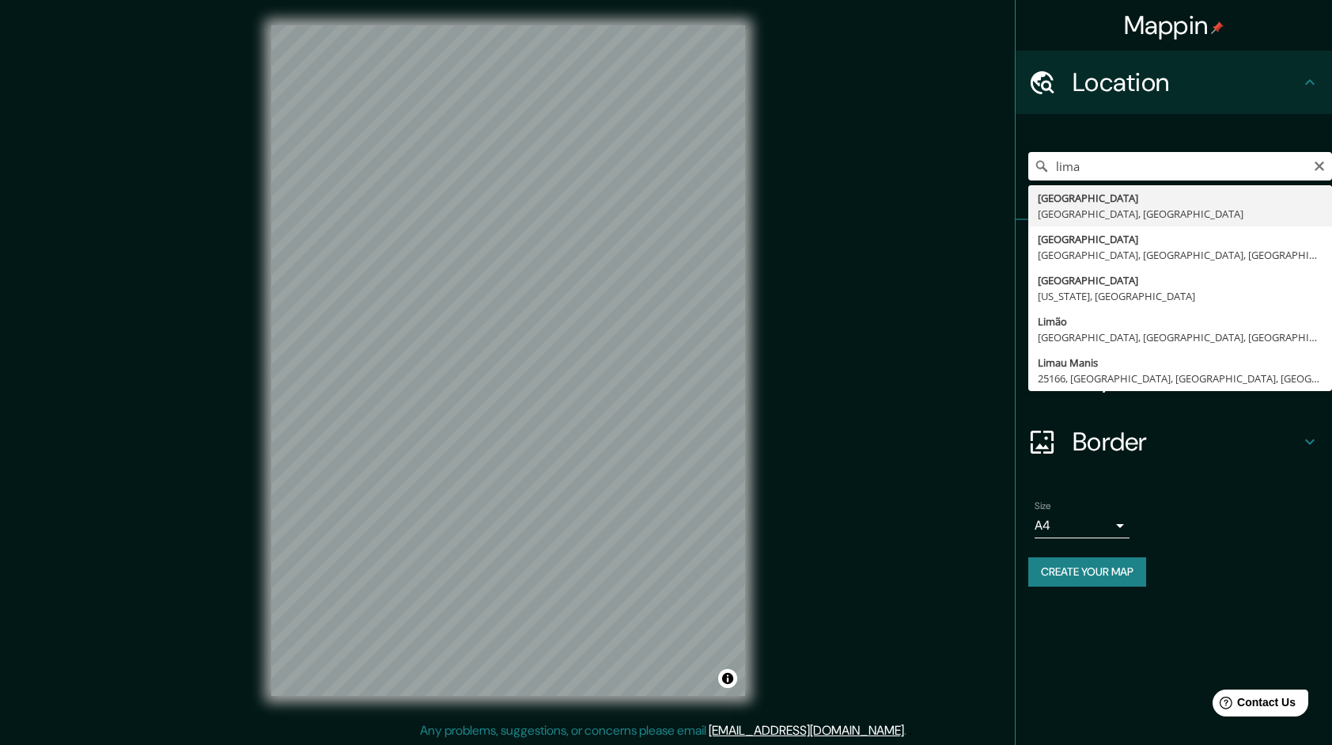
type input "[GEOGRAPHIC_DATA], [GEOGRAPHIC_DATA], [GEOGRAPHIC_DATA]"
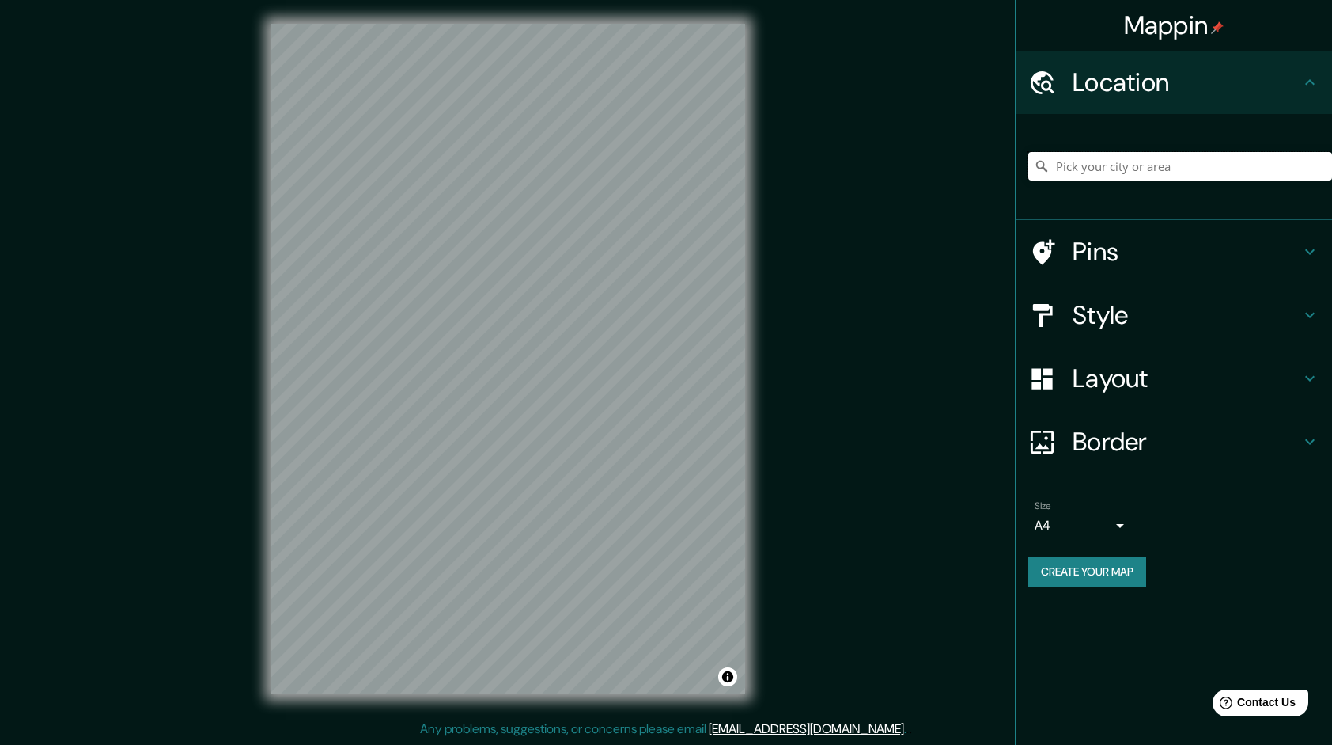
click at [1118, 171] on input "Pick your city or area" at bounding box center [1181, 166] width 304 height 28
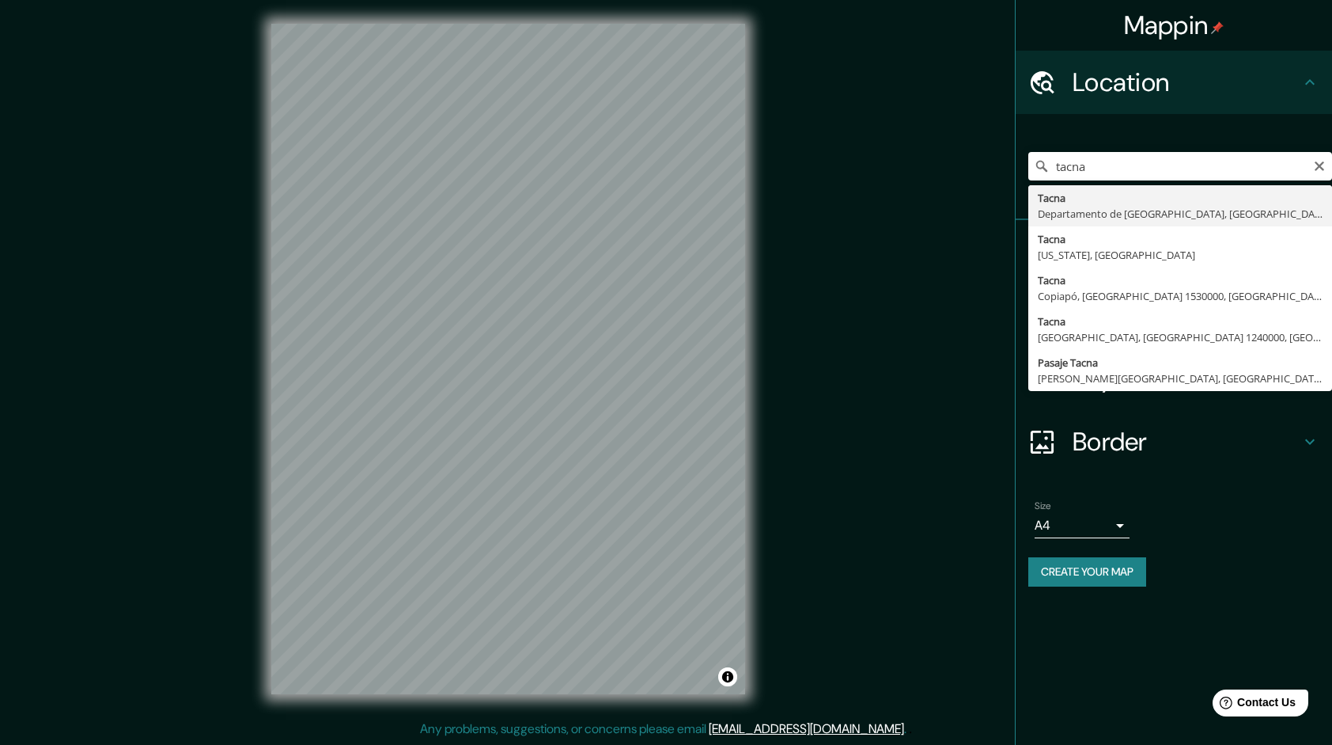
type input "Tacna, Departamento de Tacna, Perú"
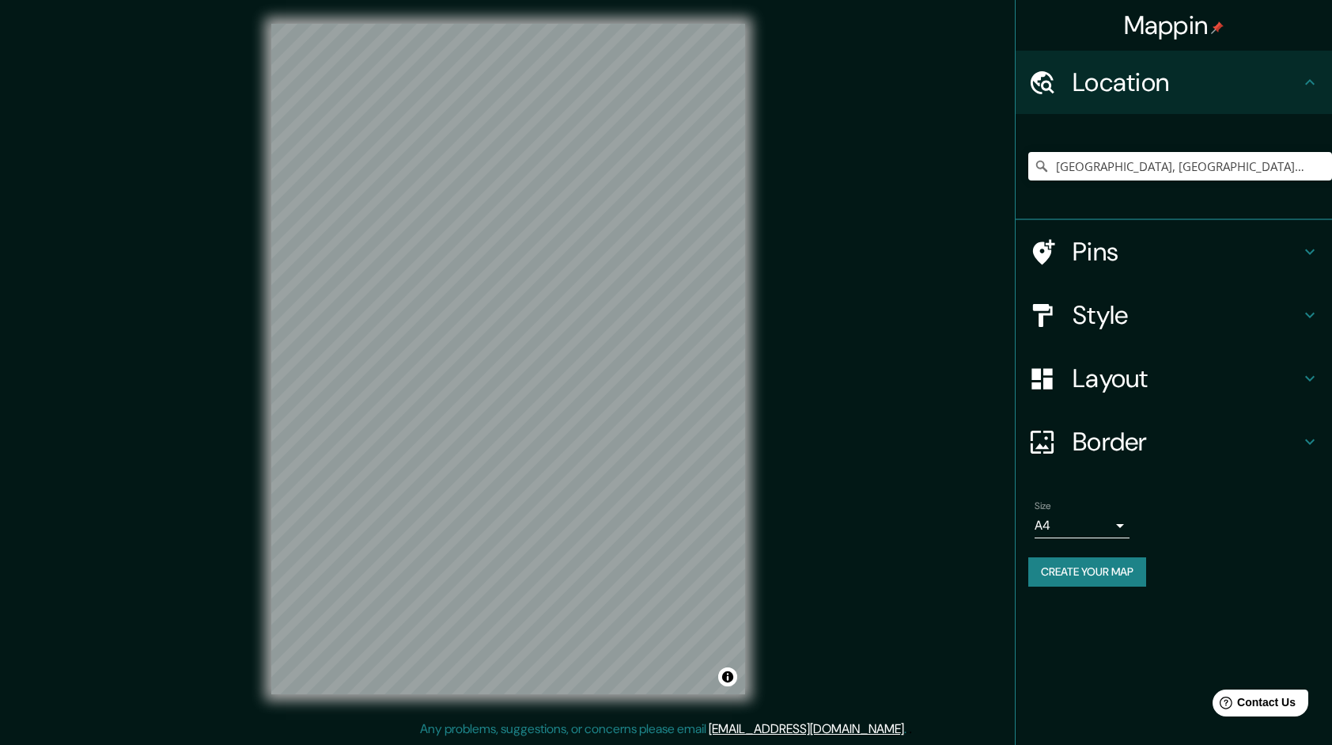
click at [1108, 321] on h4 "Style" at bounding box center [1187, 315] width 228 height 32
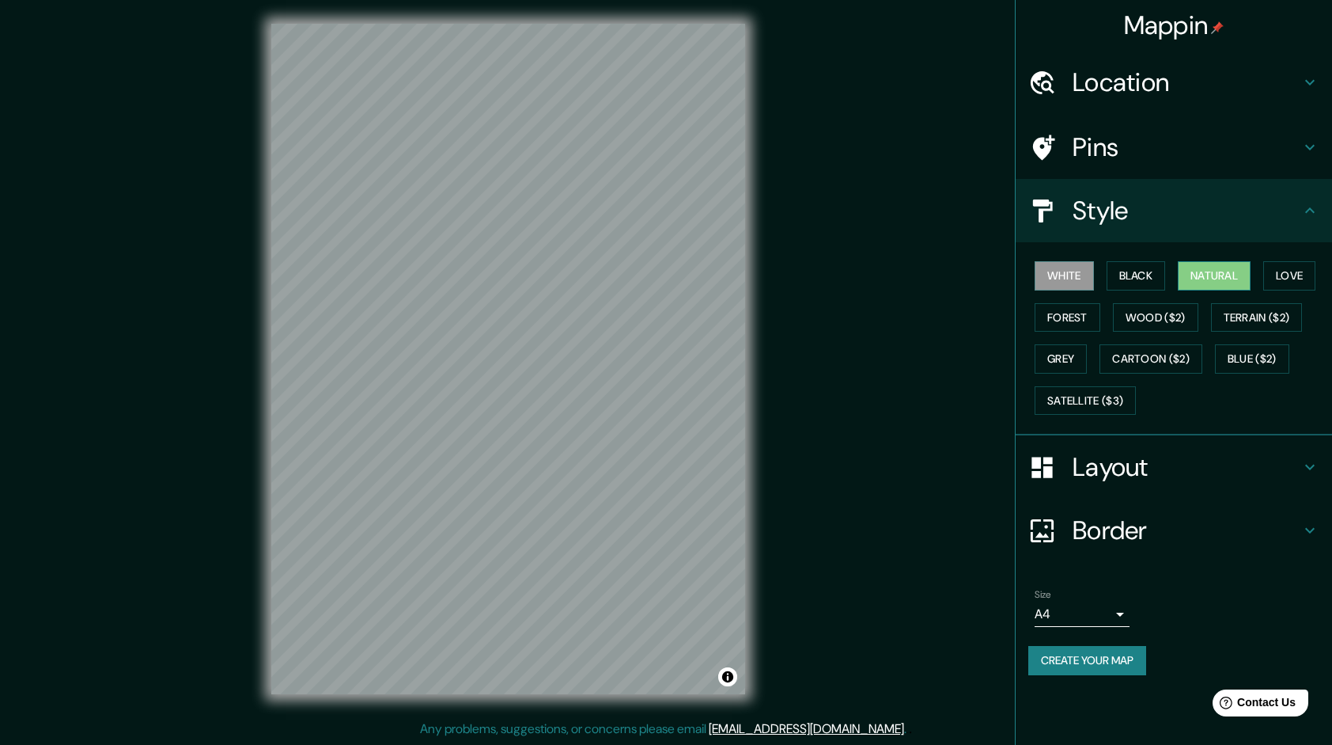
click at [1200, 274] on button "Natural" at bounding box center [1214, 275] width 73 height 29
click at [1059, 279] on button "White" at bounding box center [1064, 275] width 59 height 29
click at [1124, 274] on button "Black" at bounding box center [1136, 275] width 59 height 29
click at [1189, 275] on button "Natural" at bounding box center [1214, 275] width 73 height 29
click at [1291, 275] on button "Love" at bounding box center [1290, 275] width 52 height 29
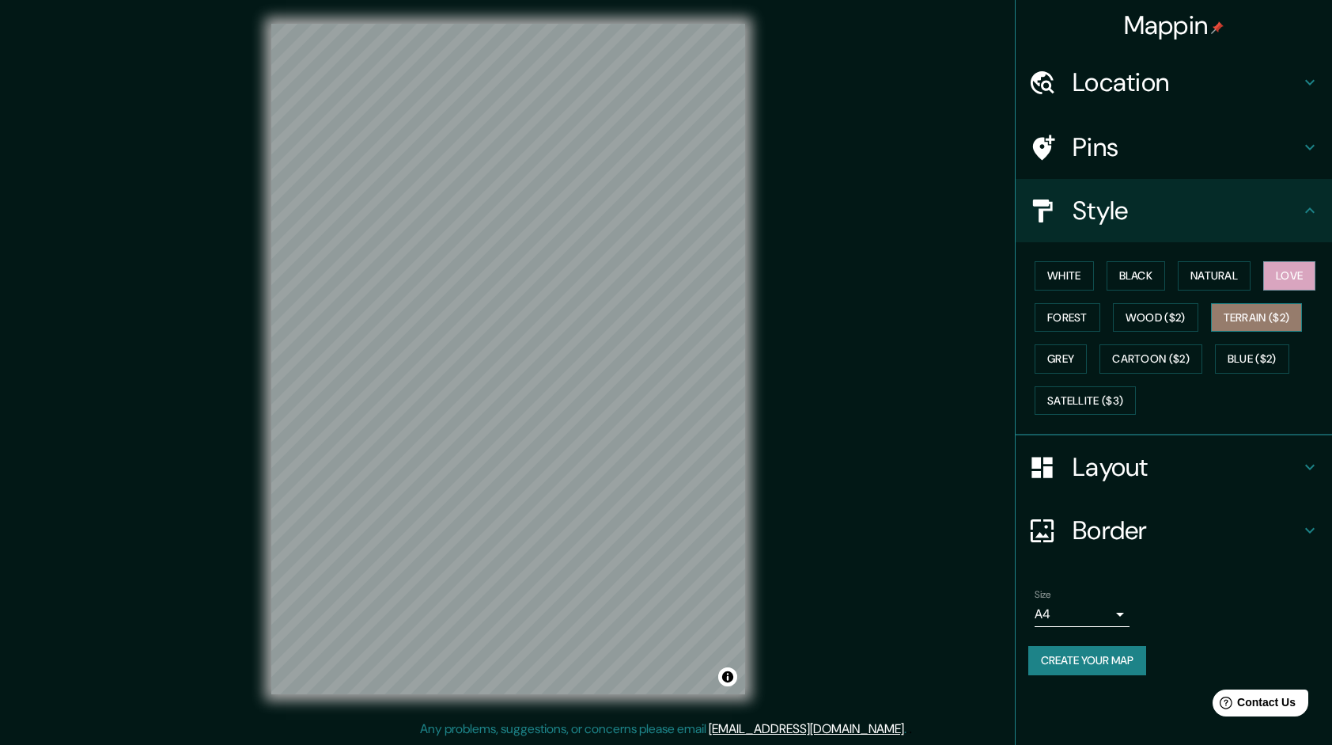
click at [1225, 317] on button "Terrain ($2)" at bounding box center [1257, 317] width 92 height 29
click at [1071, 364] on button "Grey" at bounding box center [1061, 358] width 52 height 29
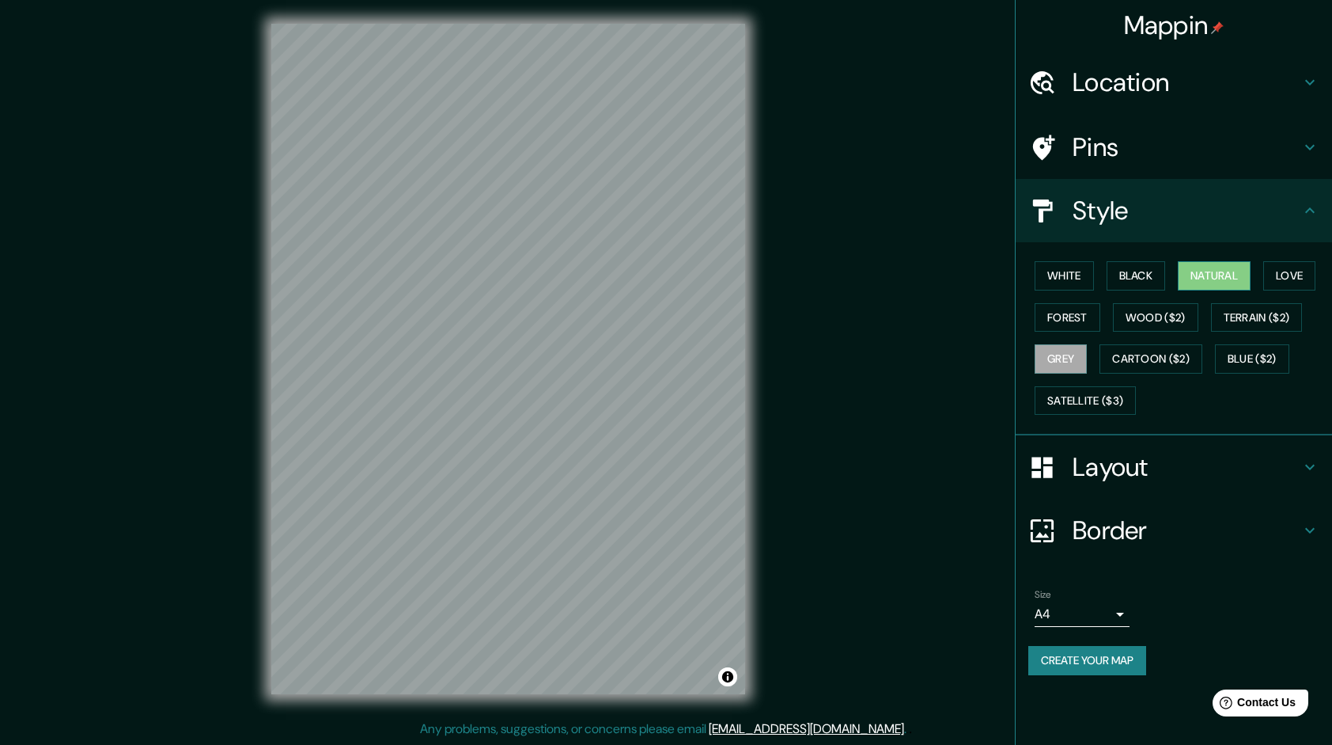
click at [1221, 278] on button "Natural" at bounding box center [1214, 275] width 73 height 29
click at [1102, 603] on body "Mappin Location Tacna, Departamento de Tacna, Perú Pins Style White Black Natur…" at bounding box center [666, 370] width 1332 height 745
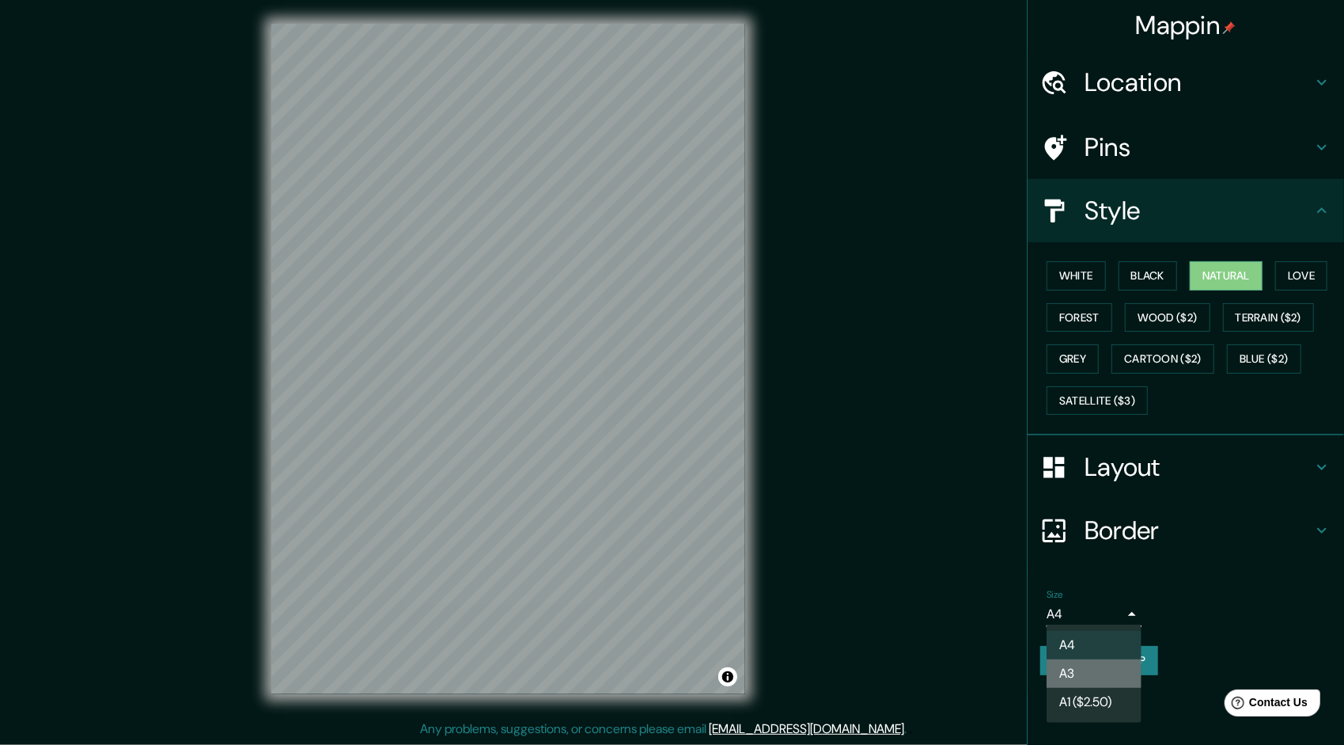
click at [1079, 674] on li "A3" at bounding box center [1094, 673] width 95 height 28
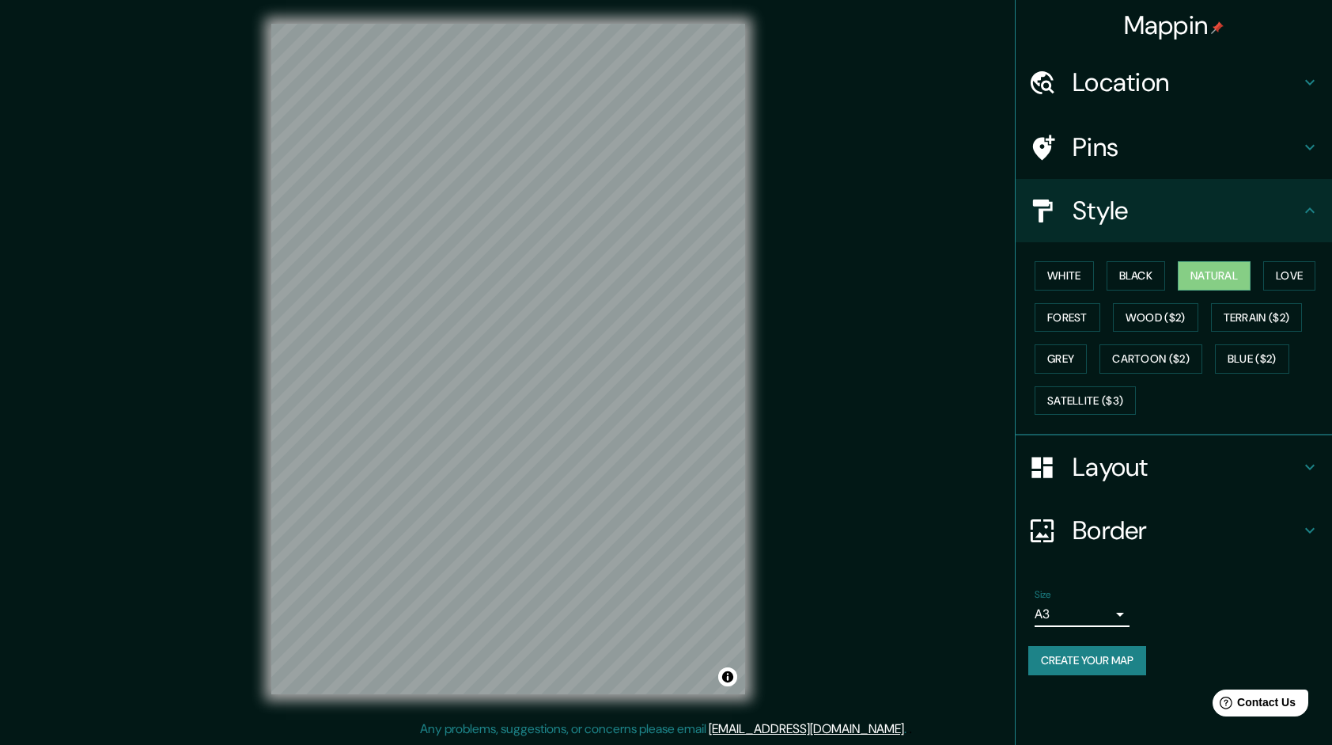
click at [1086, 651] on button "Create your map" at bounding box center [1088, 660] width 118 height 29
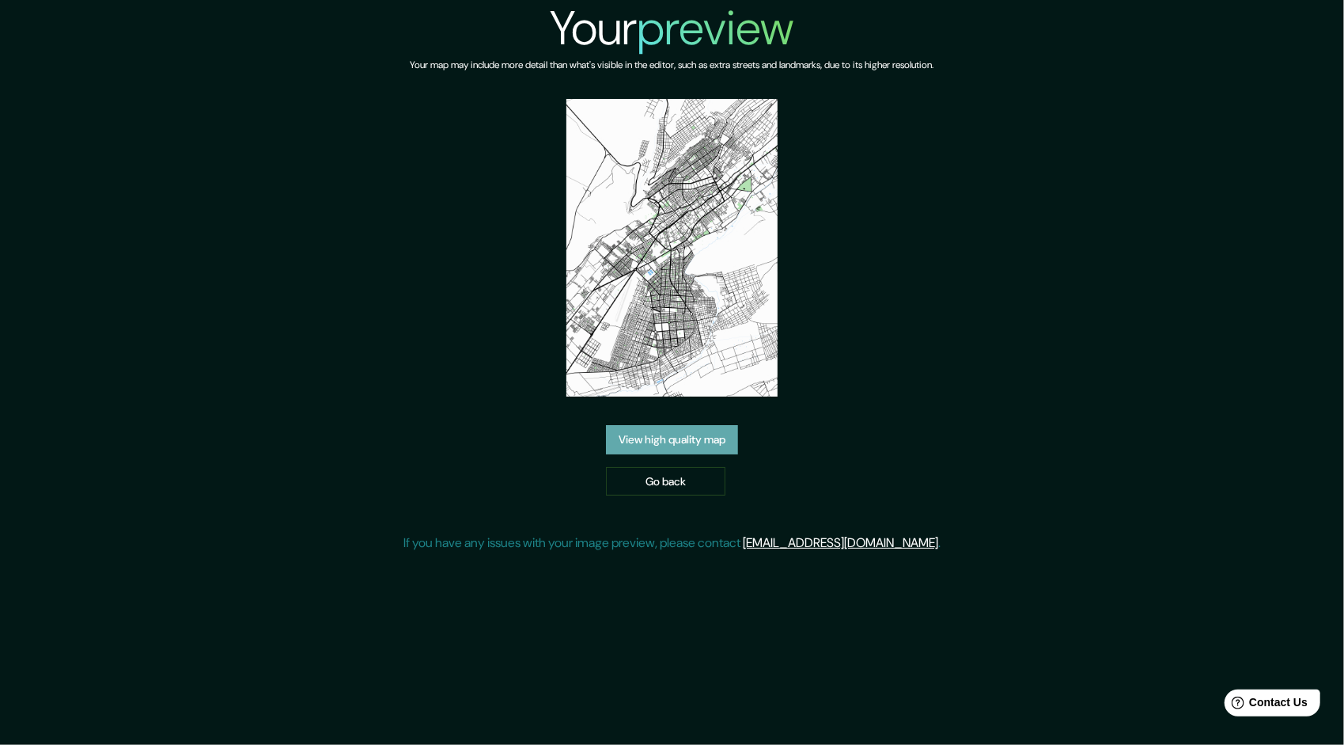
click at [717, 437] on link "View high quality map" at bounding box center [672, 439] width 132 height 29
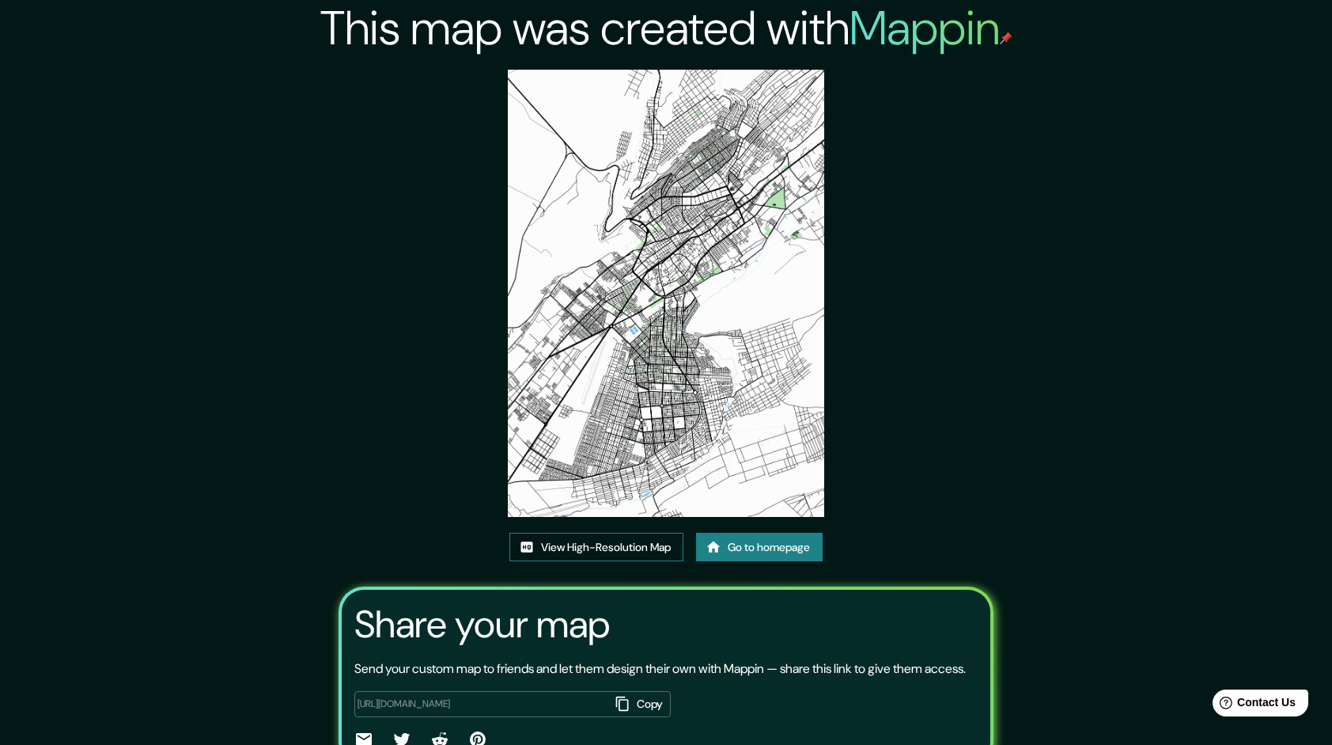
click at [652, 546] on link "View High-Resolution Map" at bounding box center [597, 547] width 174 height 29
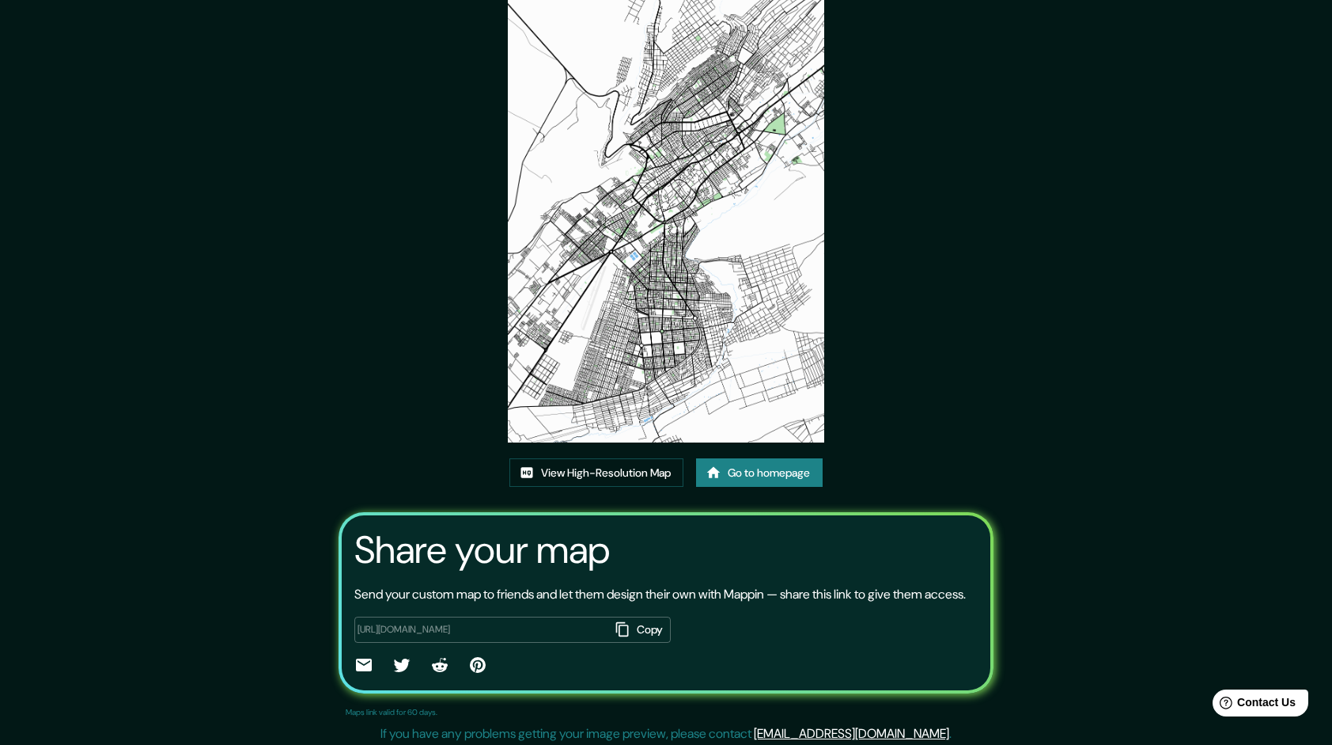
scroll to position [18, 0]
